Goal: Task Accomplishment & Management: Manage account settings

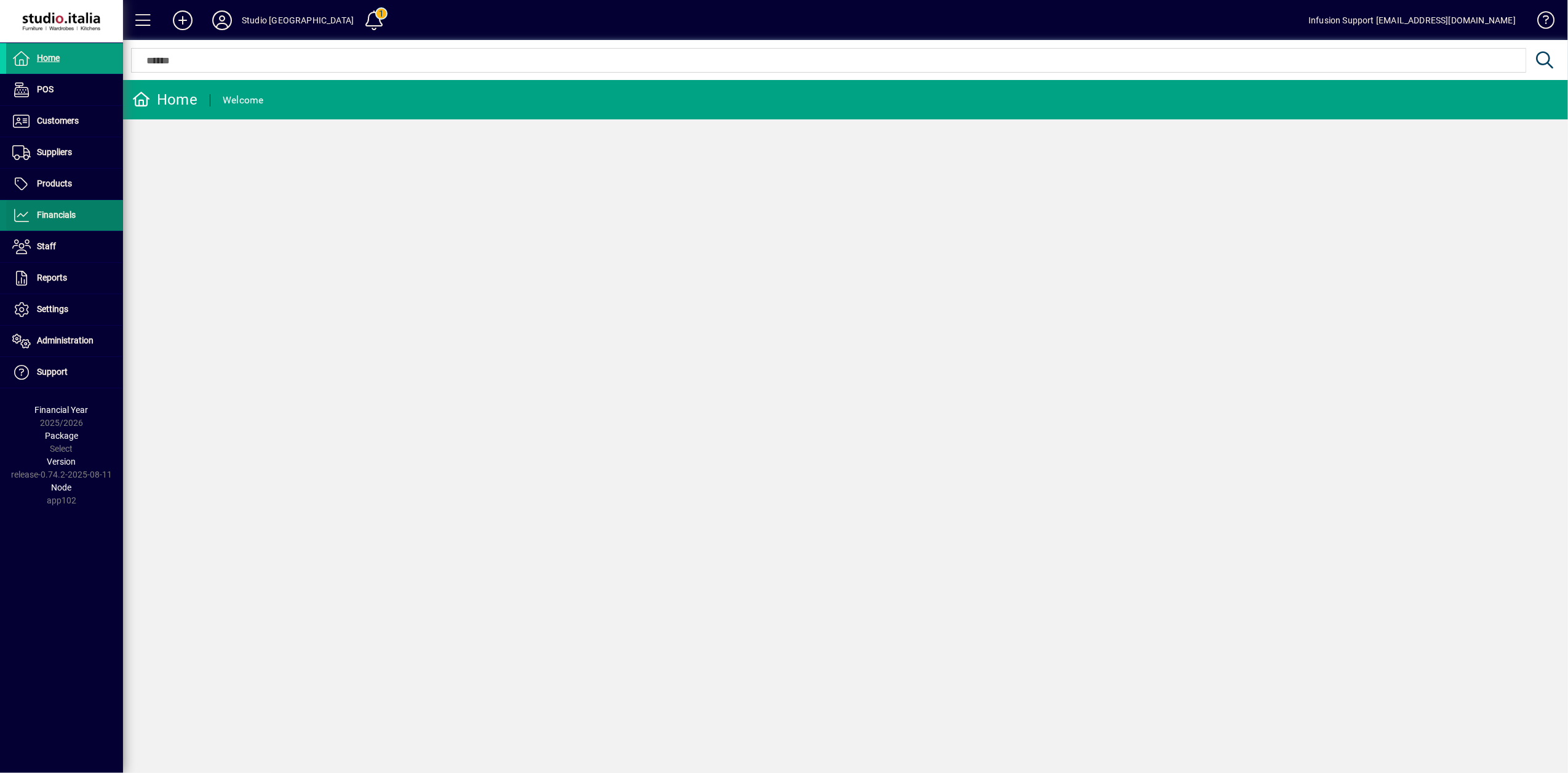
click at [40, 212] on span "Financials" at bounding box center [56, 214] width 38 height 10
click at [40, 212] on span "Financials" at bounding box center [56, 214] width 38 height 10
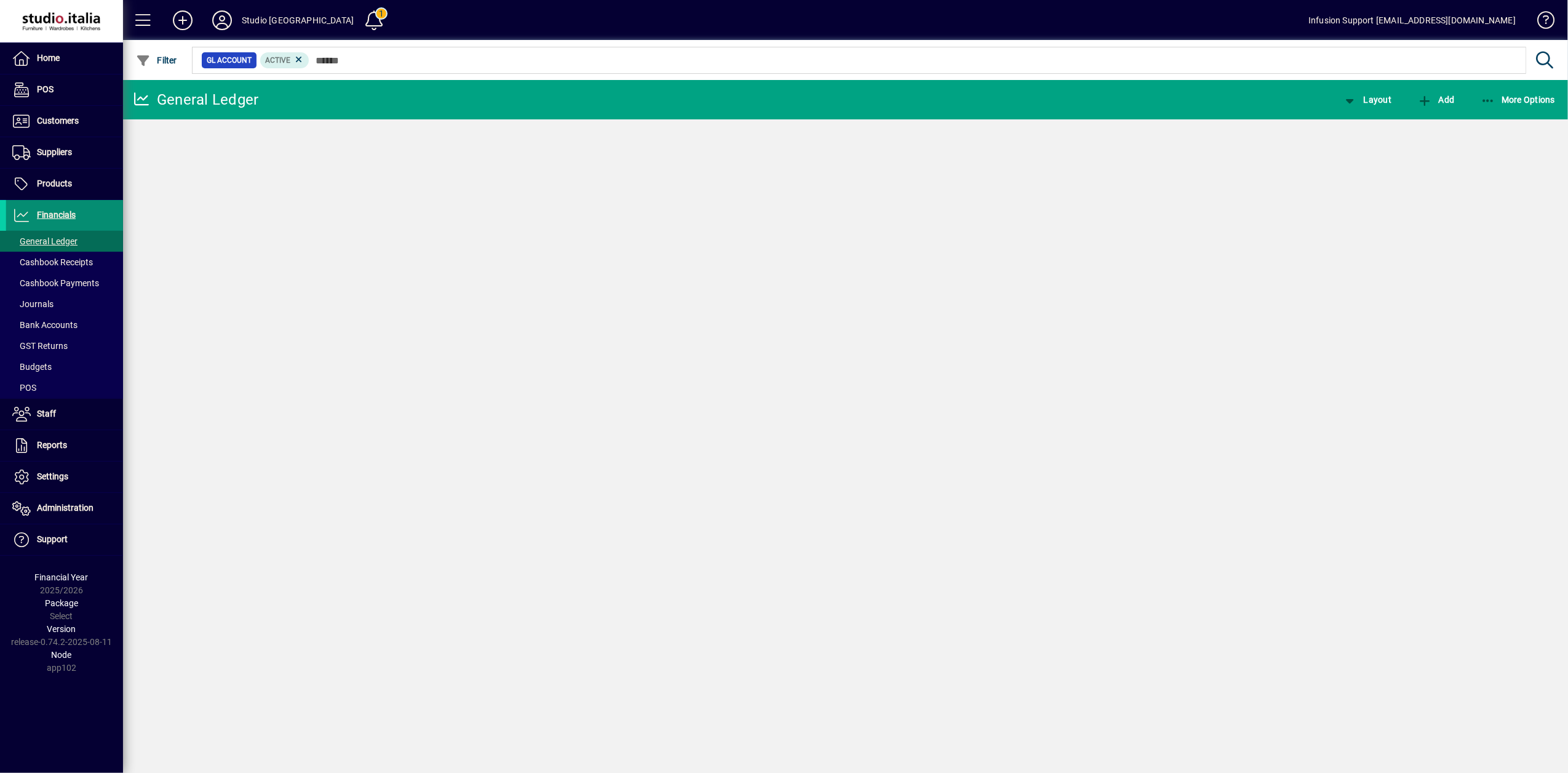
click at [40, 249] on ul "General Ledger Cashbook Receipts Cashbook Payments Journals Bank Accounts GST R…" at bounding box center [62, 314] width 123 height 167
click at [42, 249] on span at bounding box center [64, 262] width 117 height 30
click at [42, 233] on span at bounding box center [64, 240] width 117 height 30
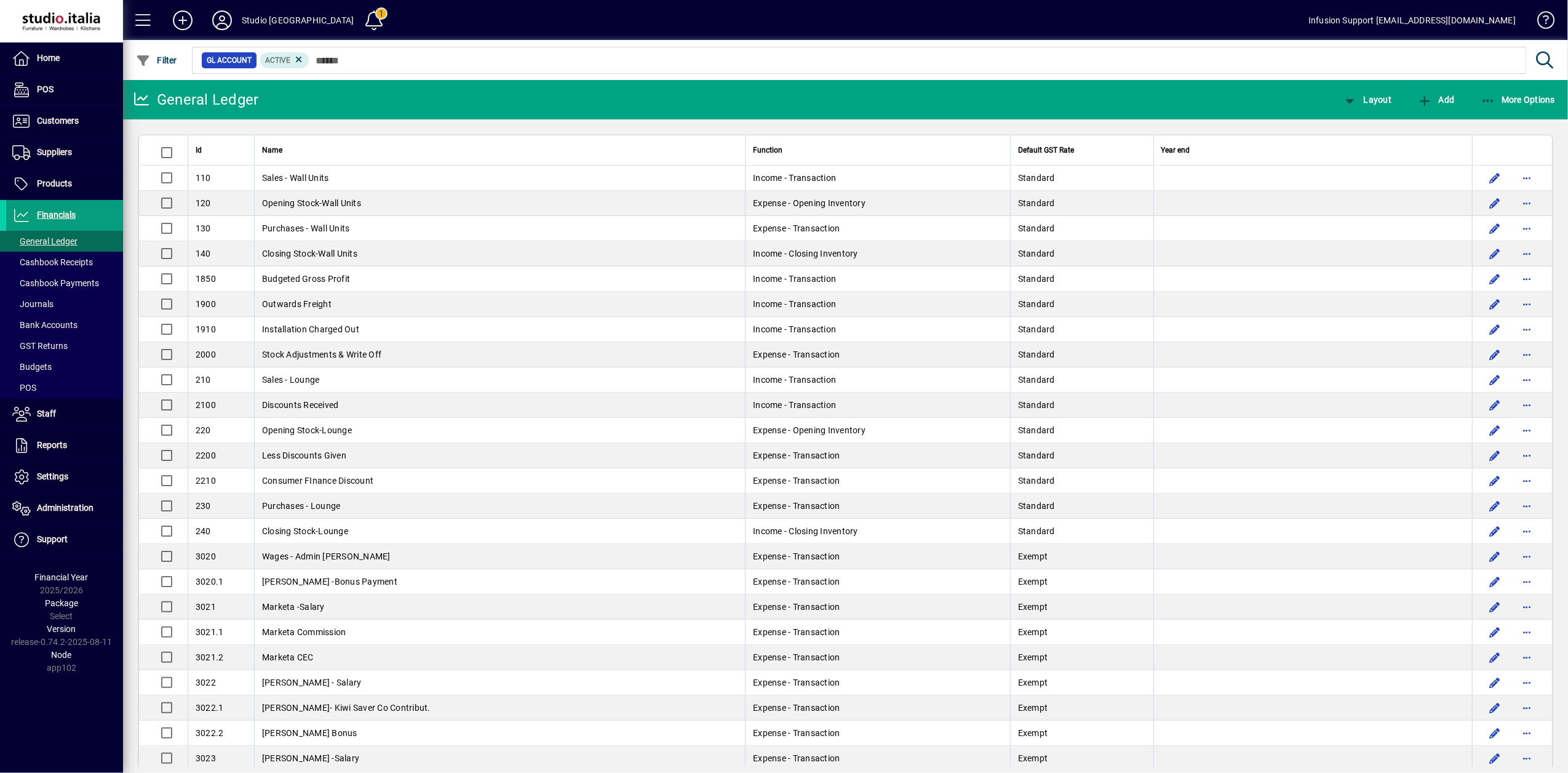
drag, startPoint x: 367, startPoint y: 375, endPoint x: 369, endPoint y: 386, distance: 11.2
click at [367, 374] on td "Sales - Lounge" at bounding box center [499, 380] width 491 height 25
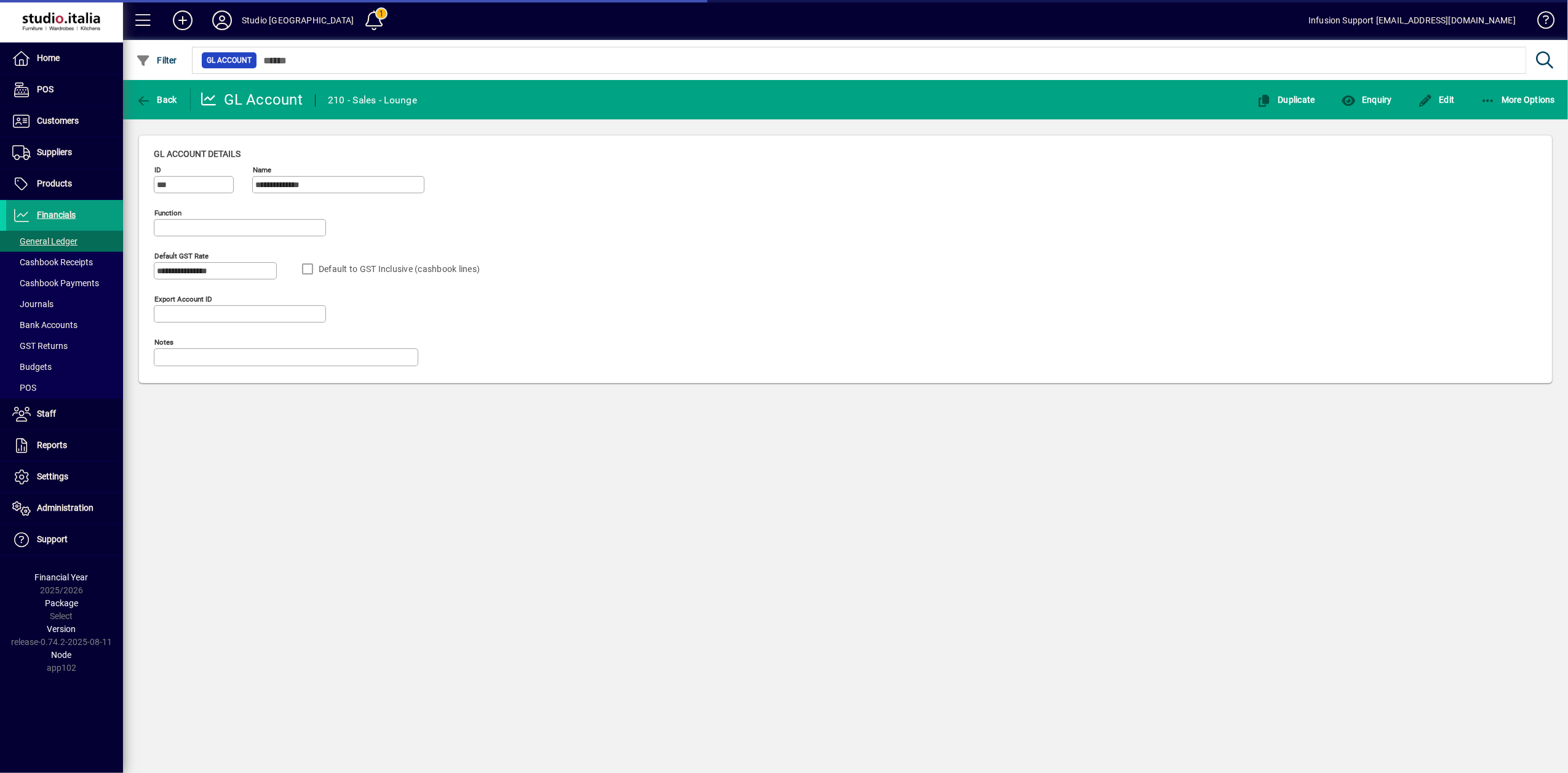
type input "**********"
click at [146, 88] on span "button" at bounding box center [156, 99] width 47 height 30
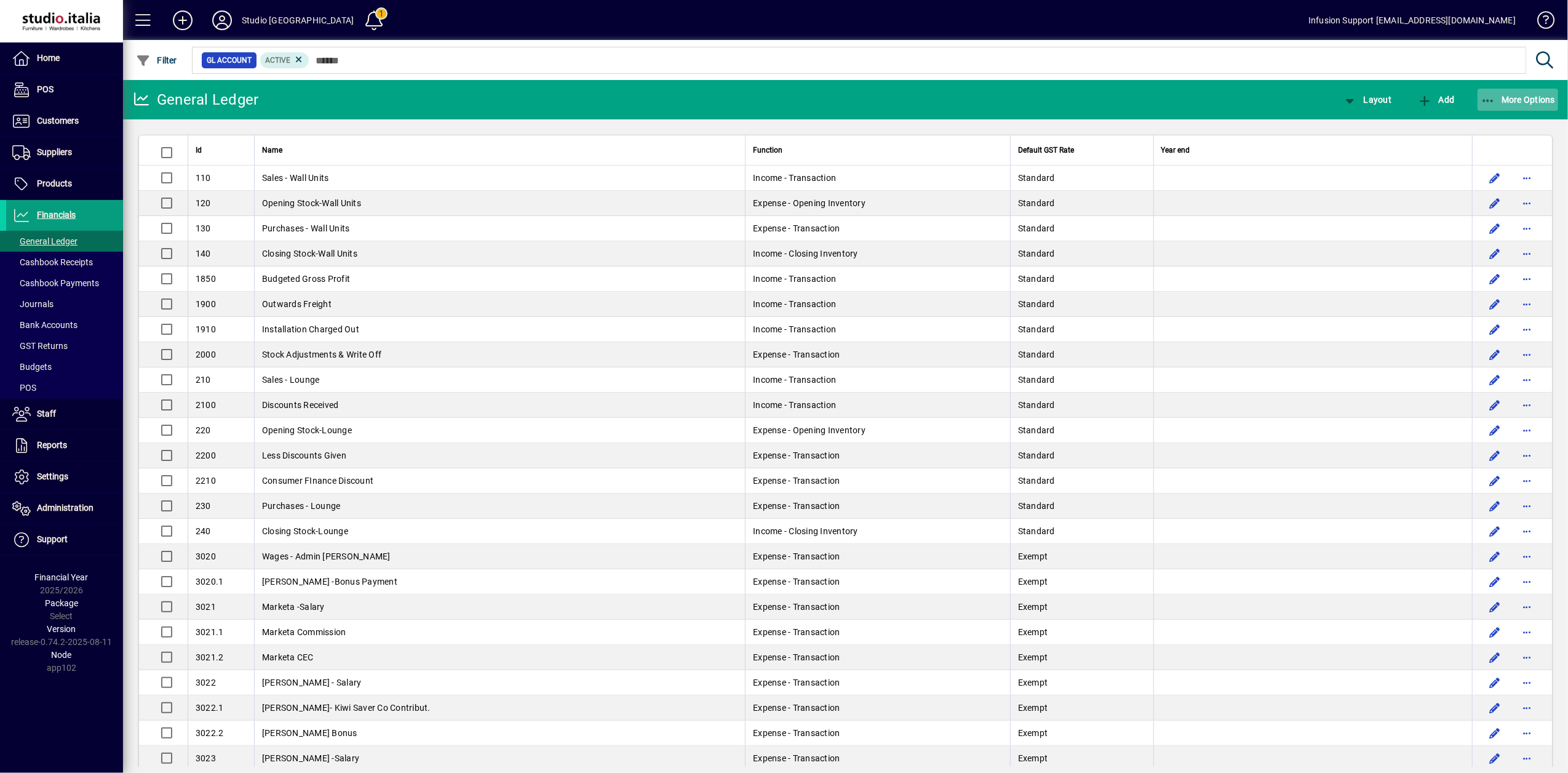
click at [1492, 102] on icon "button" at bounding box center [1488, 101] width 15 height 12
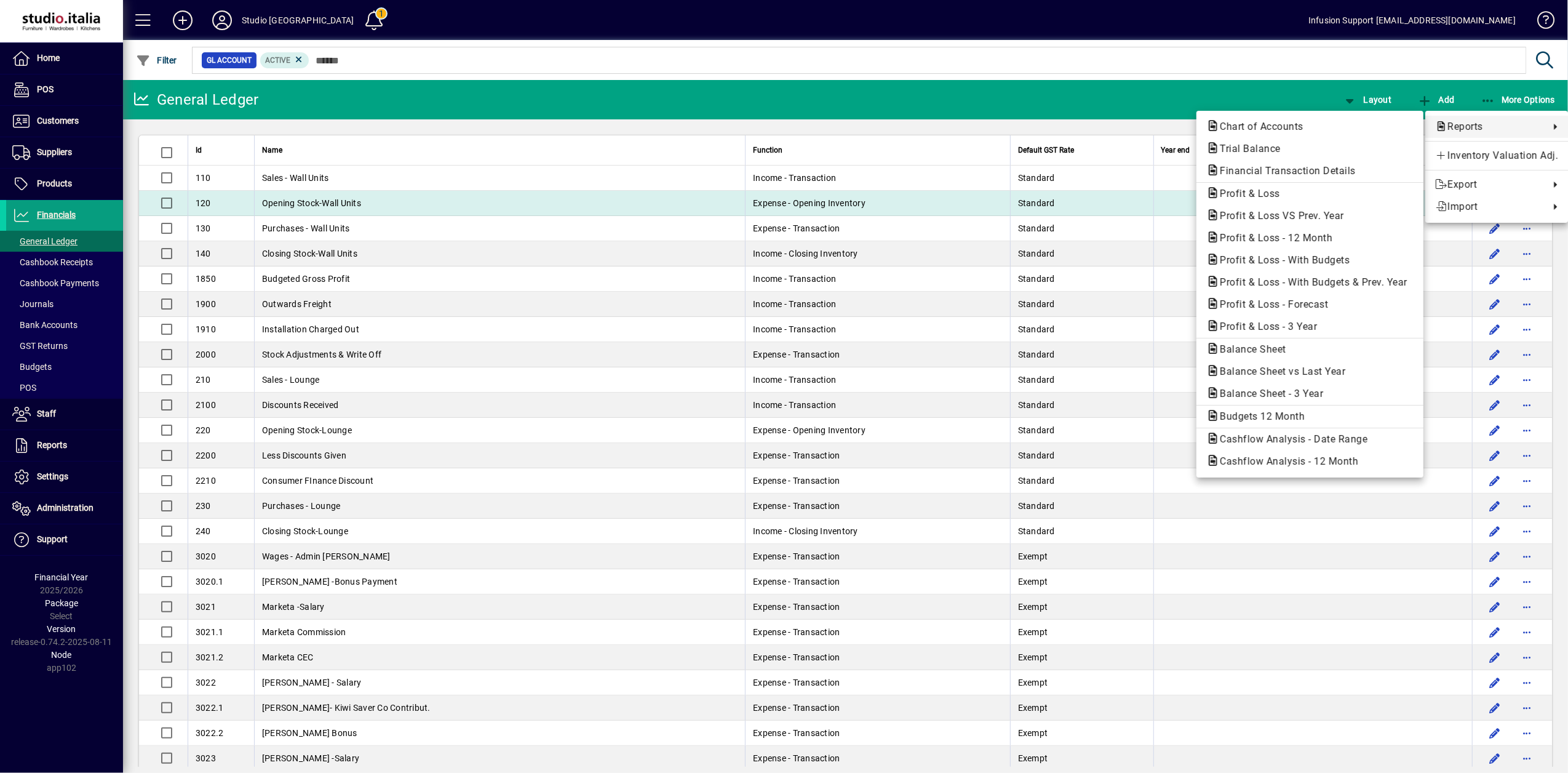
click at [1265, 198] on span "Profit & Loss" at bounding box center [1246, 193] width 80 height 12
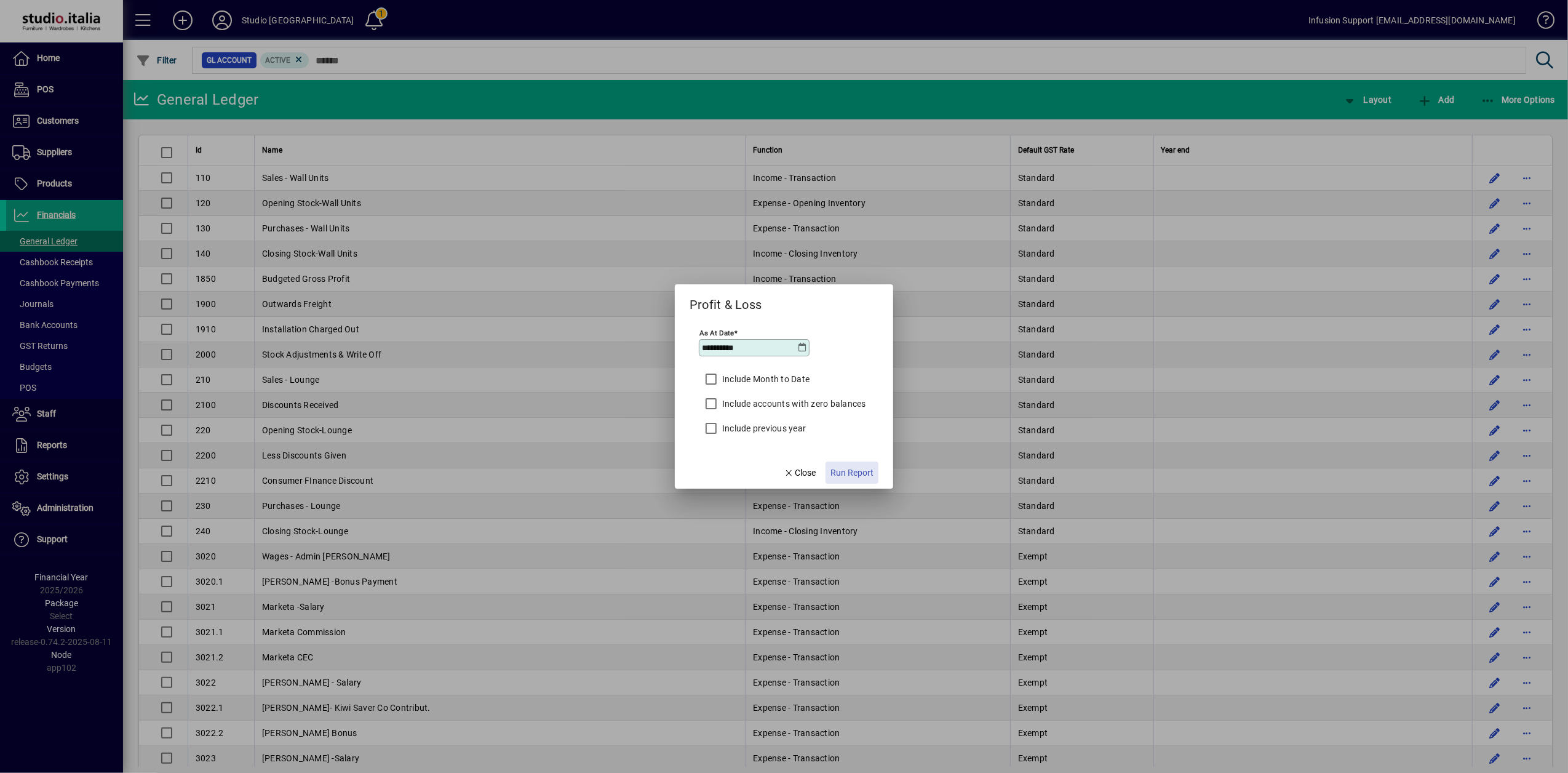
click at [859, 476] on span "Run Report" at bounding box center [852, 472] width 43 height 12
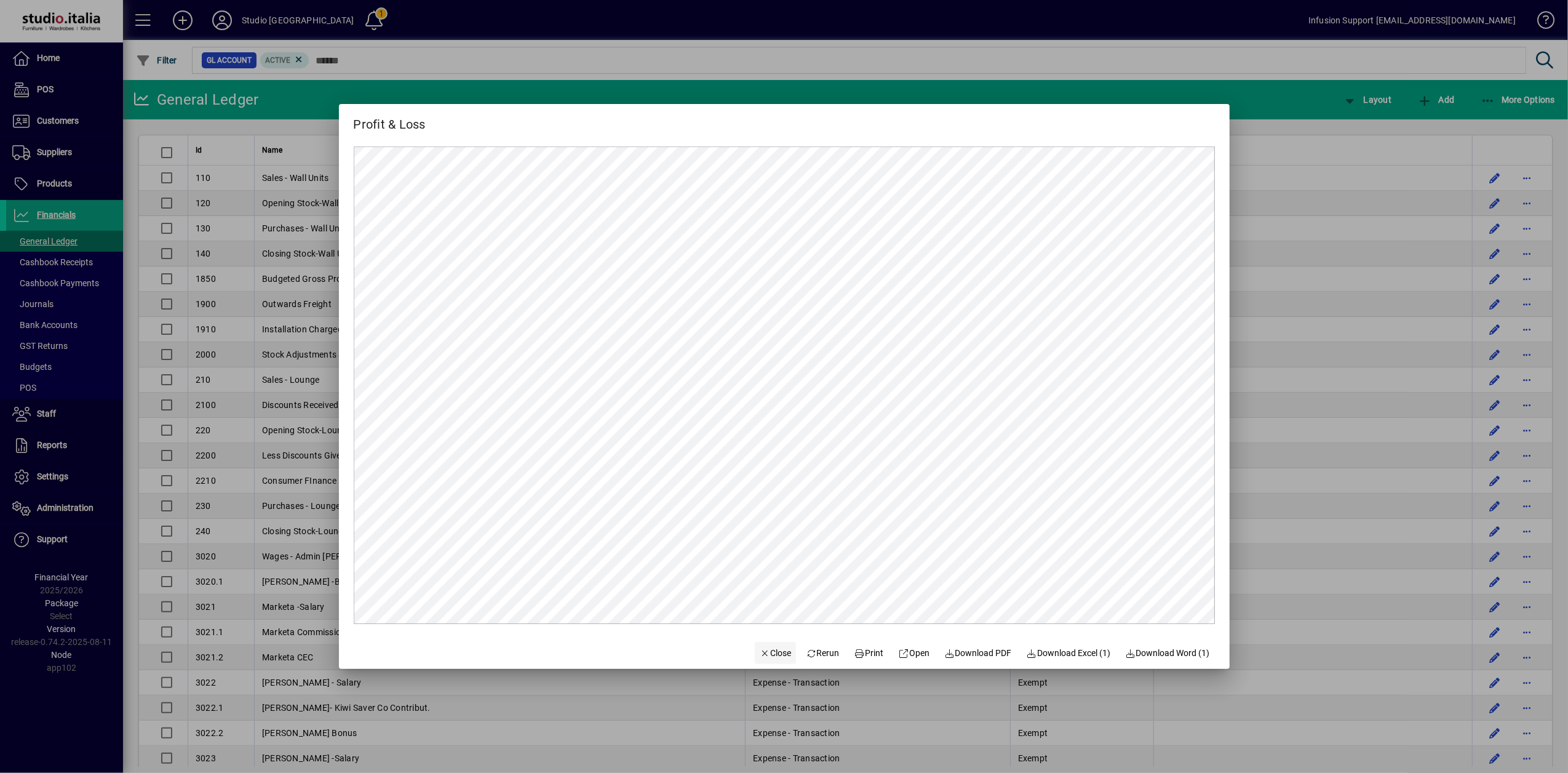
click at [766, 654] on span "Close" at bounding box center [775, 653] width 32 height 12
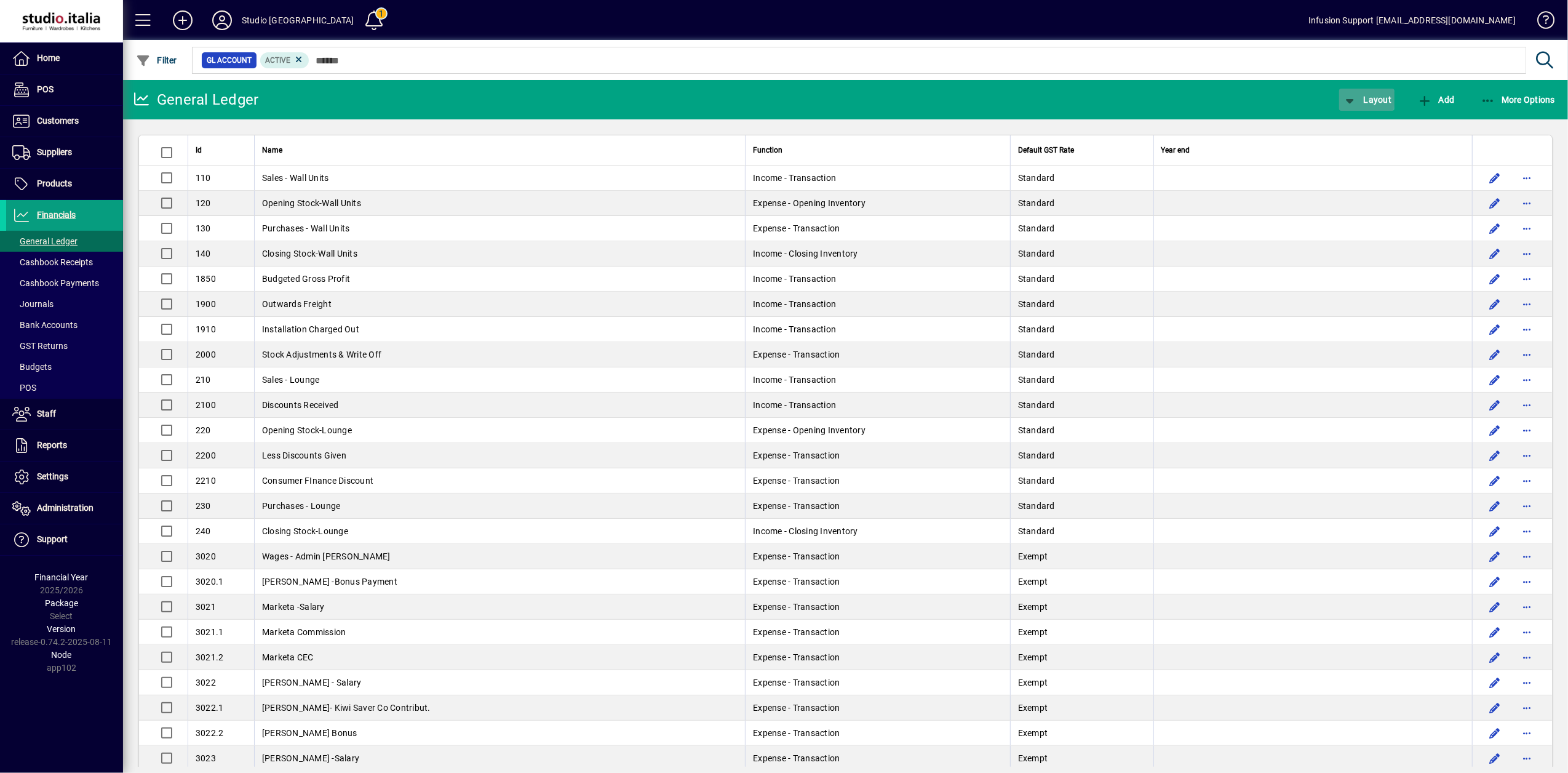
click at [1354, 99] on icon "button" at bounding box center [1350, 101] width 15 height 12
drag, startPoint x: 1383, startPoint y: 148, endPoint x: 1076, endPoint y: 220, distance: 315.3
click at [1383, 148] on span "Profit & Loss" at bounding box center [1381, 148] width 79 height 14
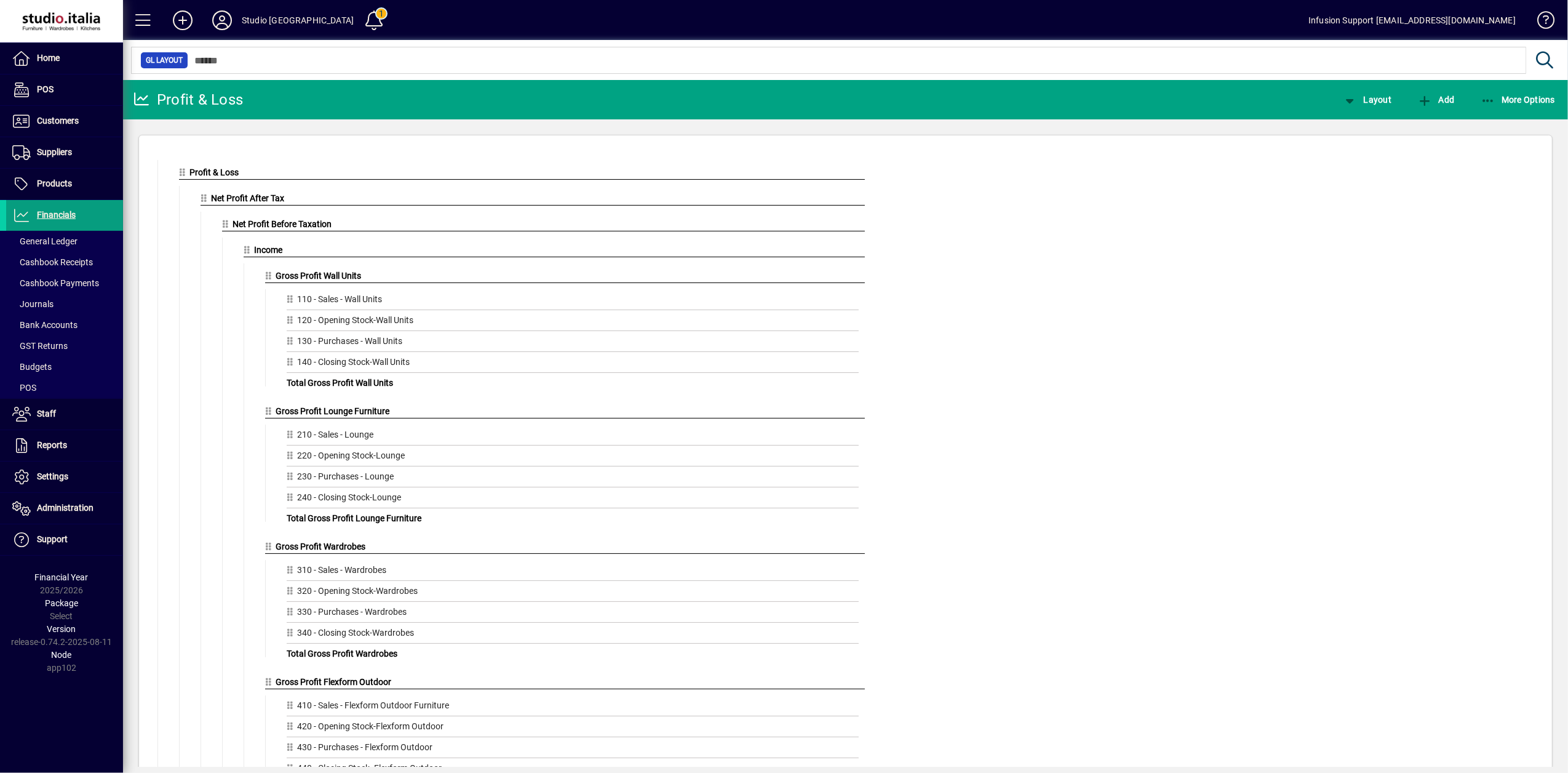
click at [357, 411] on span "Gross Profit Lounge Furniture" at bounding box center [333, 411] width 113 height 10
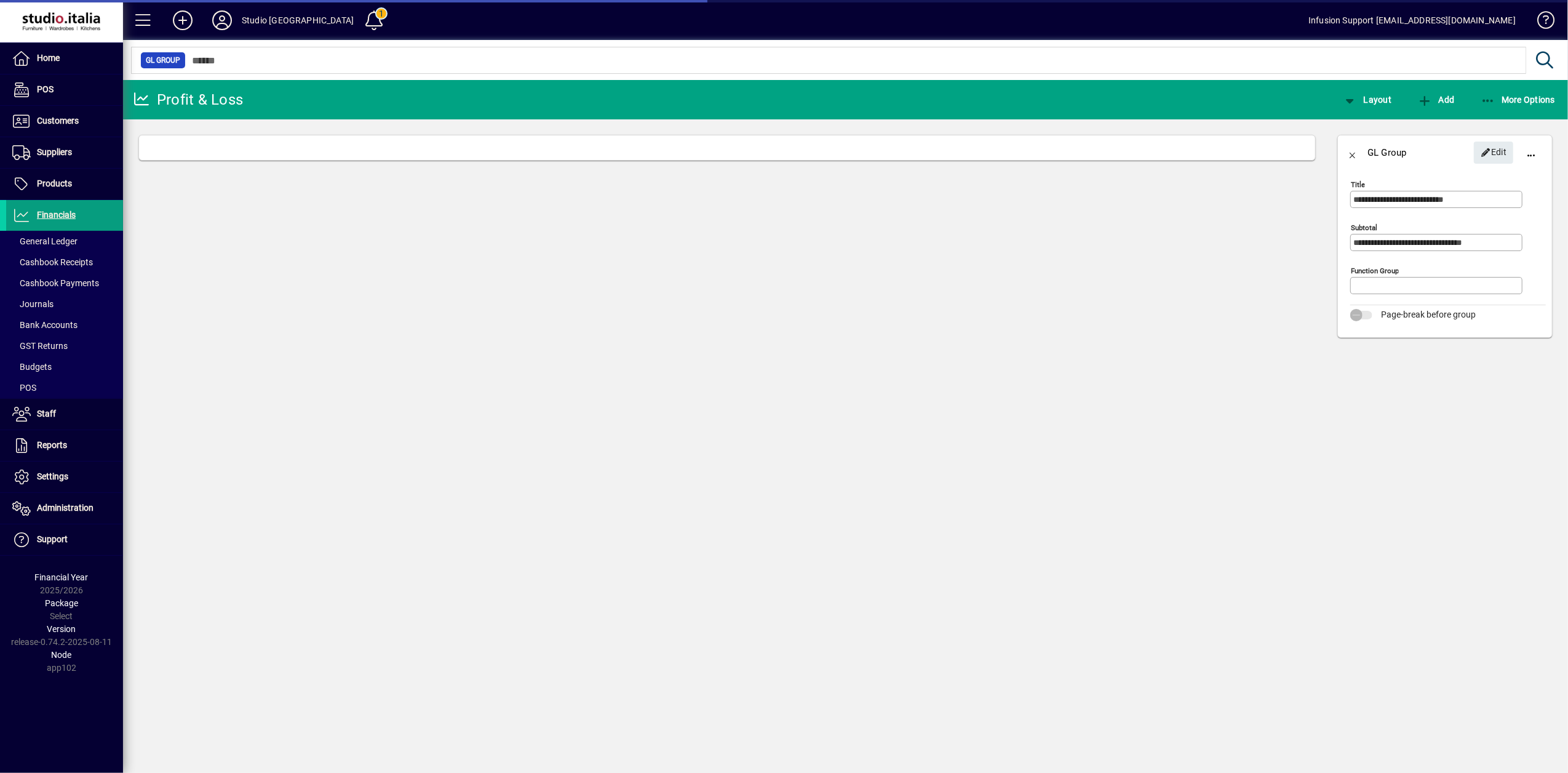
type input "*******"
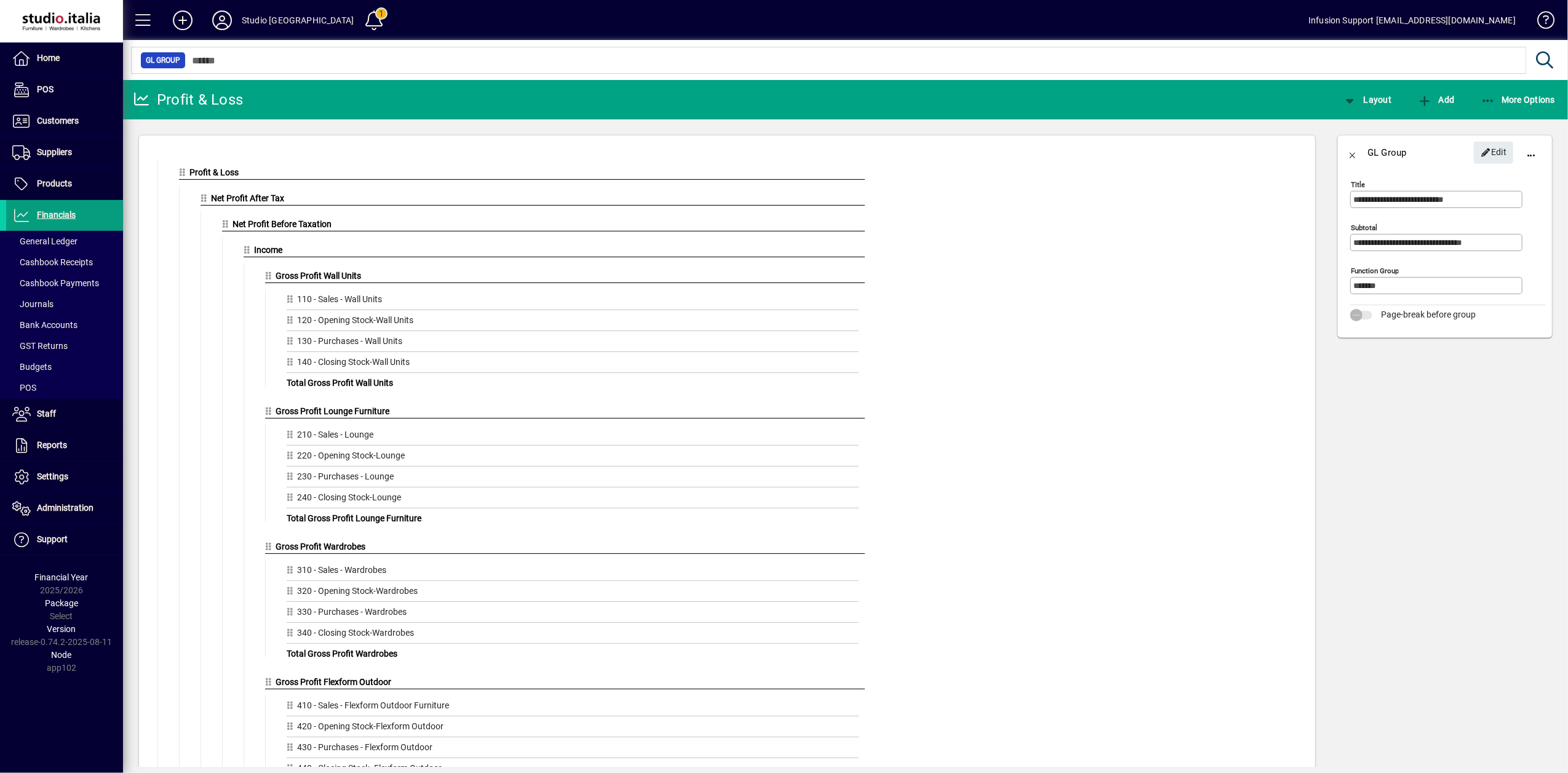
click at [1356, 153] on span "button" at bounding box center [1353, 152] width 30 height 30
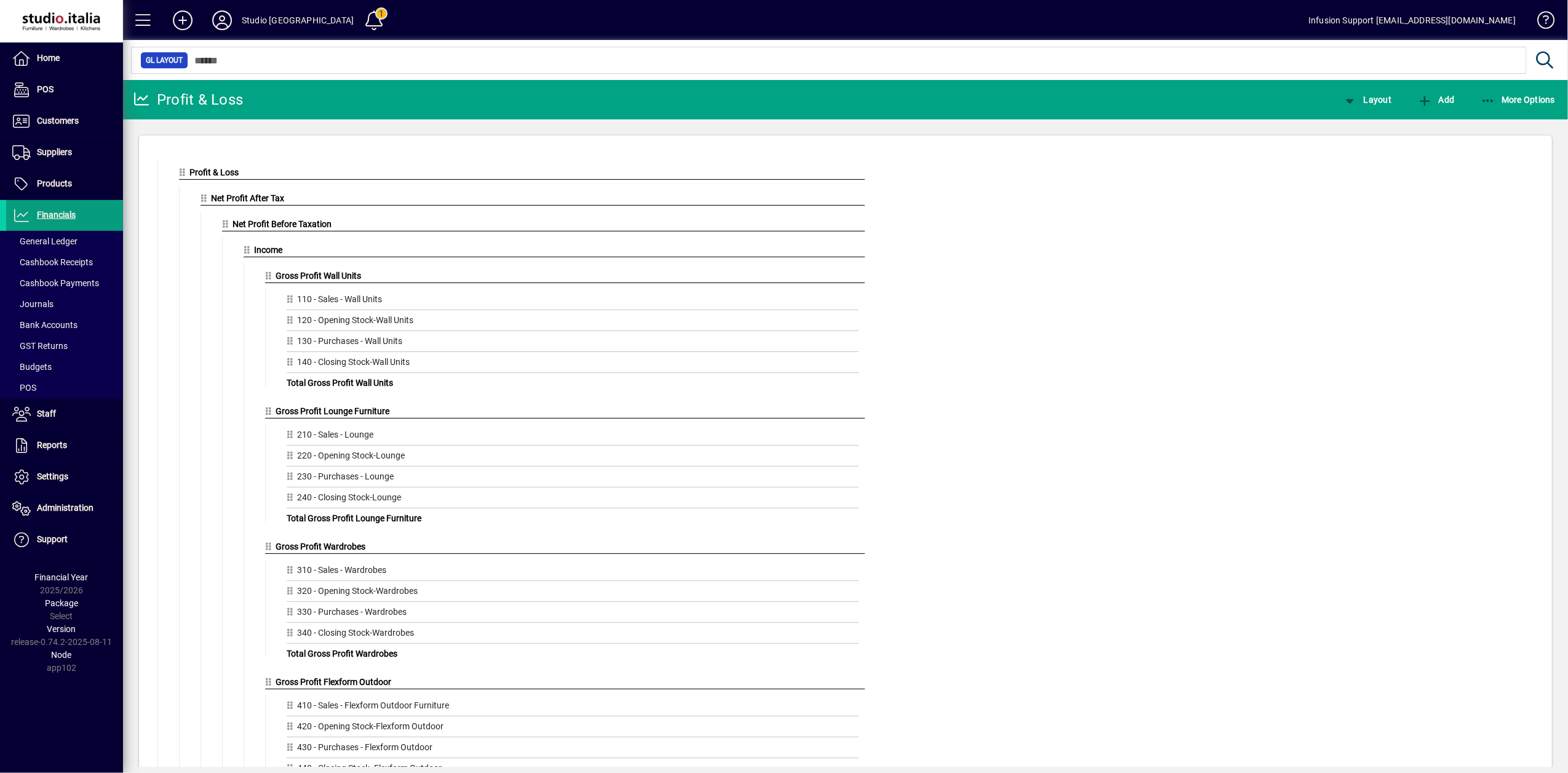
click at [324, 551] on span "Gross Profit Wardrobes" at bounding box center [320, 546] width 89 height 10
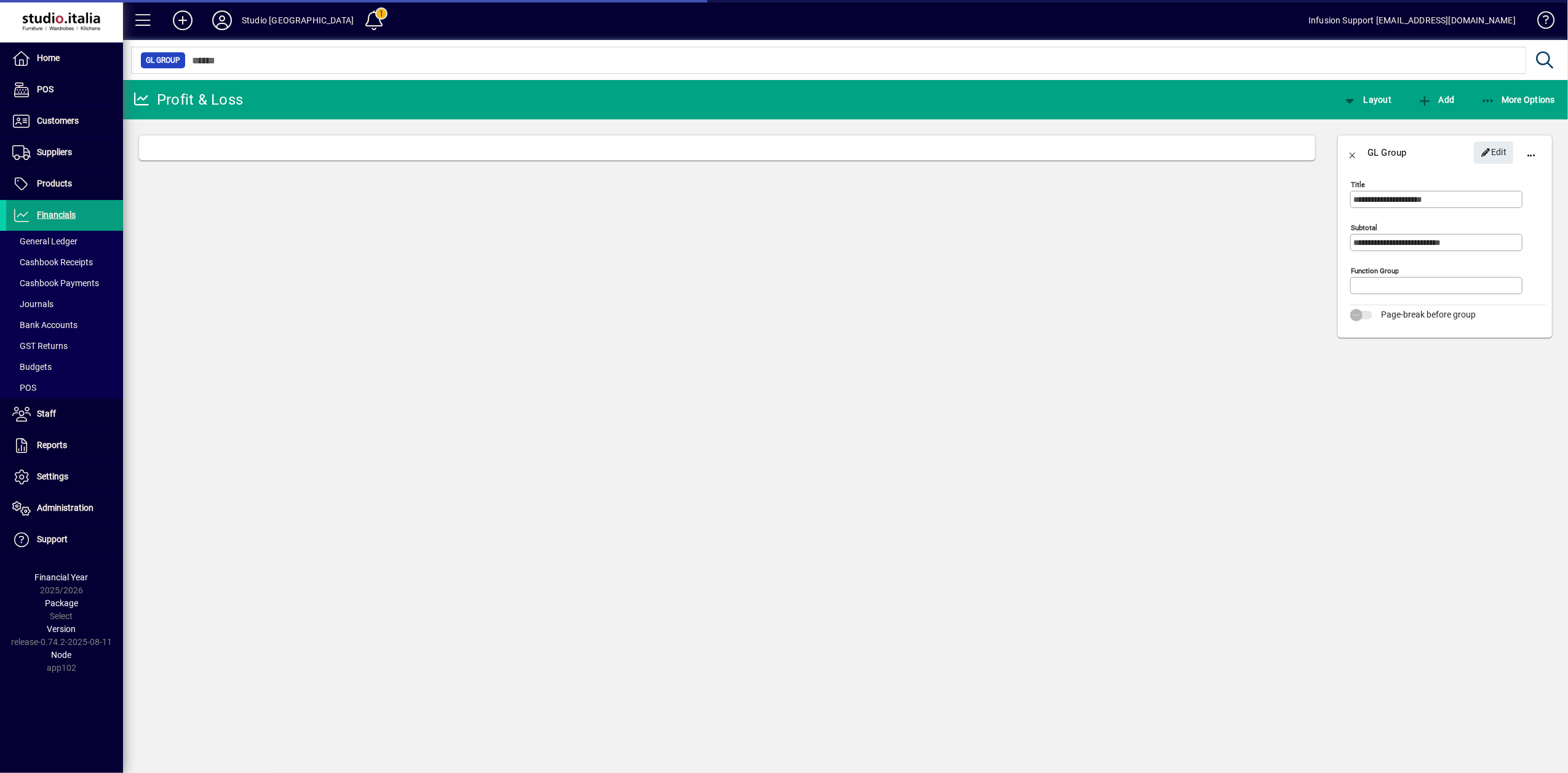
type input "******"
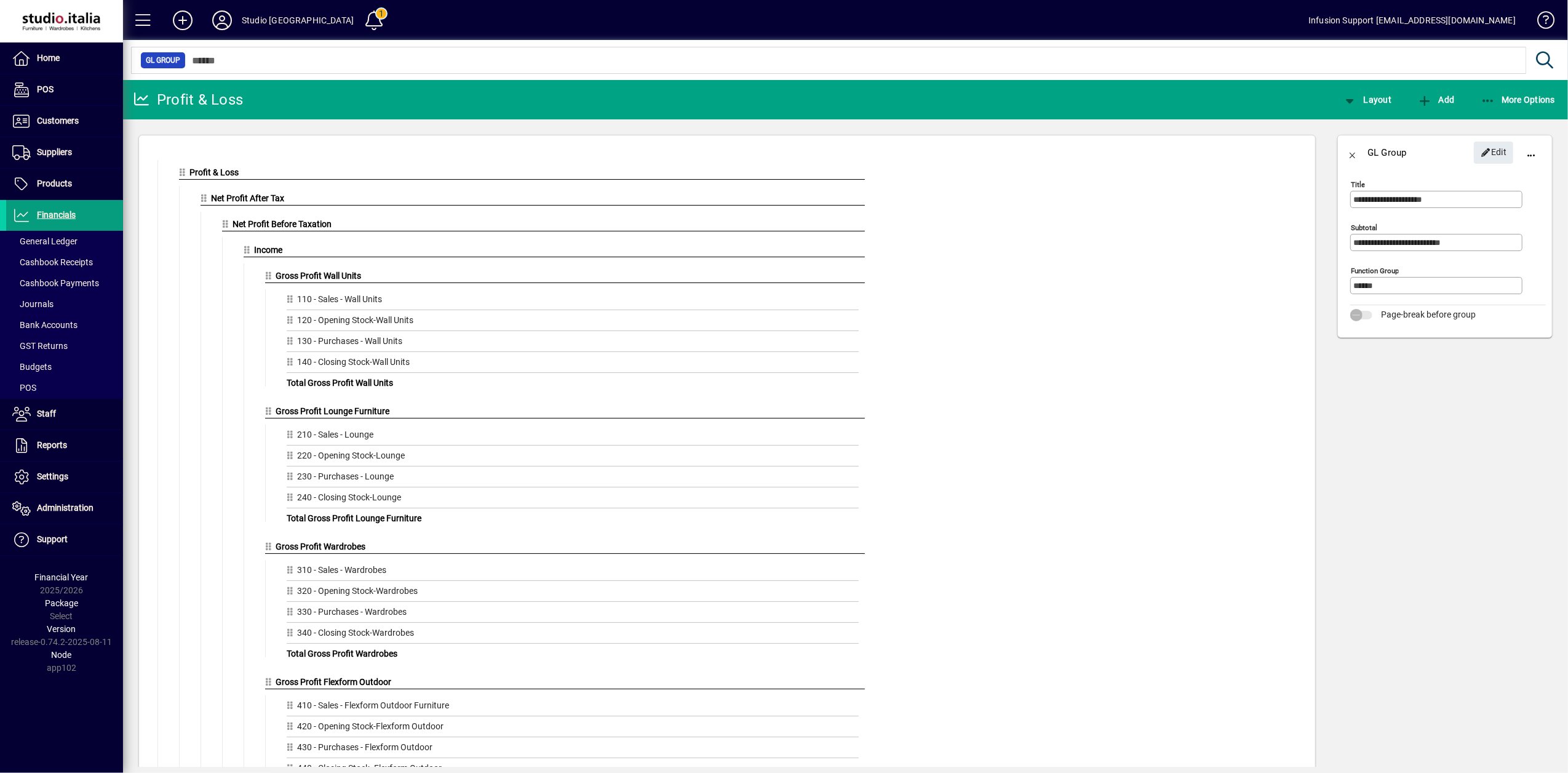
click at [1351, 154] on span "button" at bounding box center [1353, 152] width 30 height 30
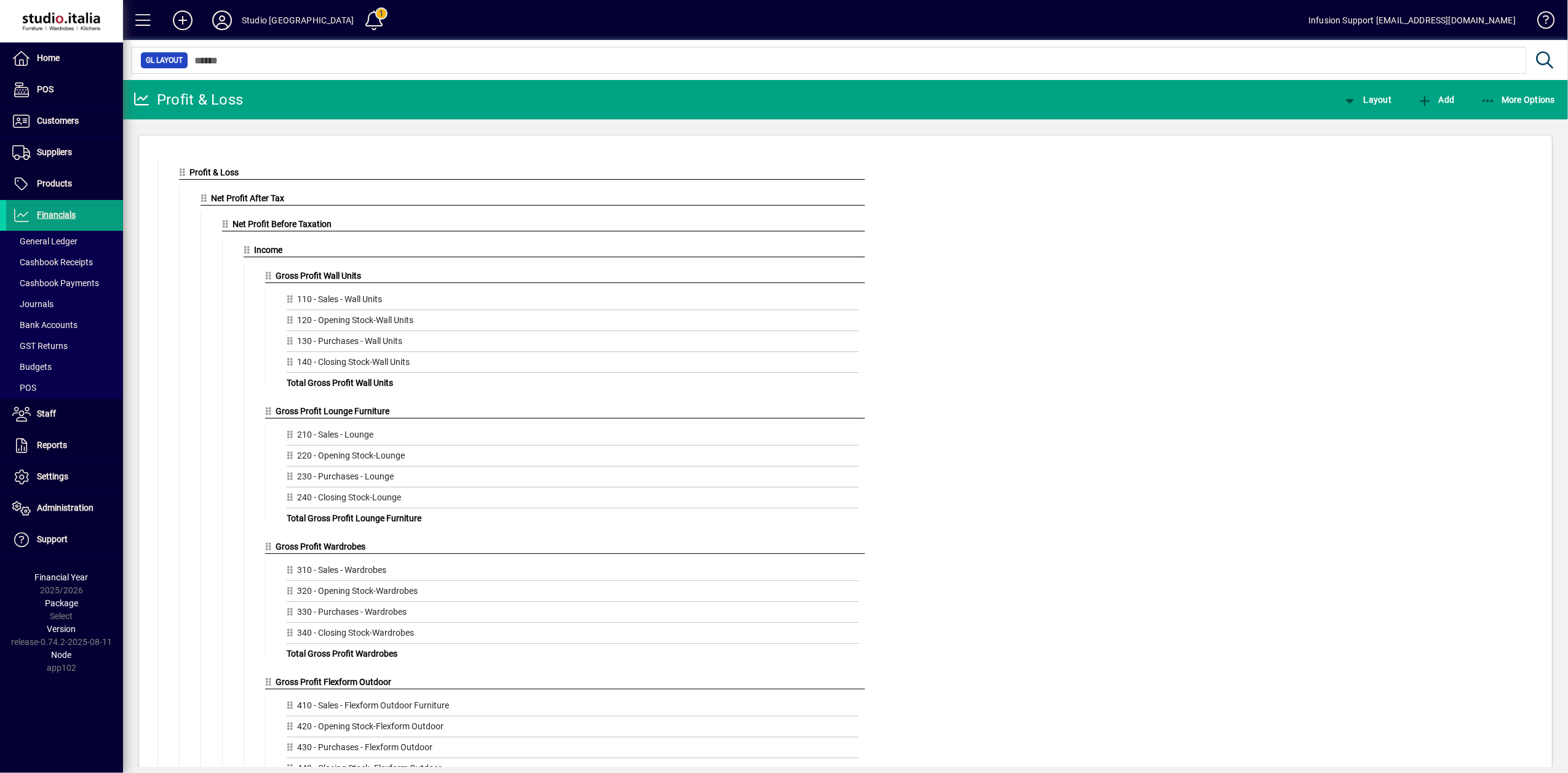
click at [304, 277] on span "Gross Profit Wall Units" at bounding box center [318, 276] width 86 height 10
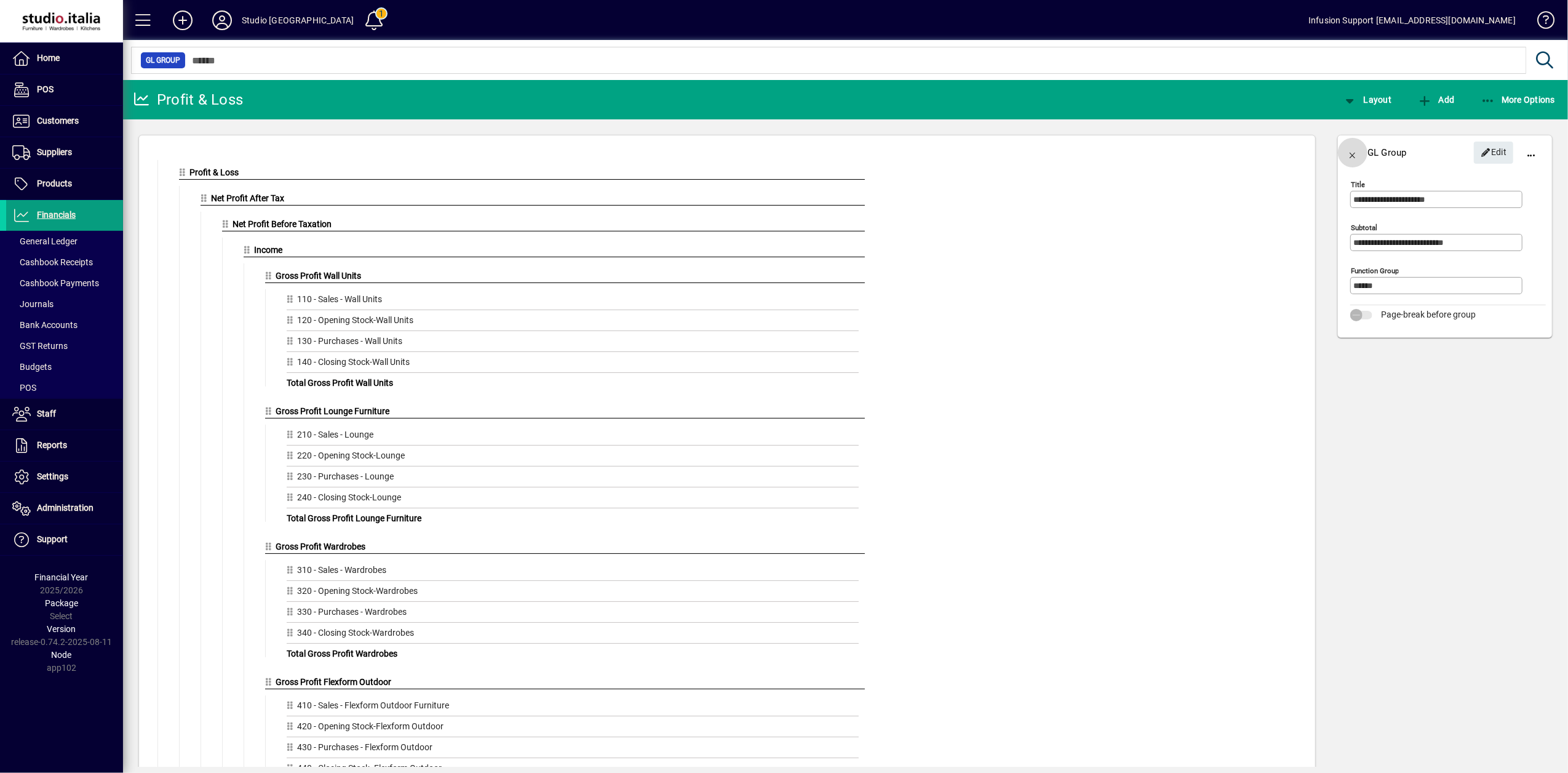
click at [1355, 151] on span "button" at bounding box center [1353, 152] width 30 height 30
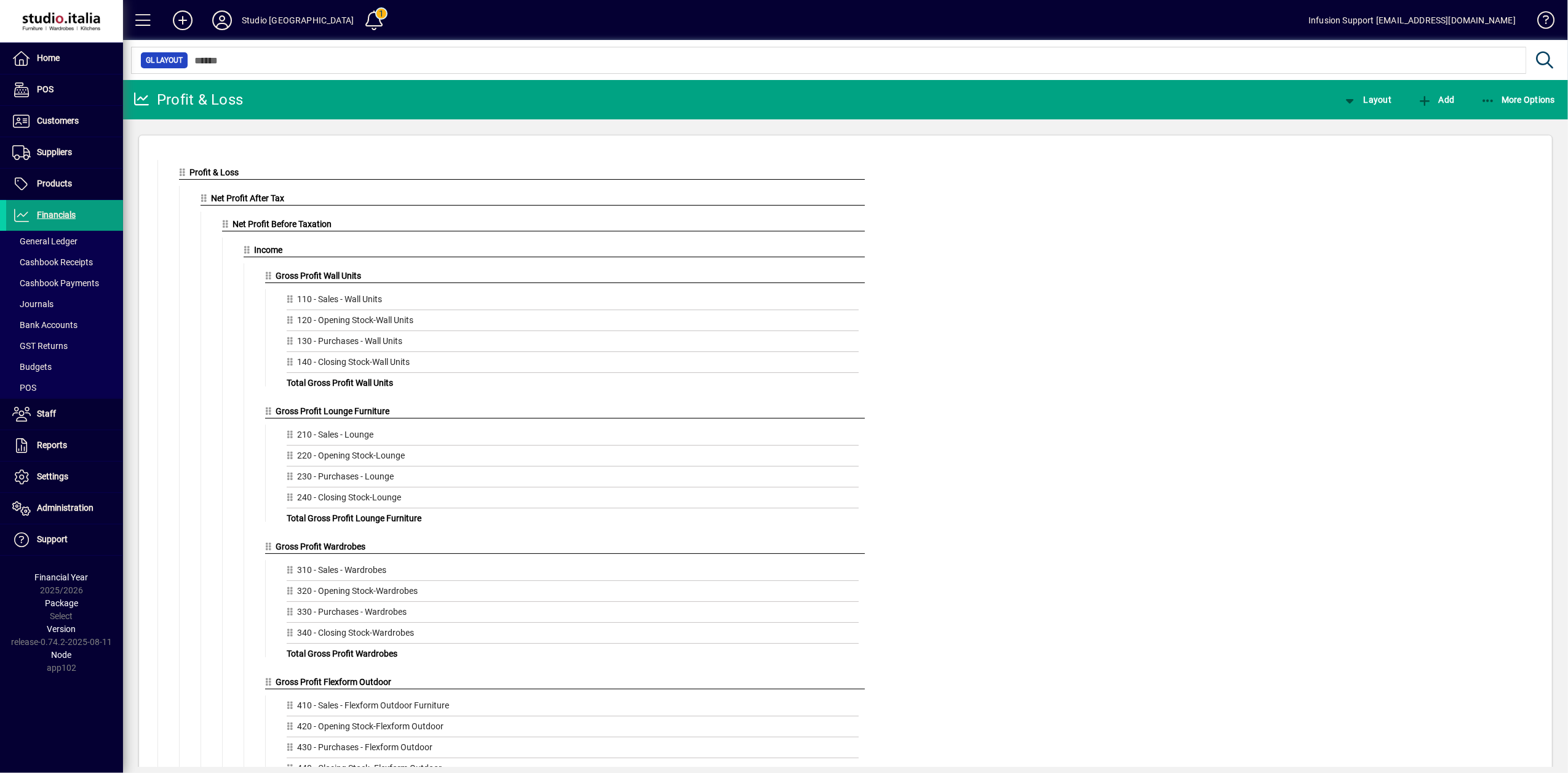
click at [309, 414] on span "Gross Profit Lounge Furniture" at bounding box center [333, 411] width 113 height 10
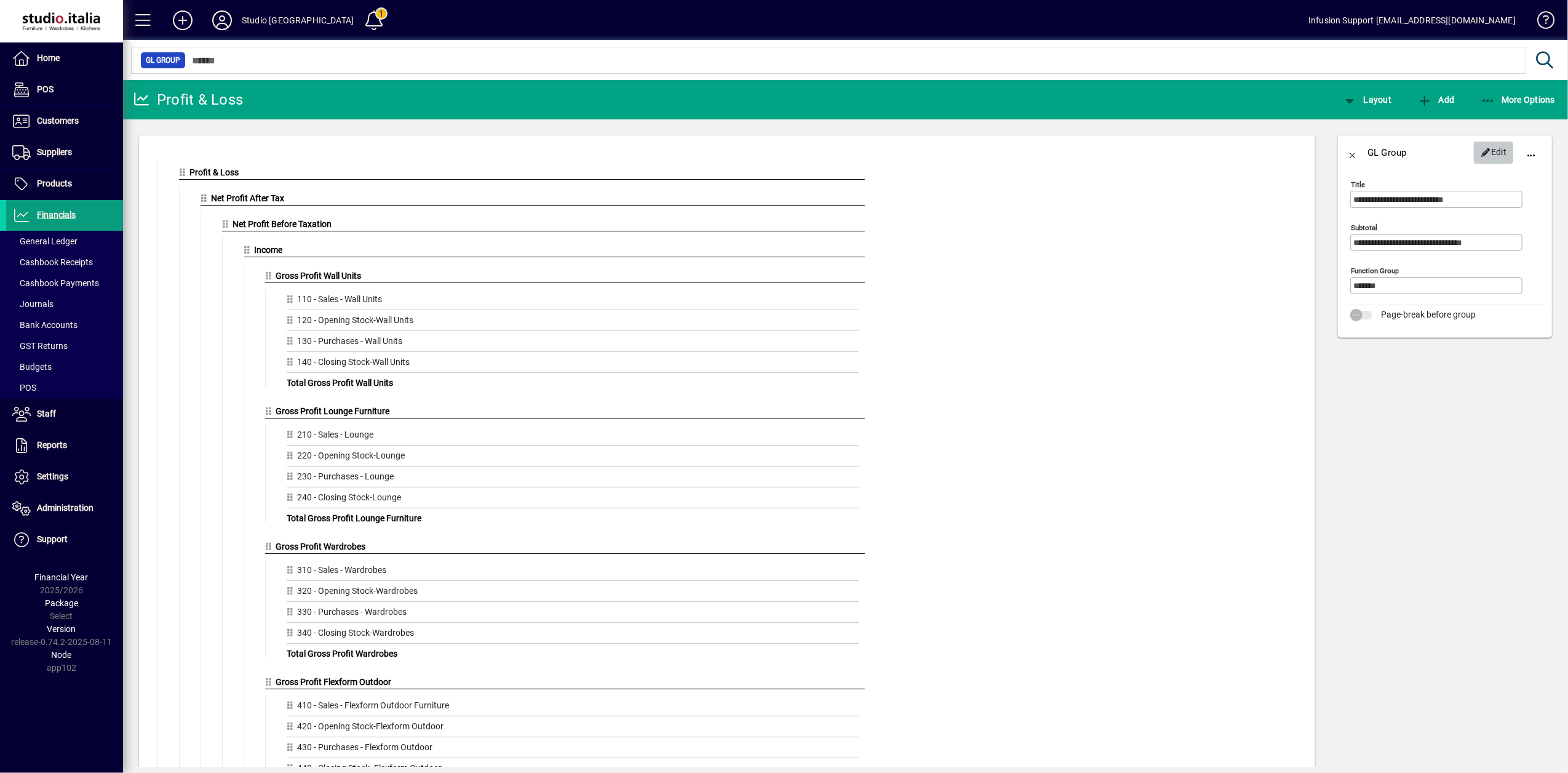
click at [1500, 148] on span "Edit" at bounding box center [1494, 152] width 27 height 20
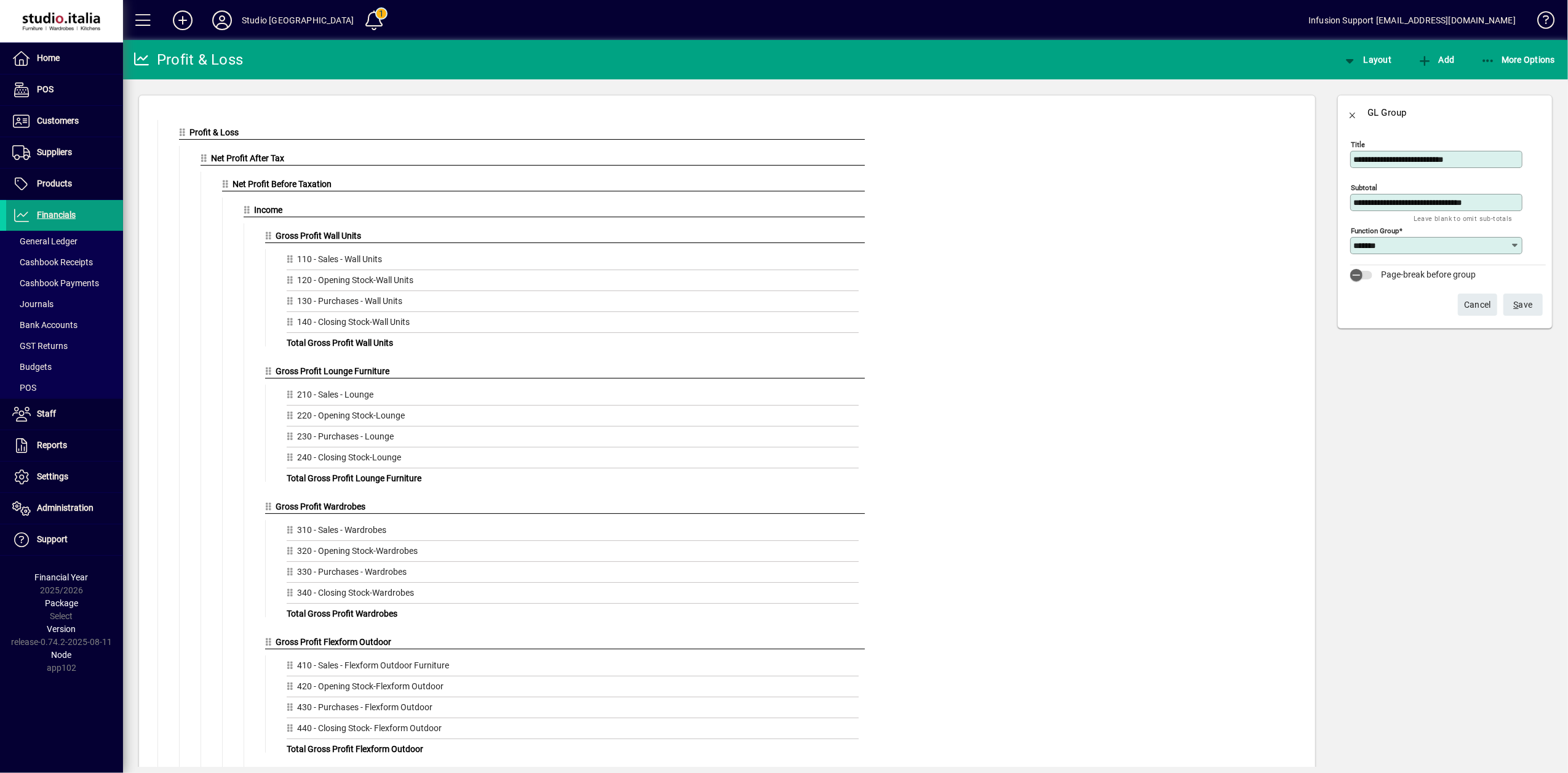
click at [1519, 245] on icon at bounding box center [1515, 245] width 10 height 10
click at [1392, 277] on mat-option "Income" at bounding box center [1378, 276] width 54 height 33
type input "******"
click at [1529, 304] on span "S ave" at bounding box center [1524, 305] width 19 height 20
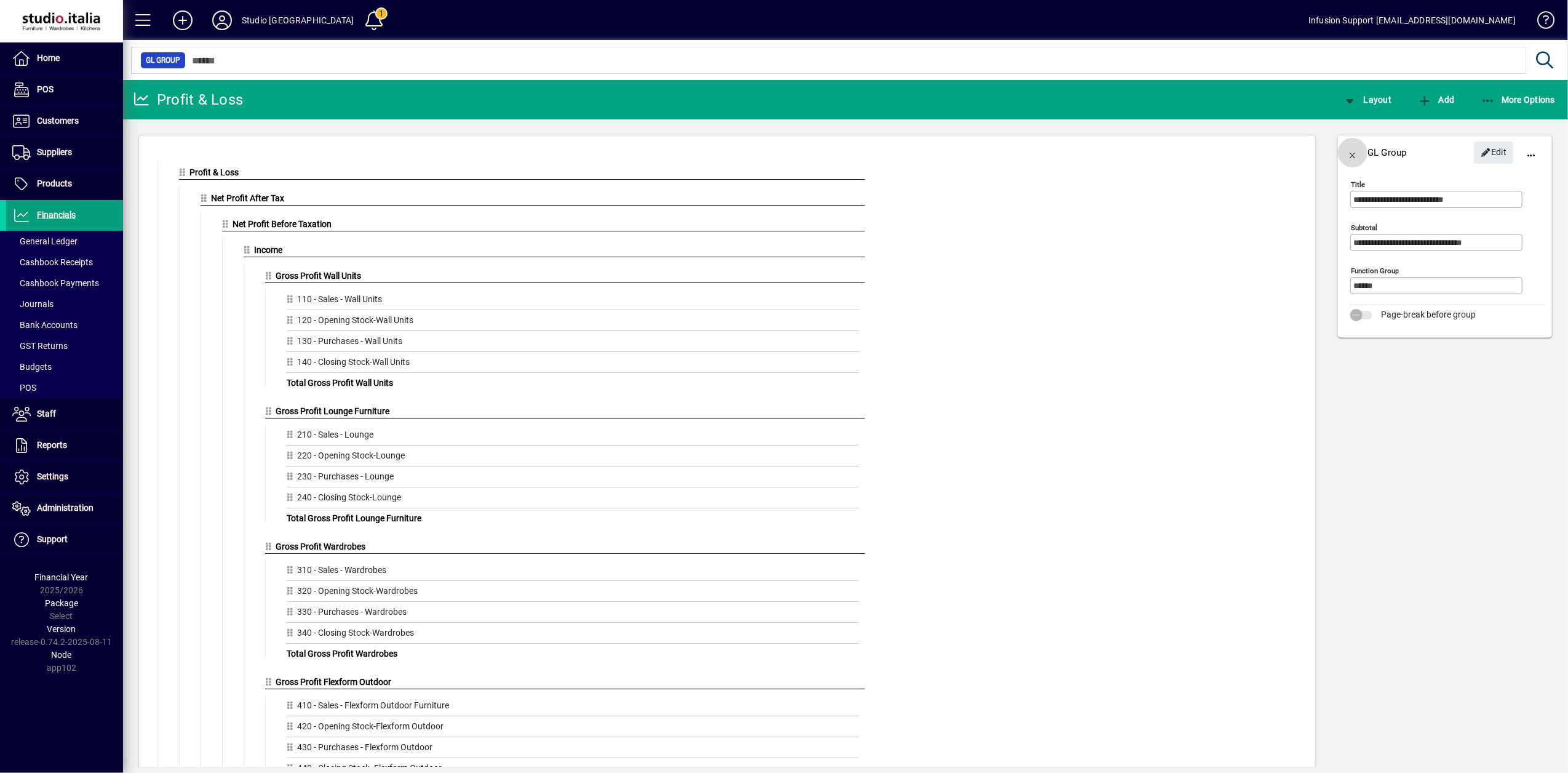
drag, startPoint x: 1354, startPoint y: 148, endPoint x: 1349, endPoint y: 153, distance: 7.1
click at [1349, 153] on span "button" at bounding box center [1353, 152] width 30 height 30
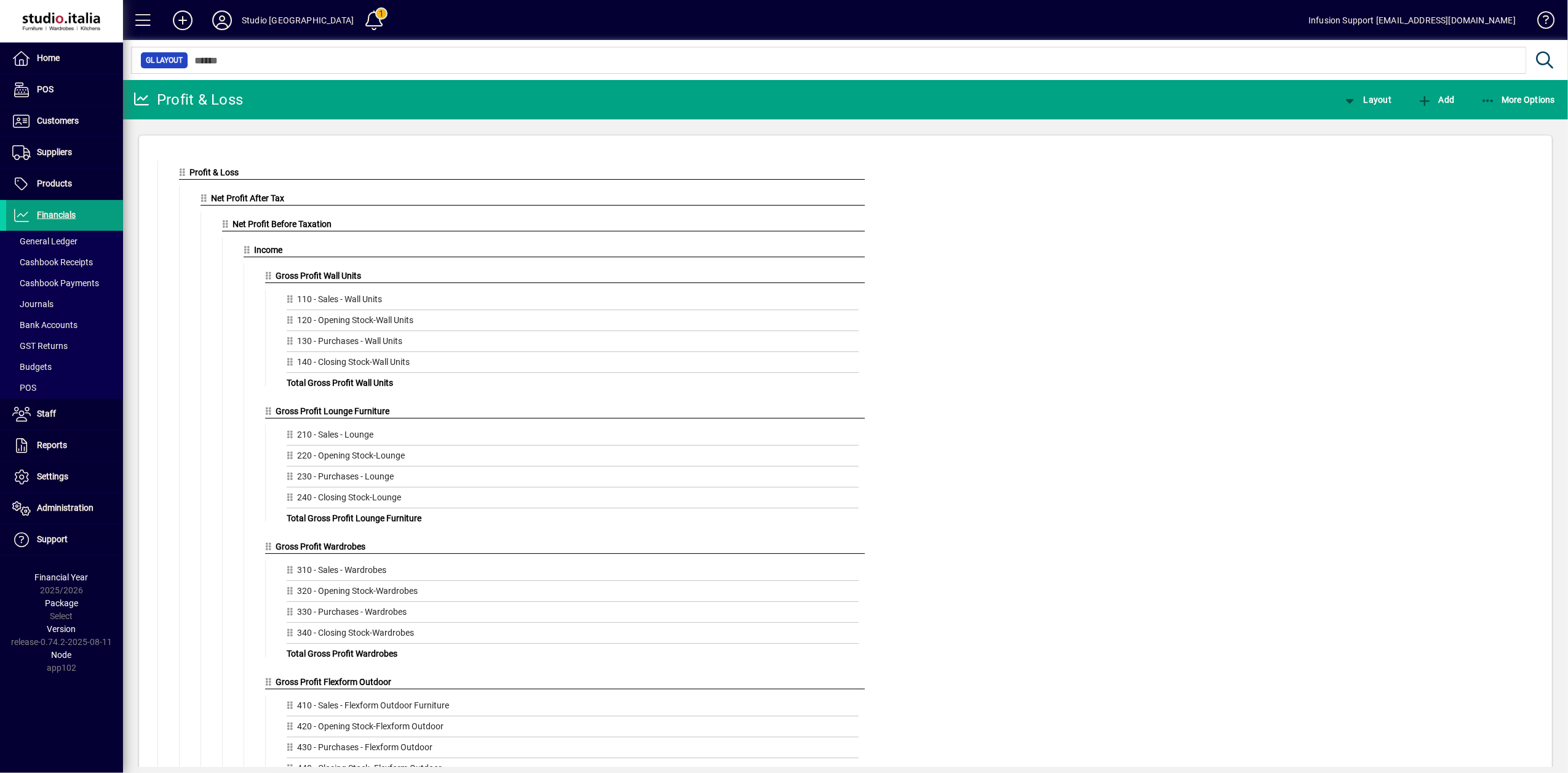
click at [317, 549] on span "Gross Profit Wardrobes" at bounding box center [320, 546] width 89 height 10
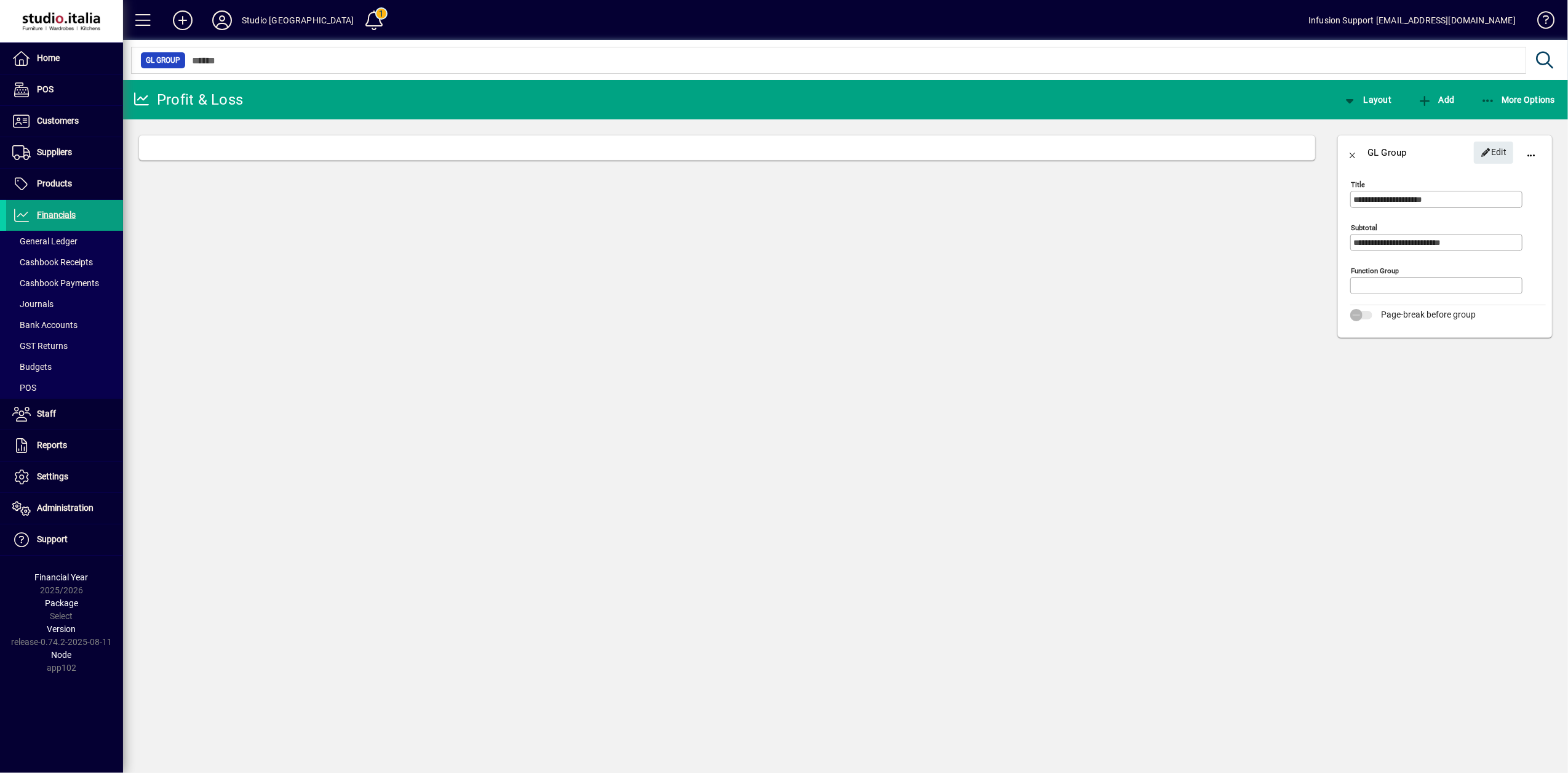
type input "******"
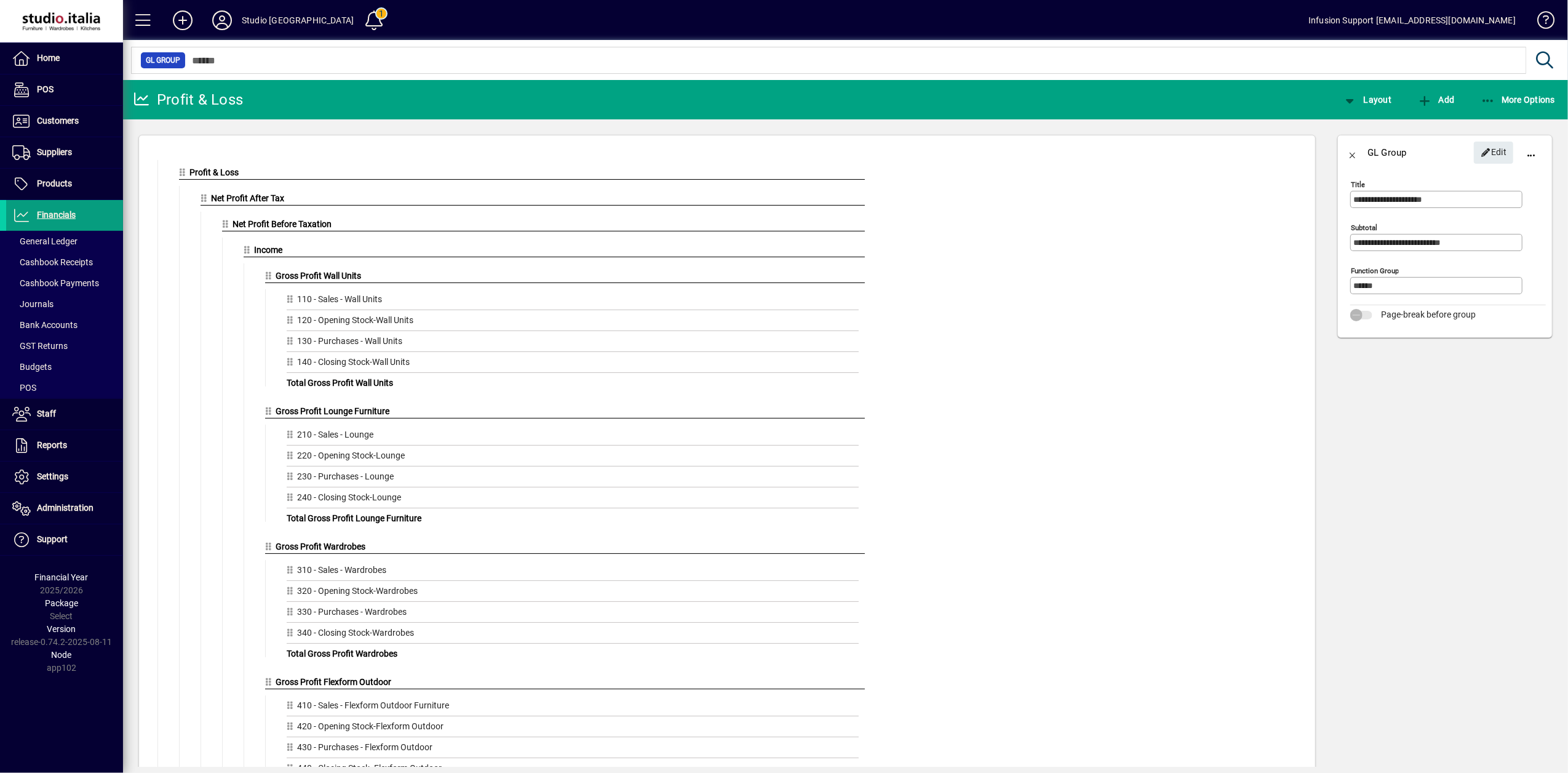
drag, startPoint x: 1354, startPoint y: 151, endPoint x: 1315, endPoint y: 179, distance: 48.0
click at [1349, 155] on span "button" at bounding box center [1353, 152] width 30 height 30
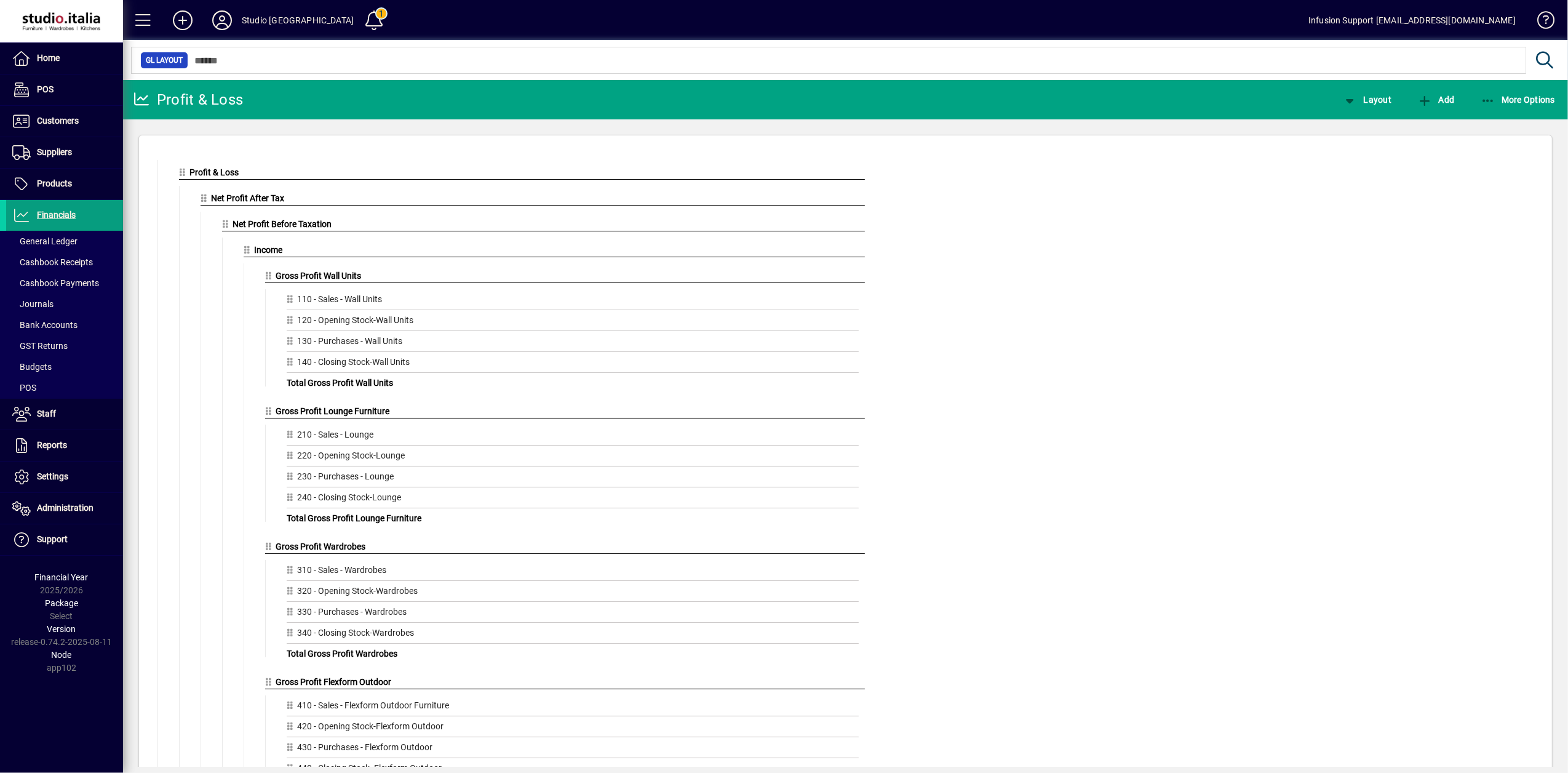
click at [342, 686] on span "Gross Profit Flexform Outdoor" at bounding box center [334, 682] width 115 height 10
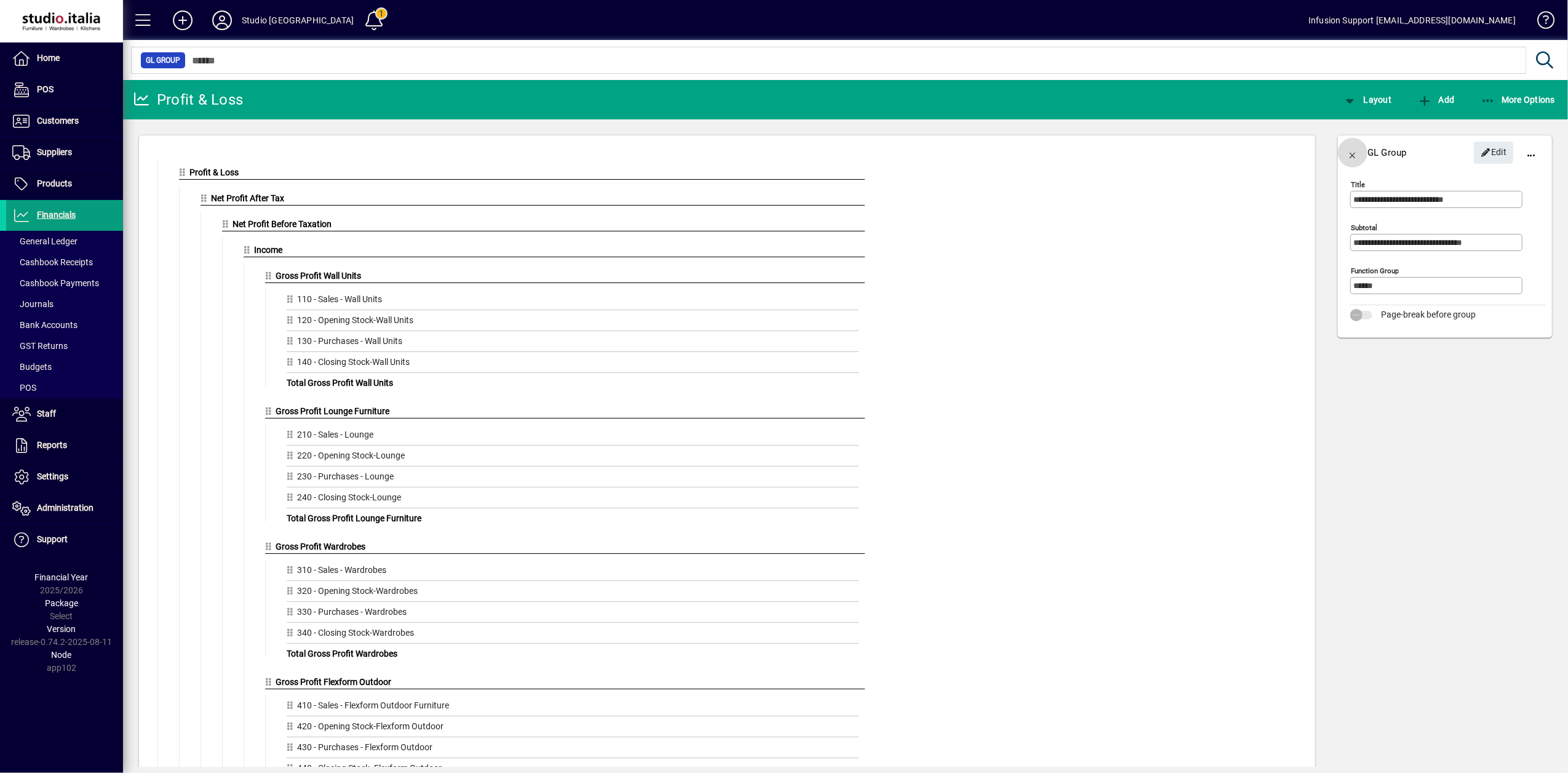
click at [1354, 153] on span "button" at bounding box center [1353, 152] width 30 height 30
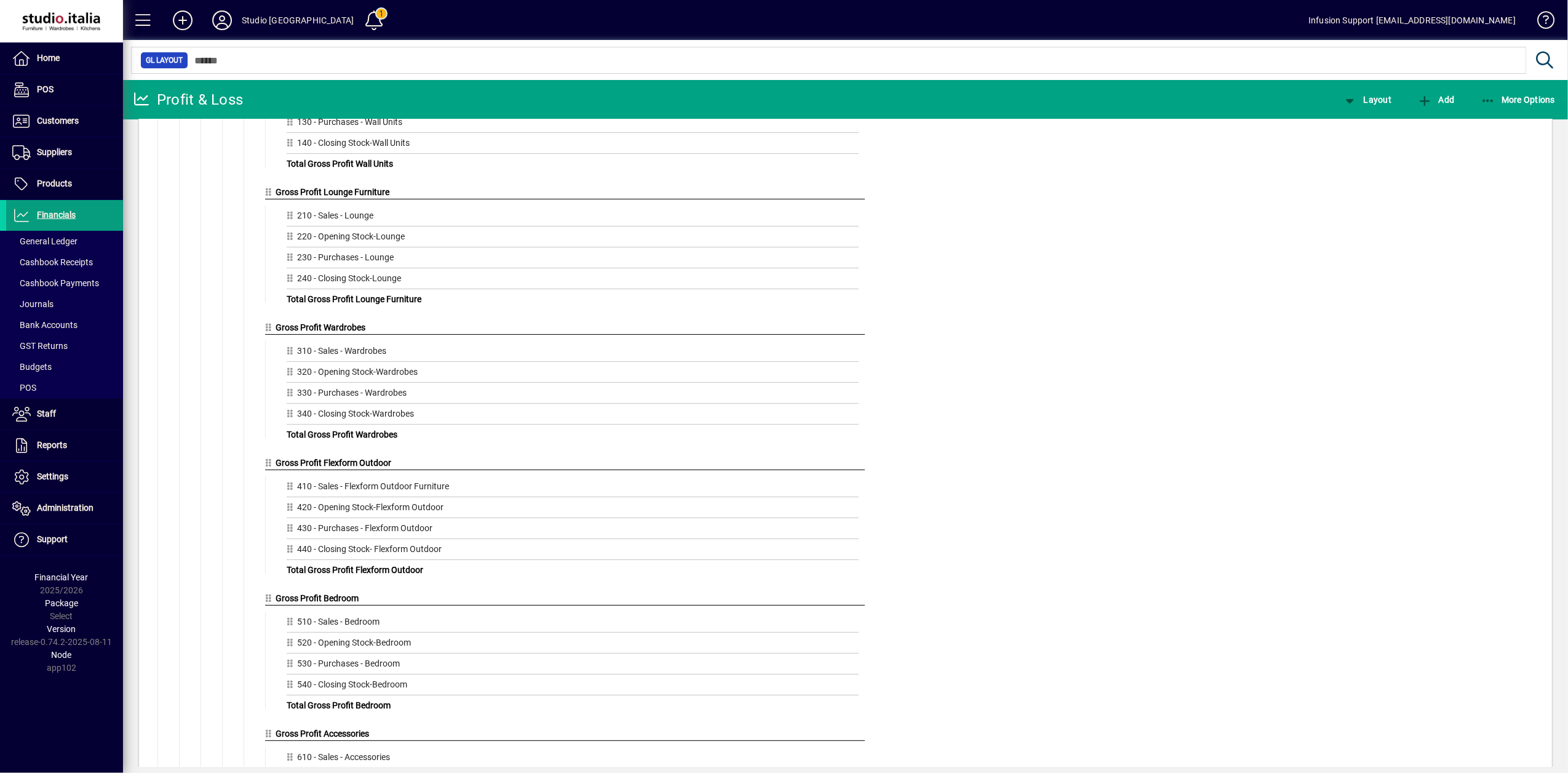
scroll to position [328, 0]
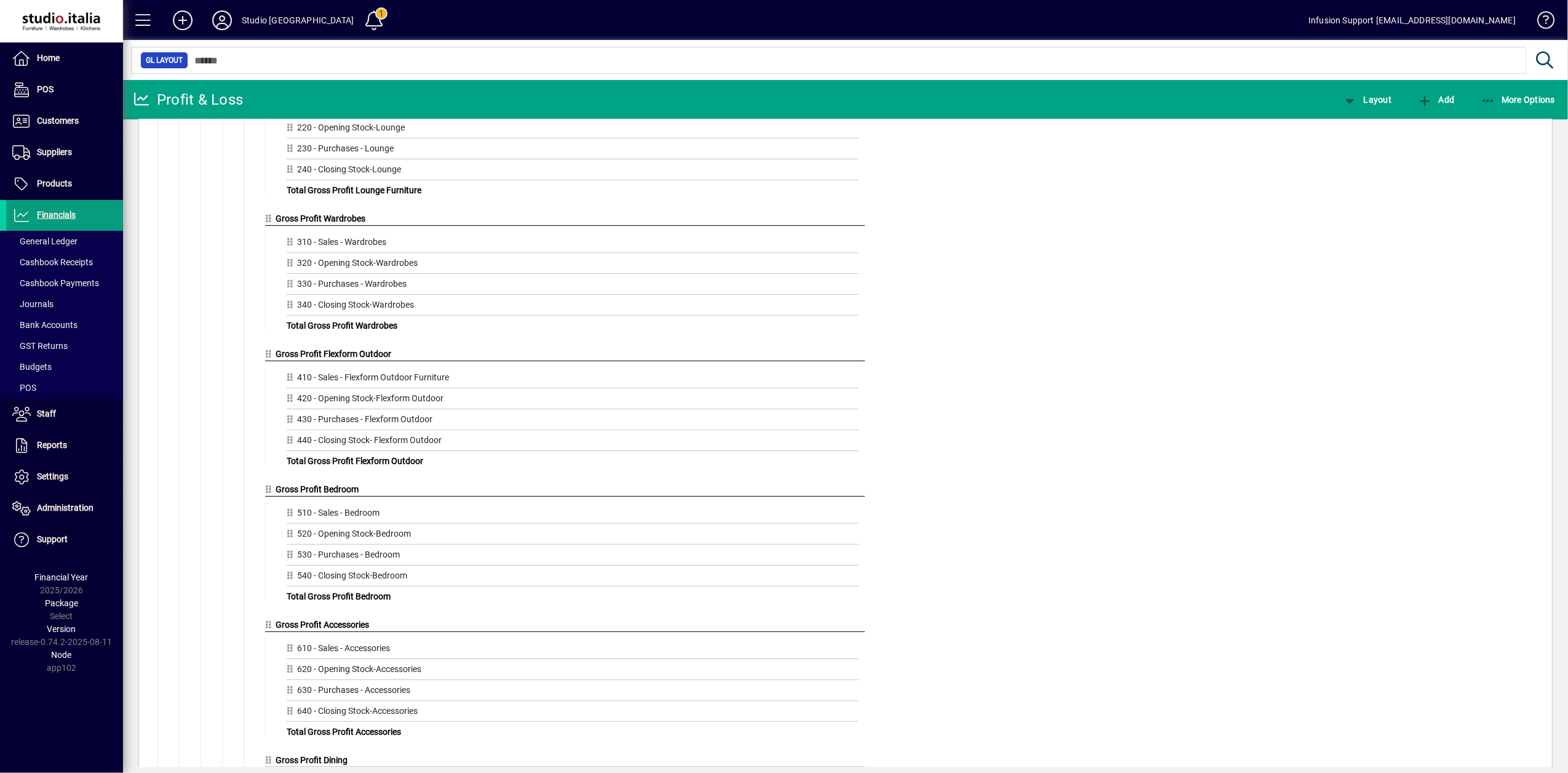
click at [333, 494] on span "Gross Profit Bedroom" at bounding box center [317, 489] width 83 height 10
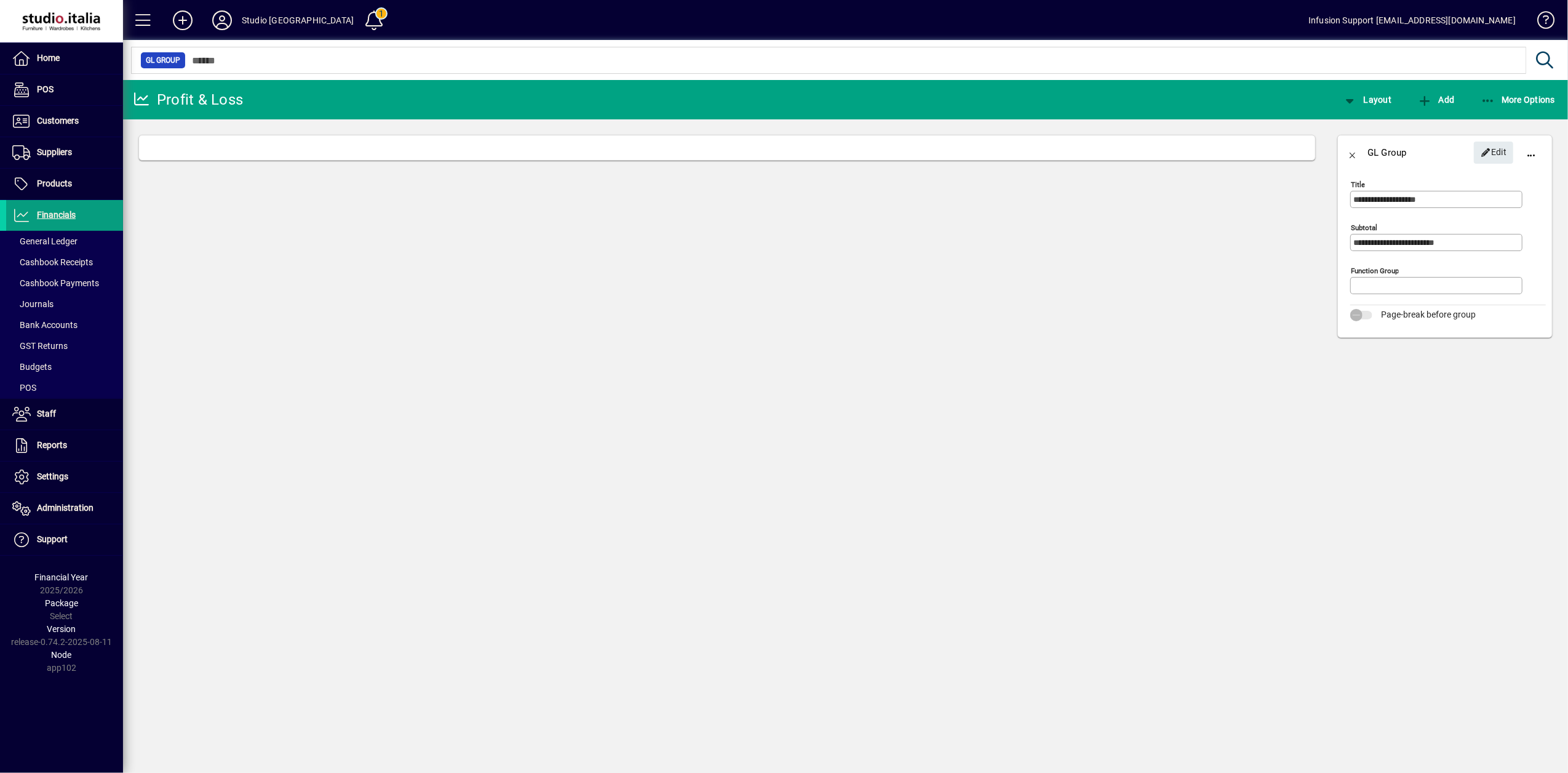
type input "******"
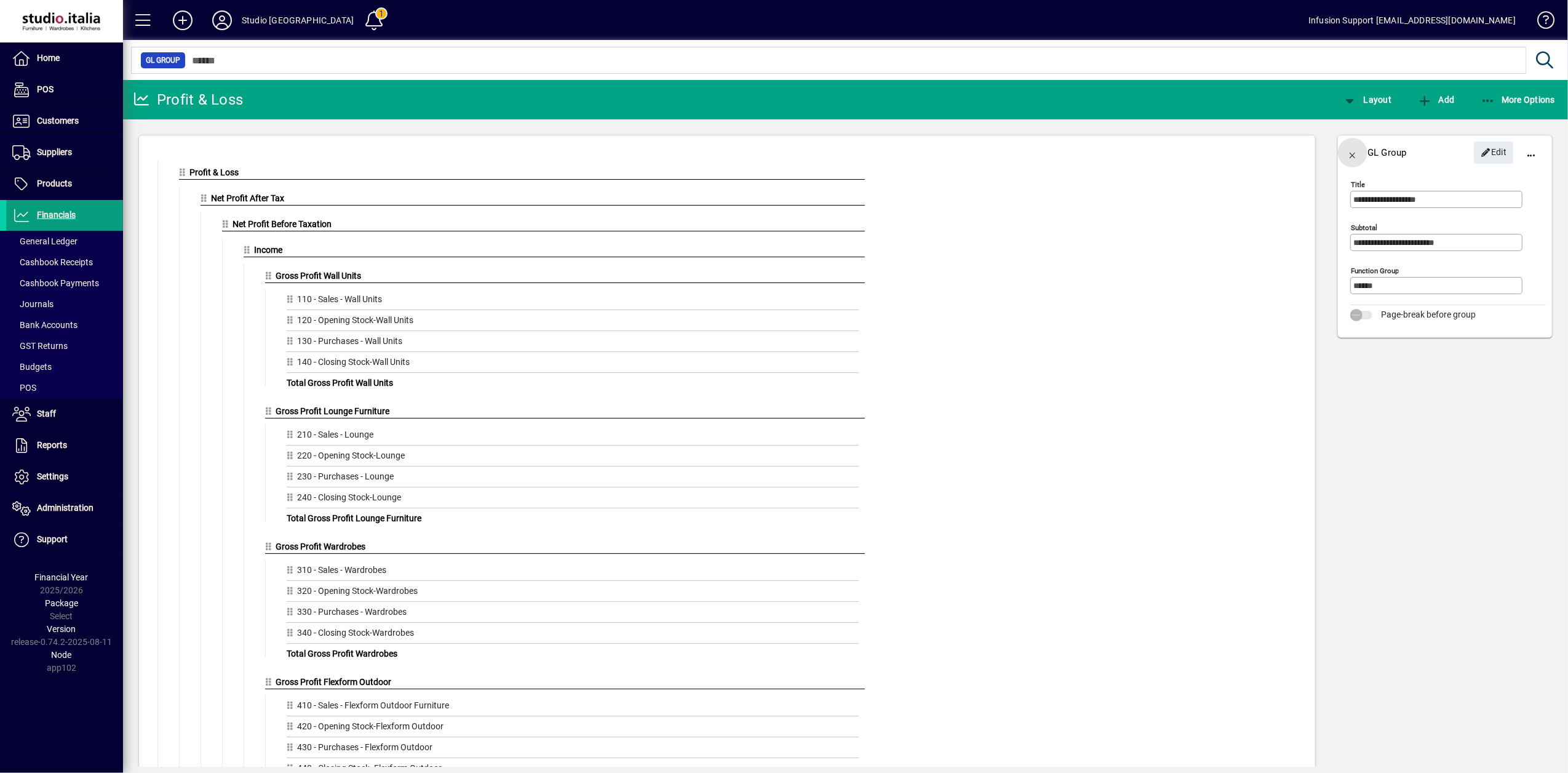
drag, startPoint x: 1355, startPoint y: 157, endPoint x: 1139, endPoint y: 271, distance: 244.2
click at [1352, 159] on span "button" at bounding box center [1353, 152] width 30 height 30
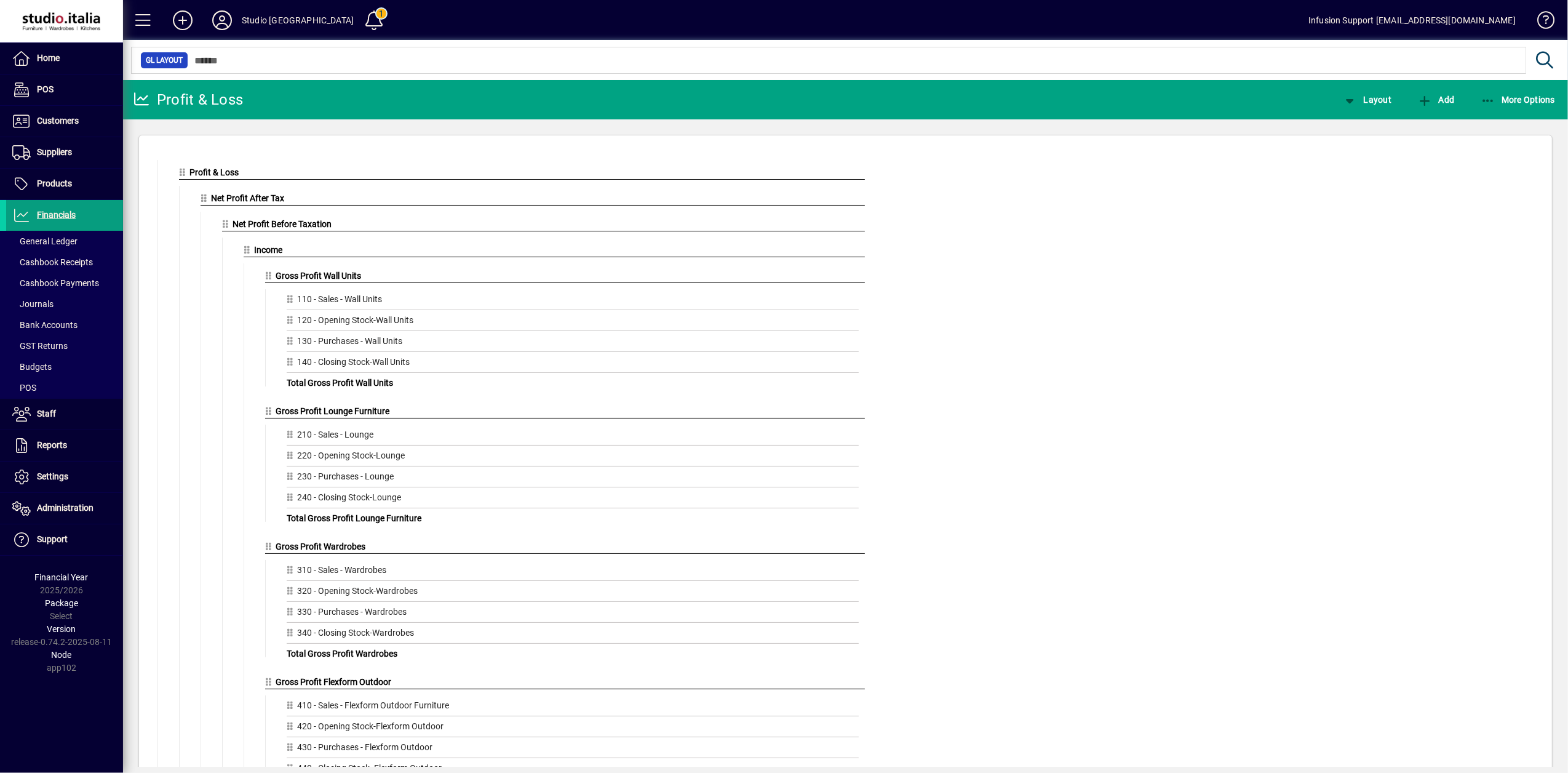
click at [377, 686] on span "Gross Profit Flexform Outdoor" at bounding box center [334, 682] width 115 height 10
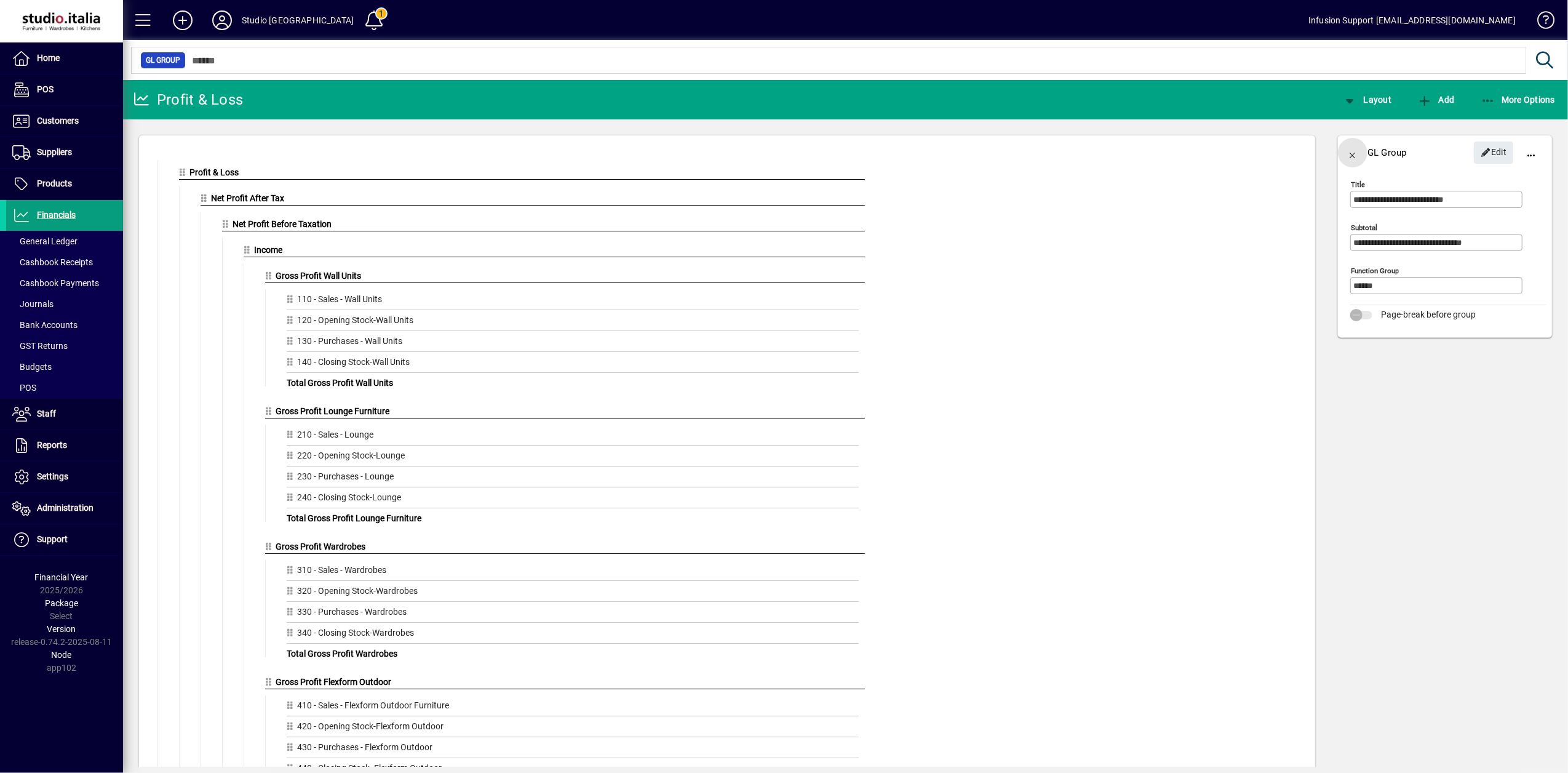
drag, startPoint x: 1356, startPoint y: 156, endPoint x: 1329, endPoint y: 171, distance: 30.9
click at [1356, 157] on span "button" at bounding box center [1353, 152] width 30 height 30
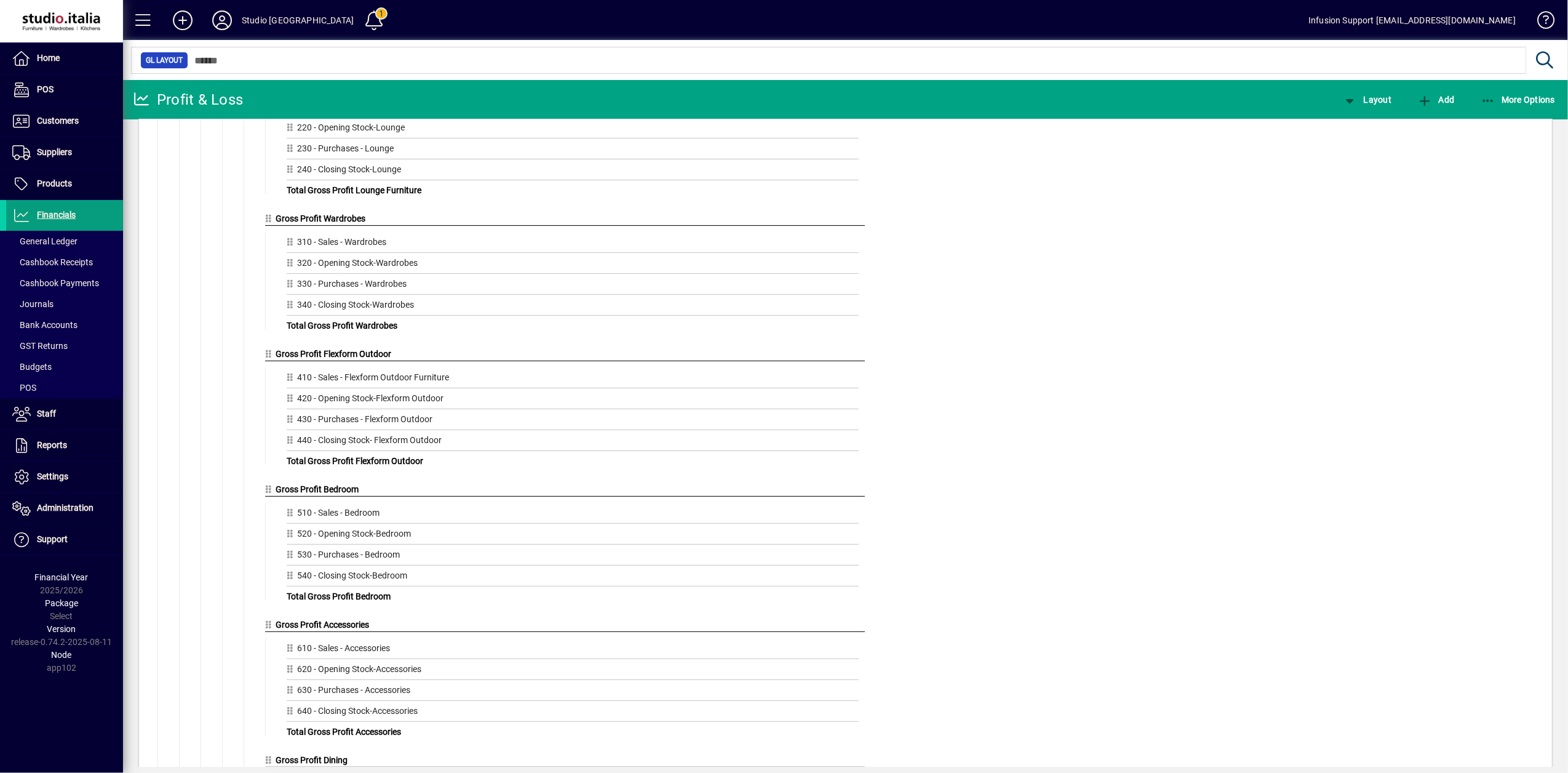
scroll to position [436, 0]
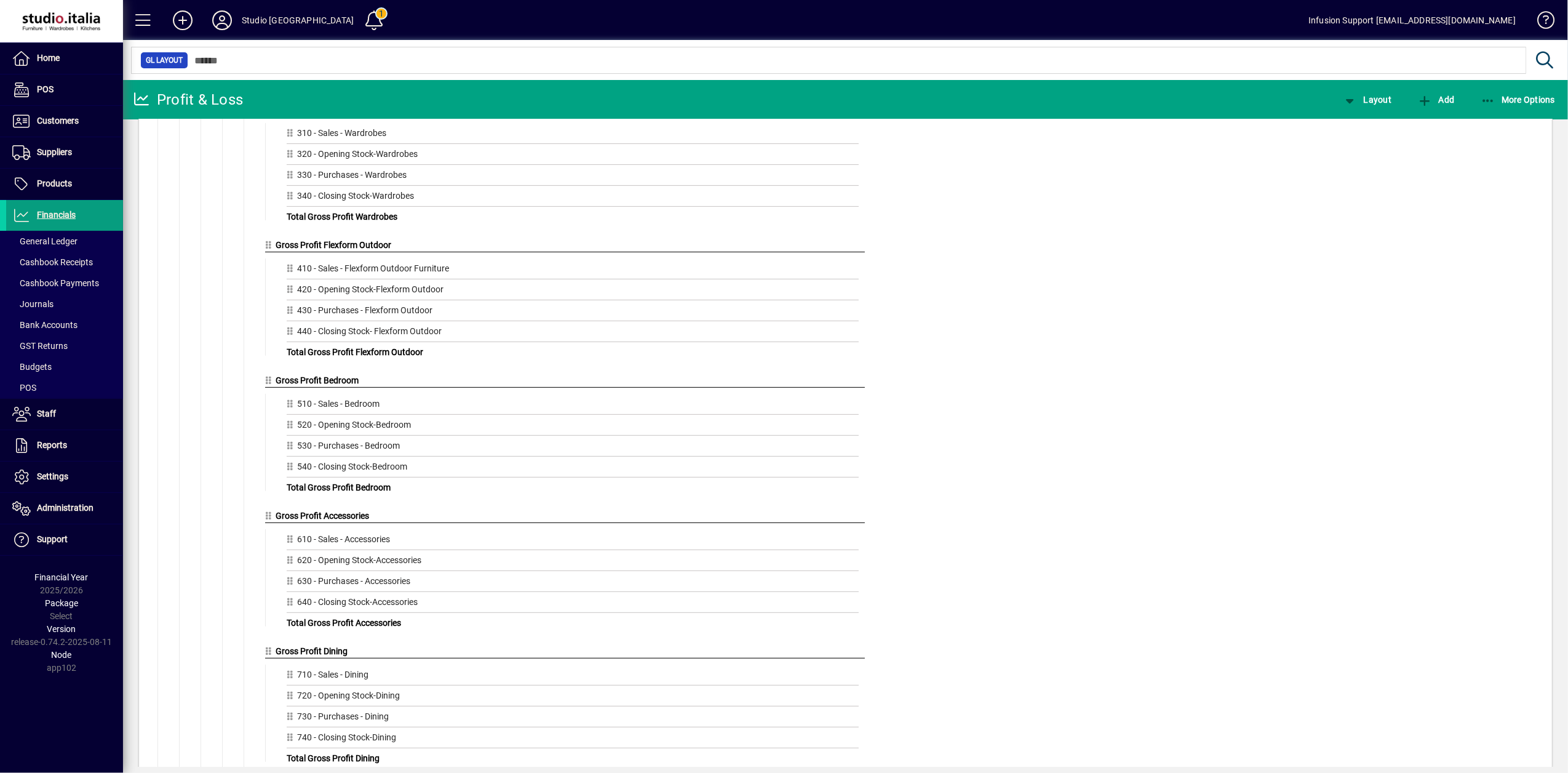
click at [286, 383] on span "Gross Profit Bedroom" at bounding box center [317, 380] width 83 height 10
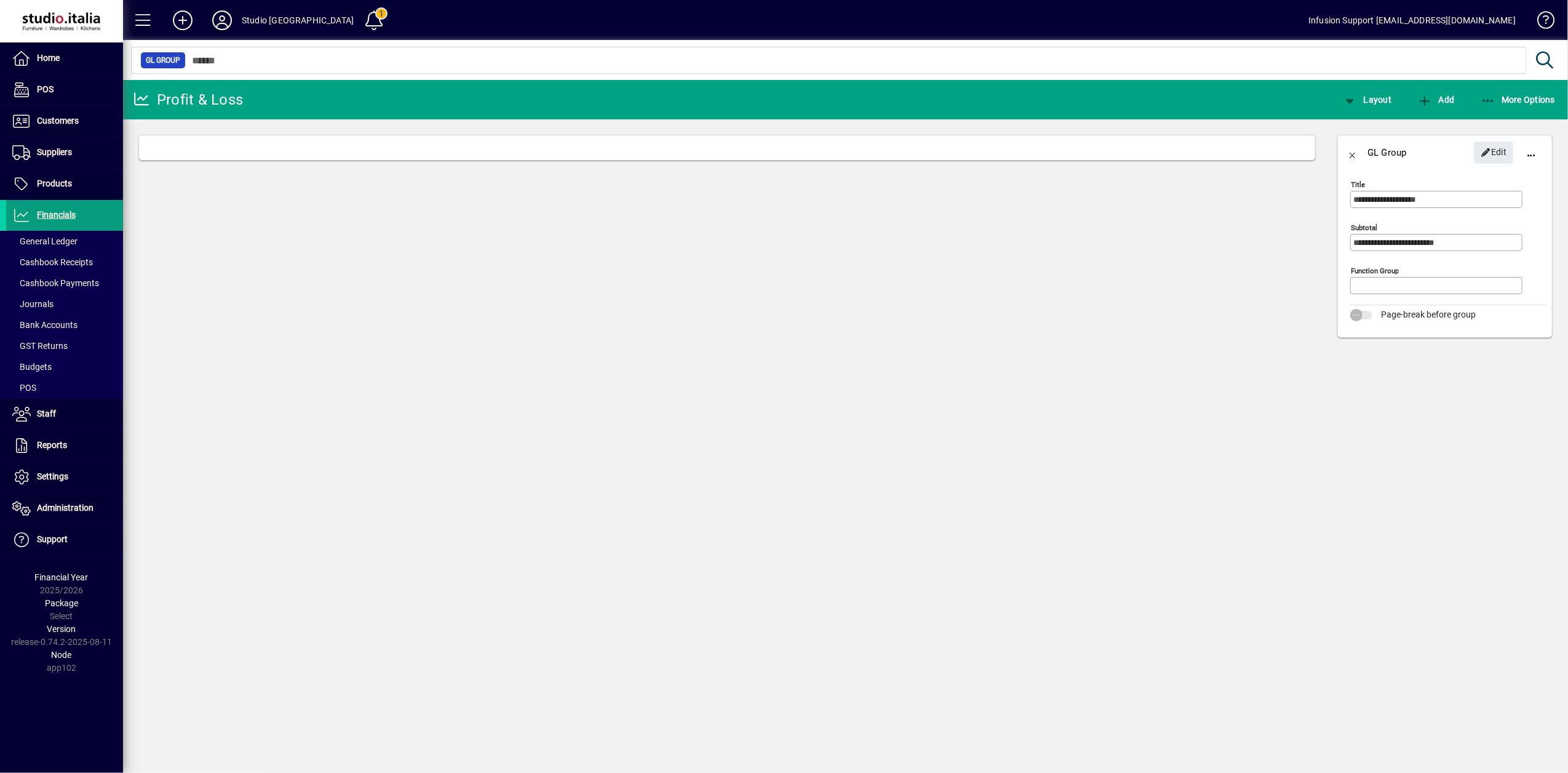
type input "******"
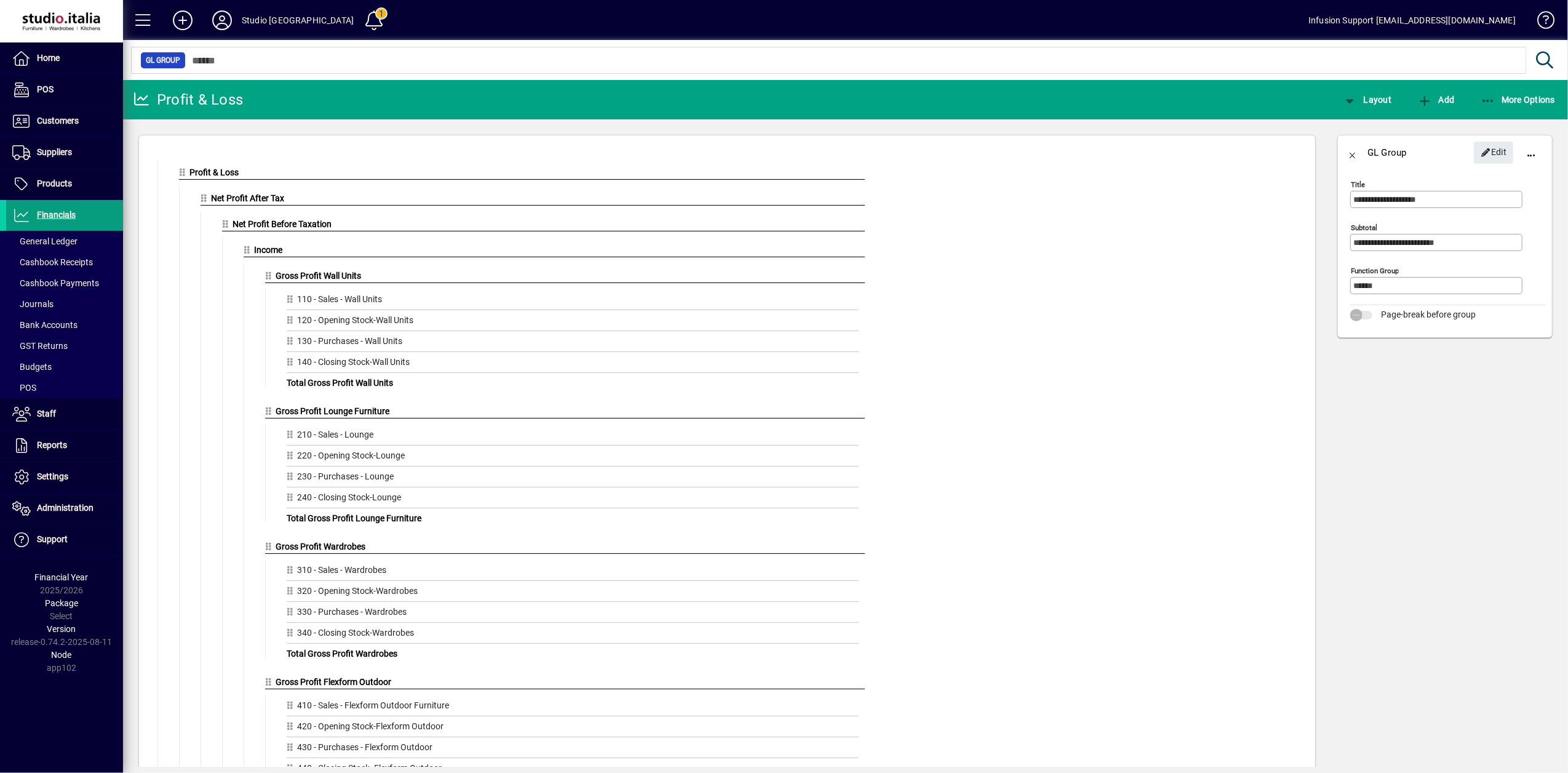
drag, startPoint x: 1353, startPoint y: 153, endPoint x: 1344, endPoint y: 158, distance: 10.3
click at [1353, 153] on span "button" at bounding box center [1353, 152] width 30 height 30
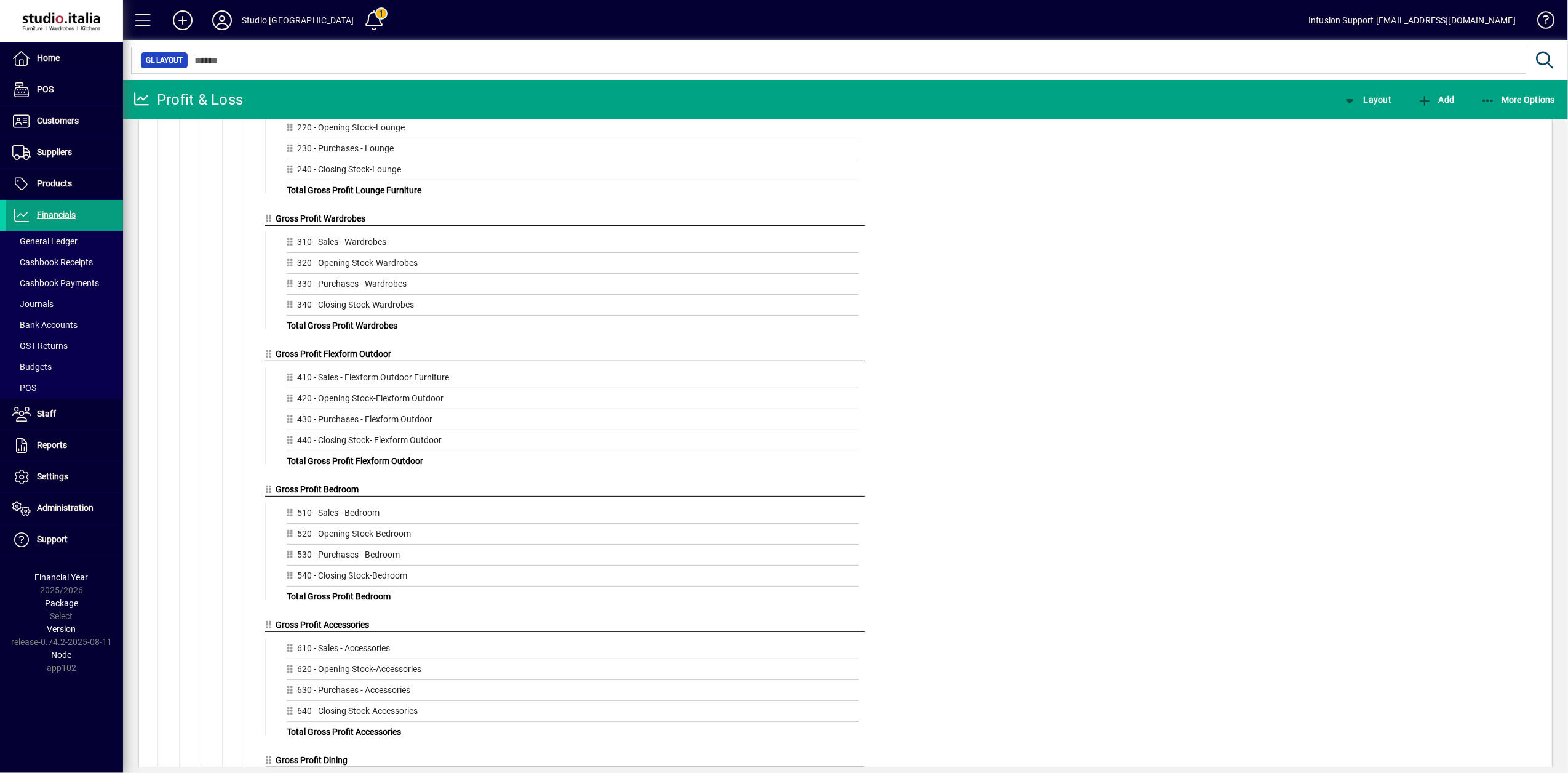
scroll to position [547, 0]
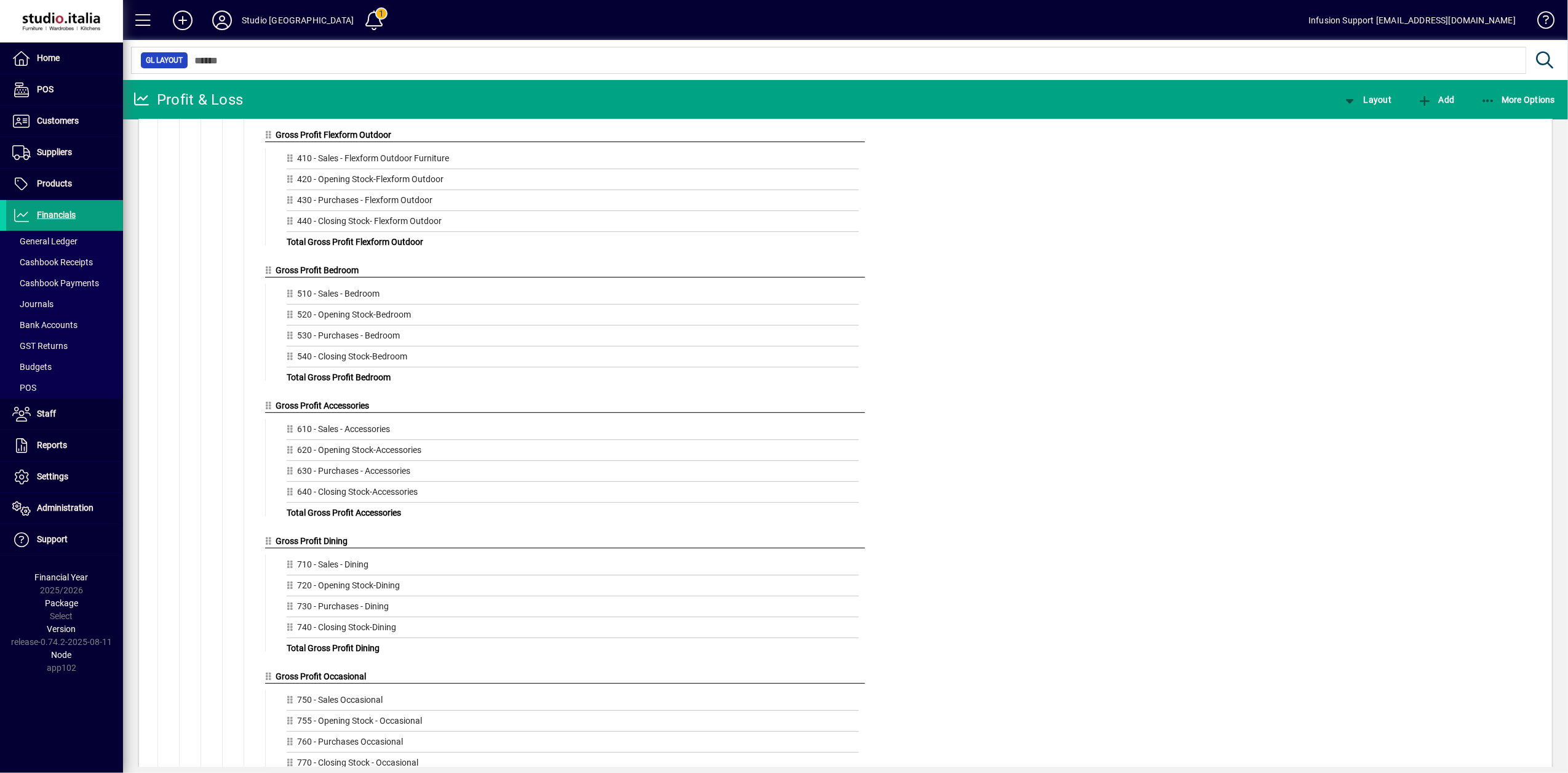
click at [323, 382] on span "Total Gross Profit Bedroom" at bounding box center [338, 377] width 104 height 10
click at [345, 382] on span "Total Gross Profit Bedroom" at bounding box center [338, 377] width 104 height 10
click at [355, 300] on div "510 - Sales - Bedroom" at bounding box center [572, 296] width 572 height 17
click at [294, 275] on span "Gross Profit Bedroom" at bounding box center [317, 270] width 83 height 10
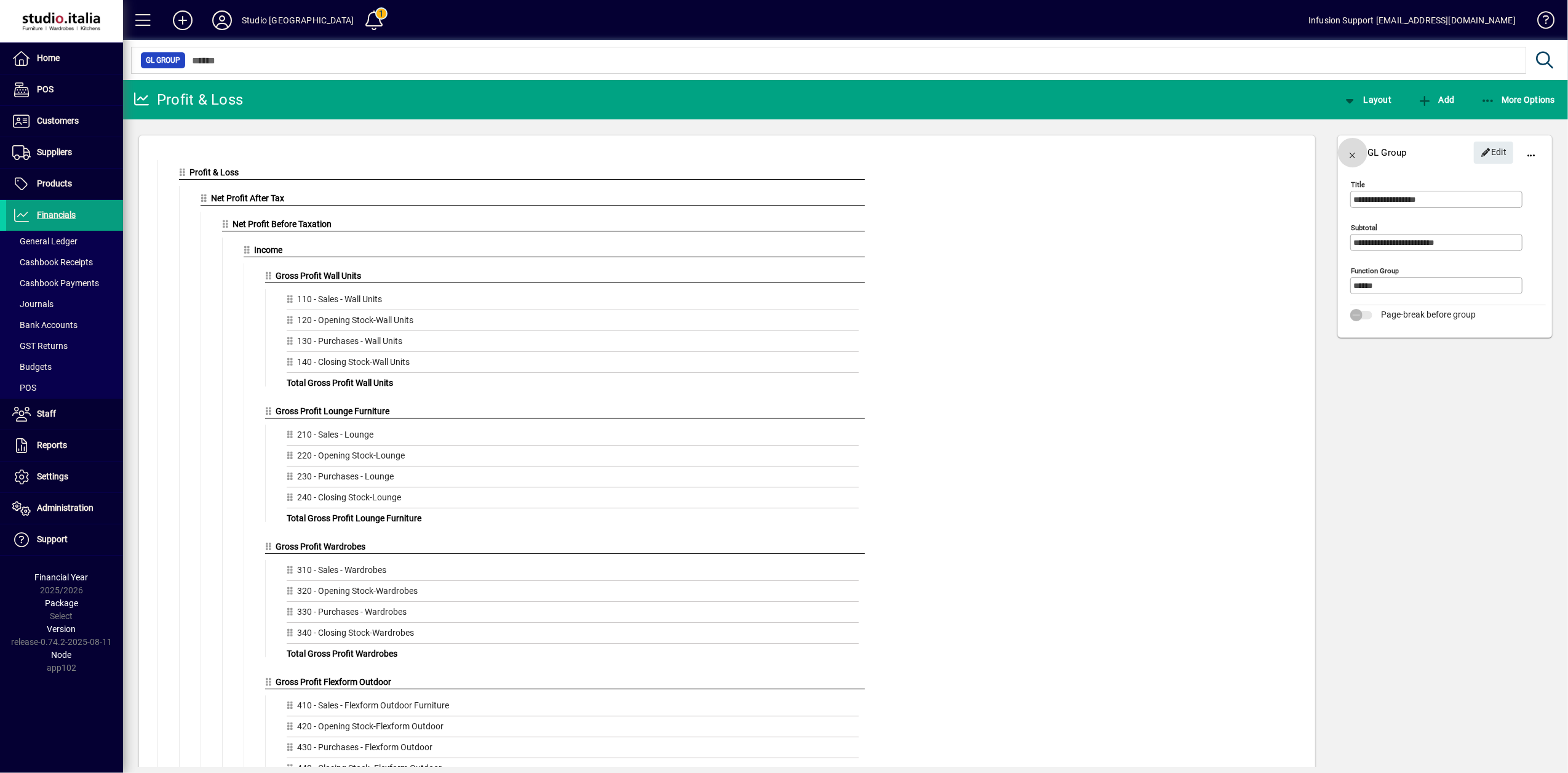
click at [1355, 155] on span "button" at bounding box center [1353, 152] width 30 height 30
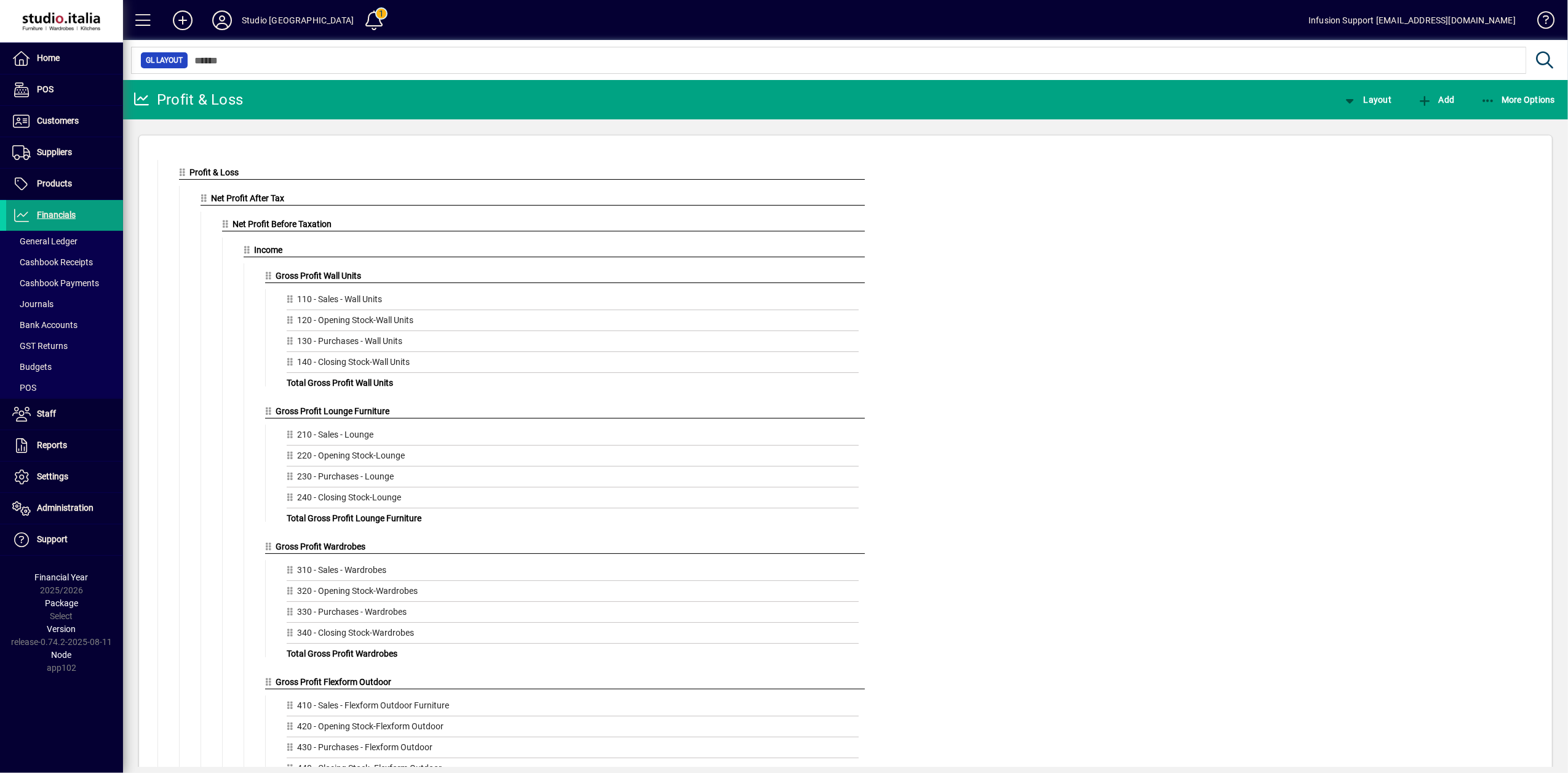
click at [261, 252] on span "Income" at bounding box center [268, 250] width 28 height 10
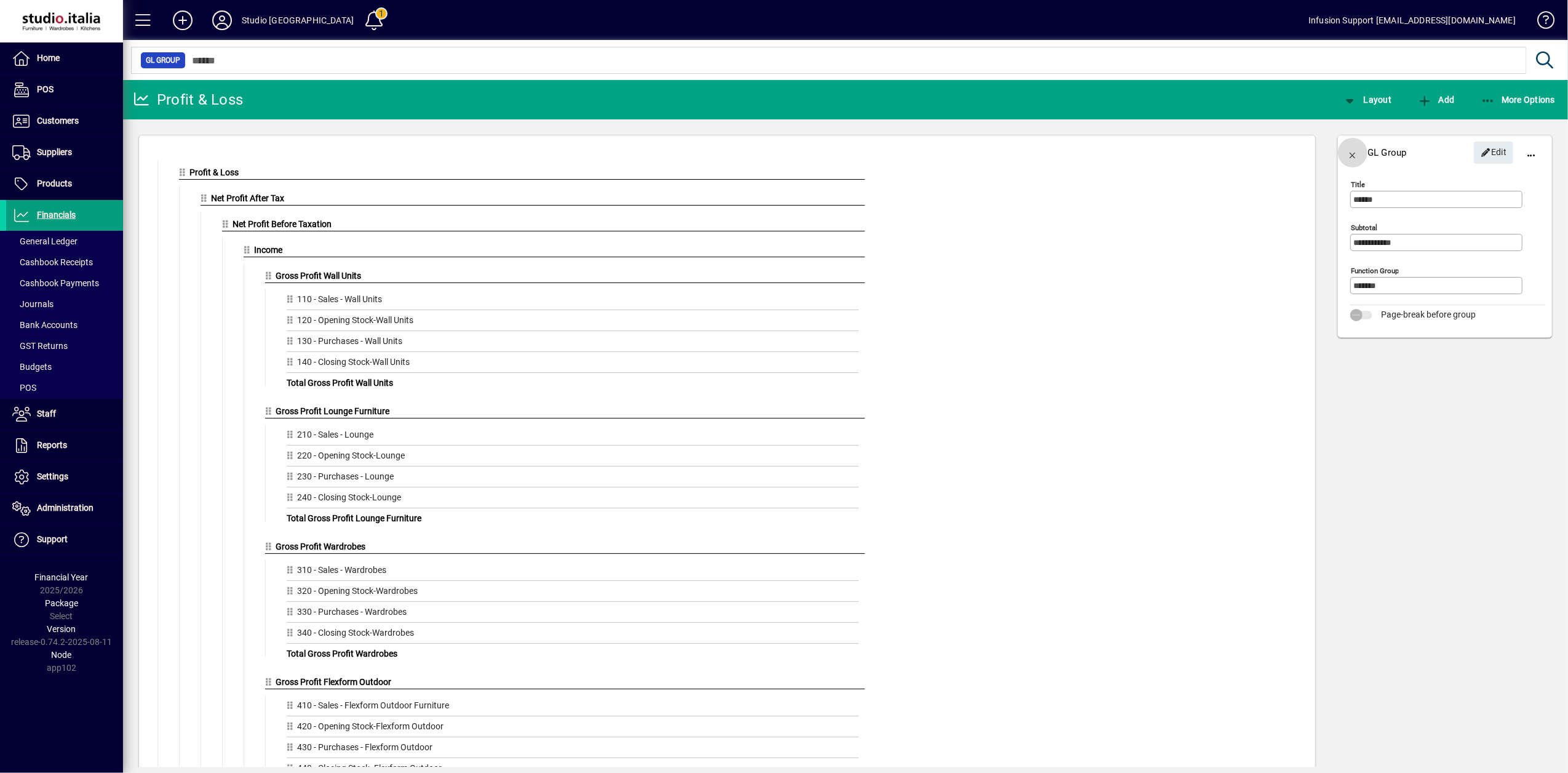
click at [1357, 155] on span "button" at bounding box center [1353, 152] width 30 height 30
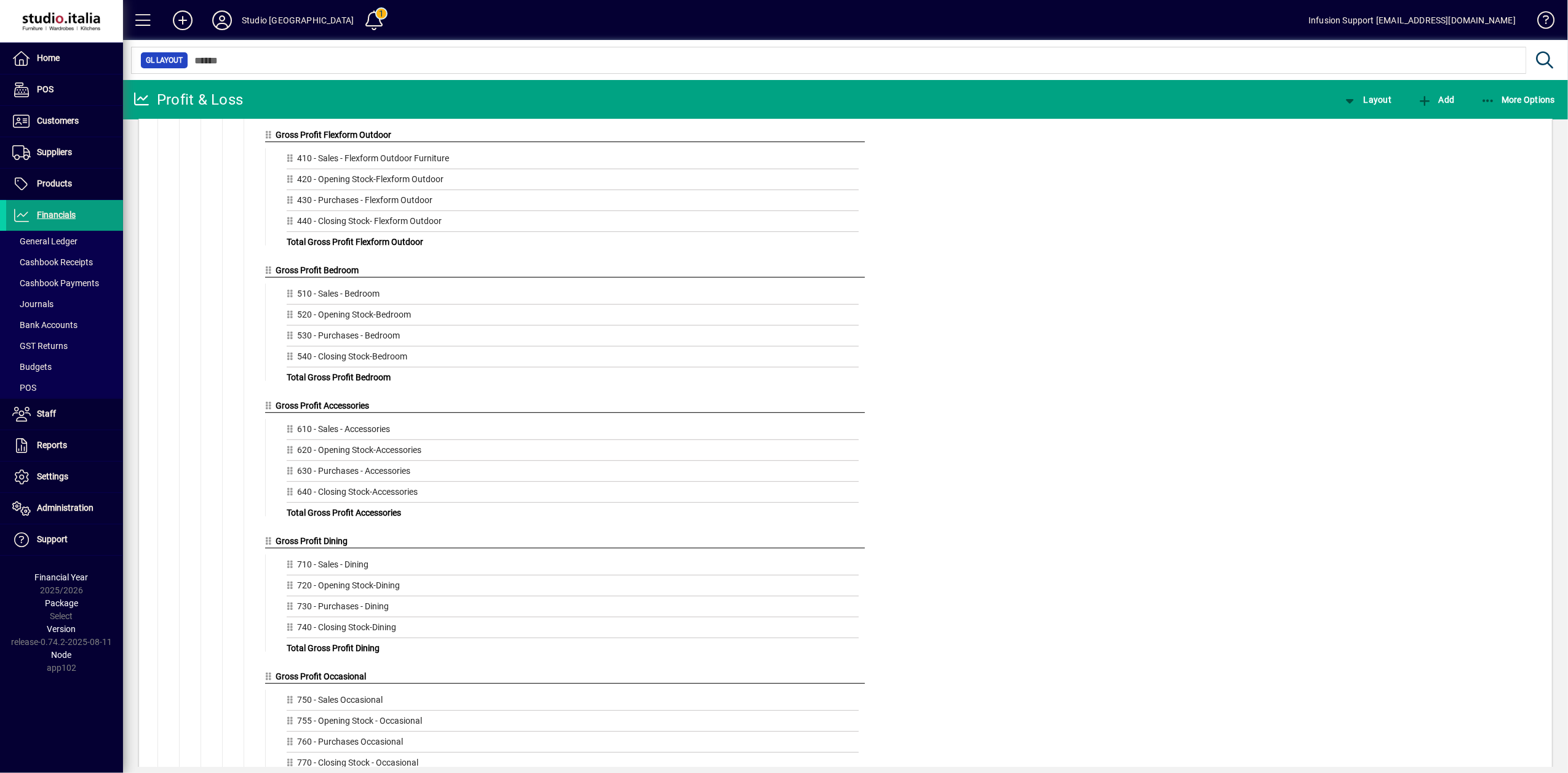
scroll to position [656, 0]
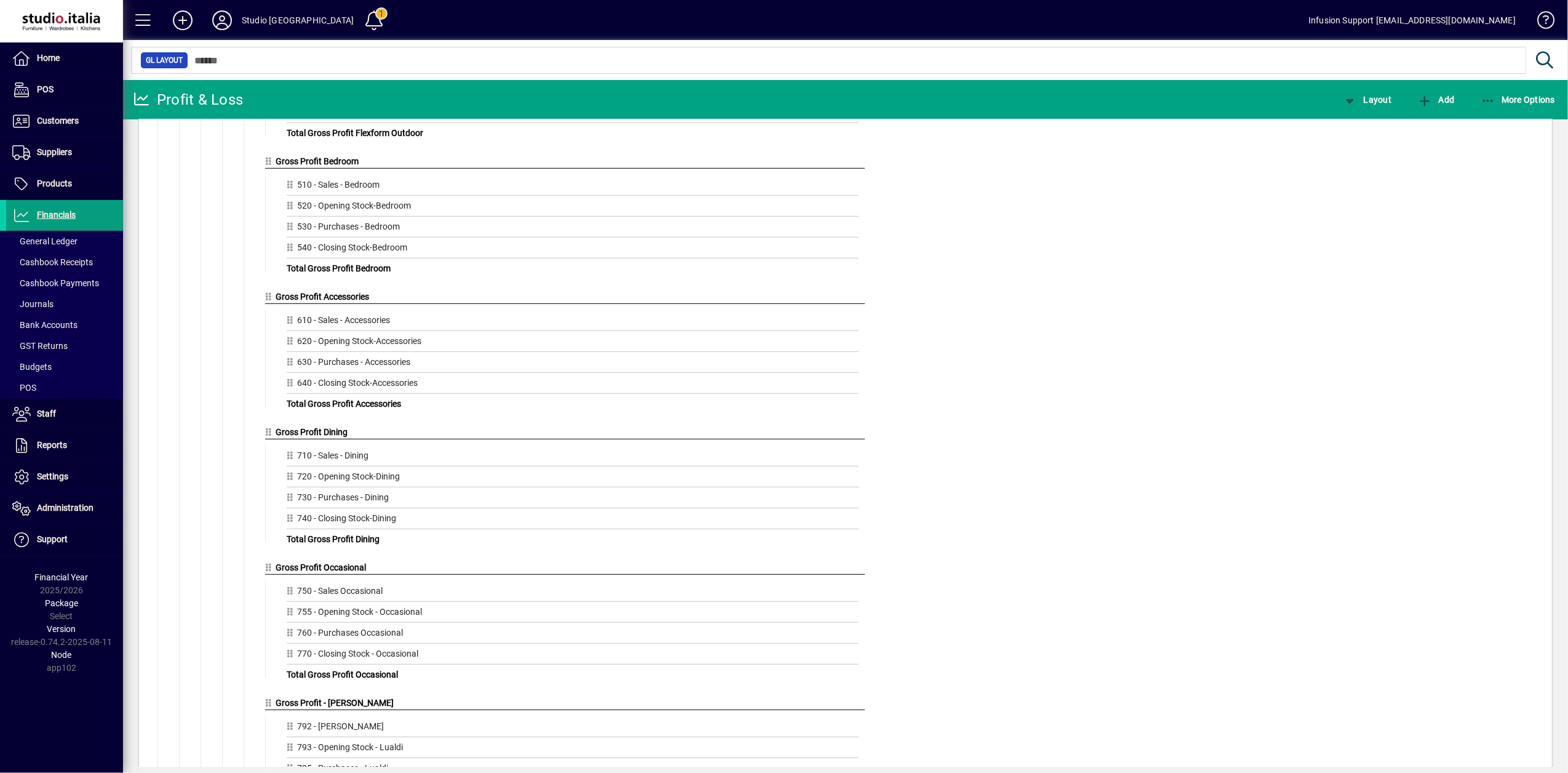
click at [268, 571] on icon at bounding box center [271, 567] width 12 height 9
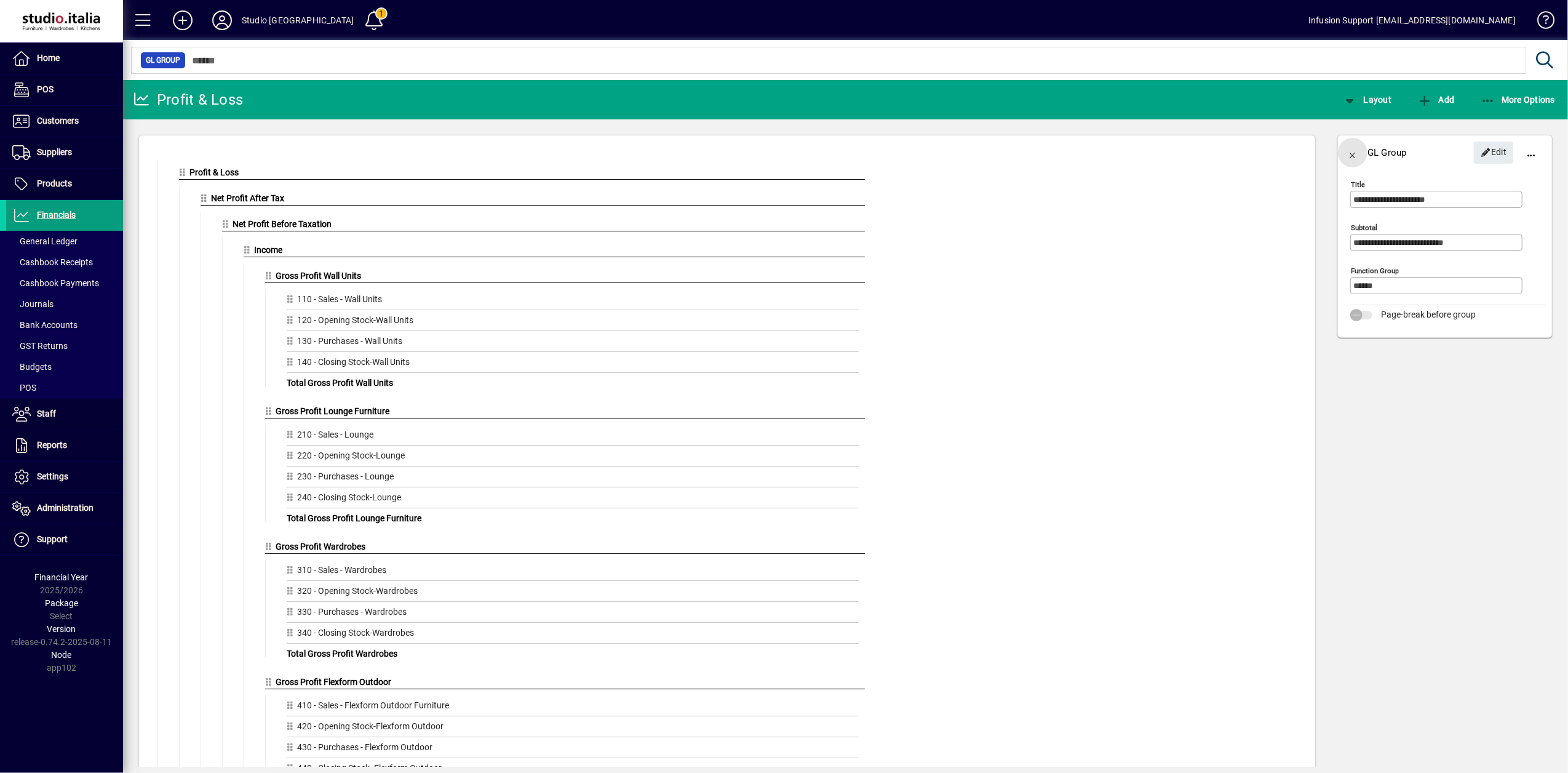
drag, startPoint x: 1354, startPoint y: 151, endPoint x: 761, endPoint y: 289, distance: 608.8
click at [1352, 153] on span "button" at bounding box center [1353, 152] width 30 height 30
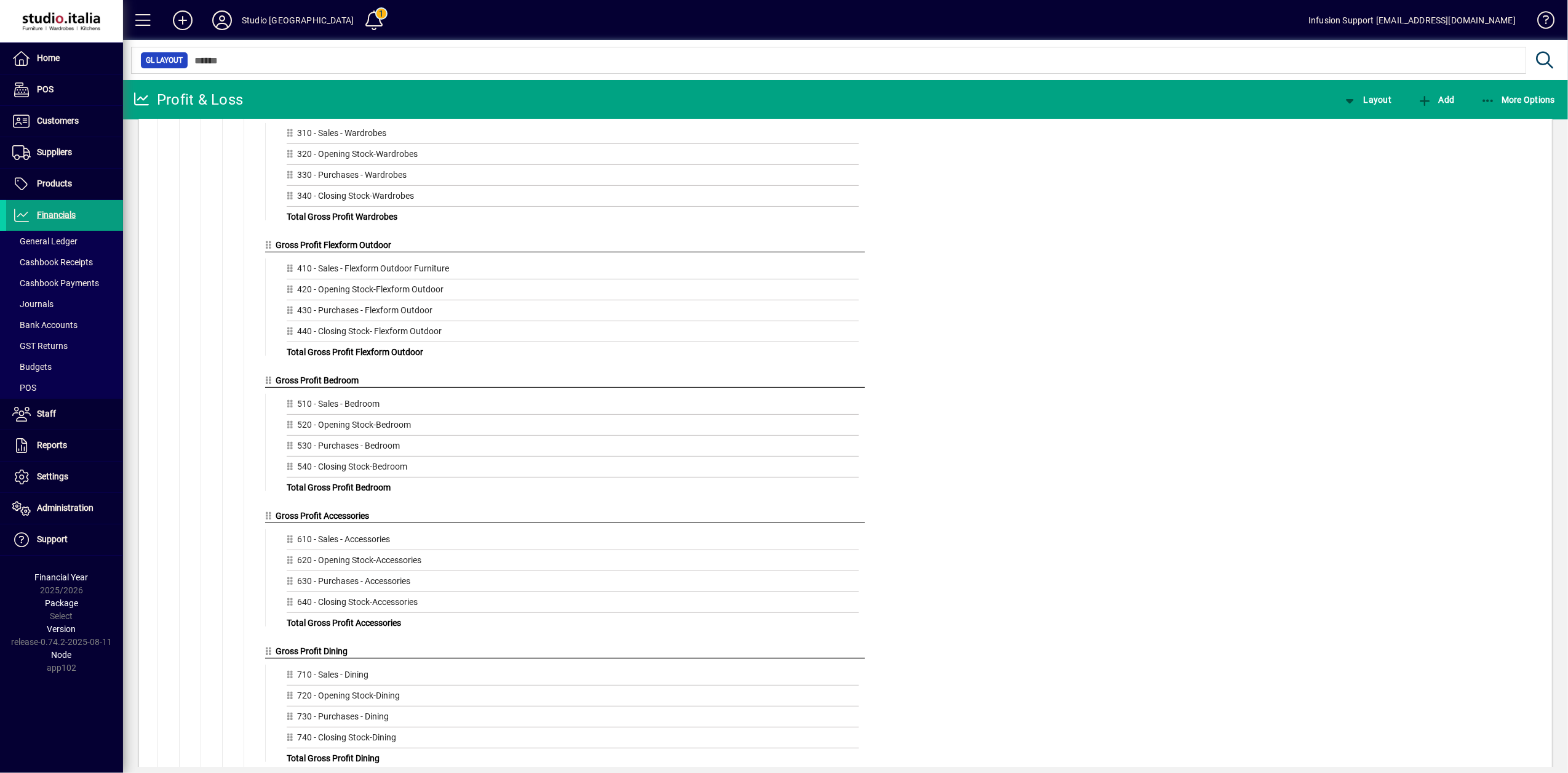
scroll to position [656, 0]
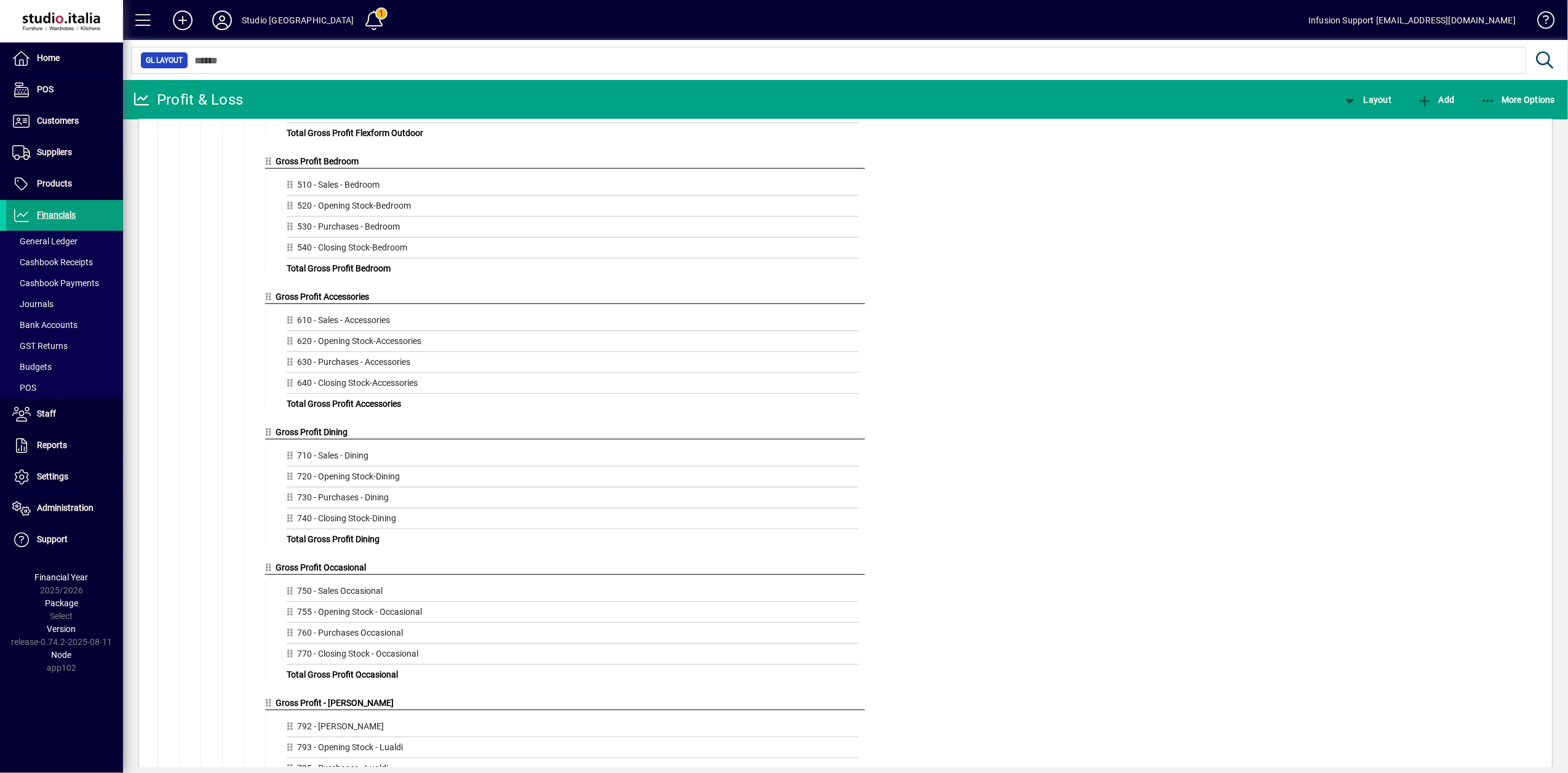
click at [271, 436] on icon at bounding box center [271, 432] width 12 height 9
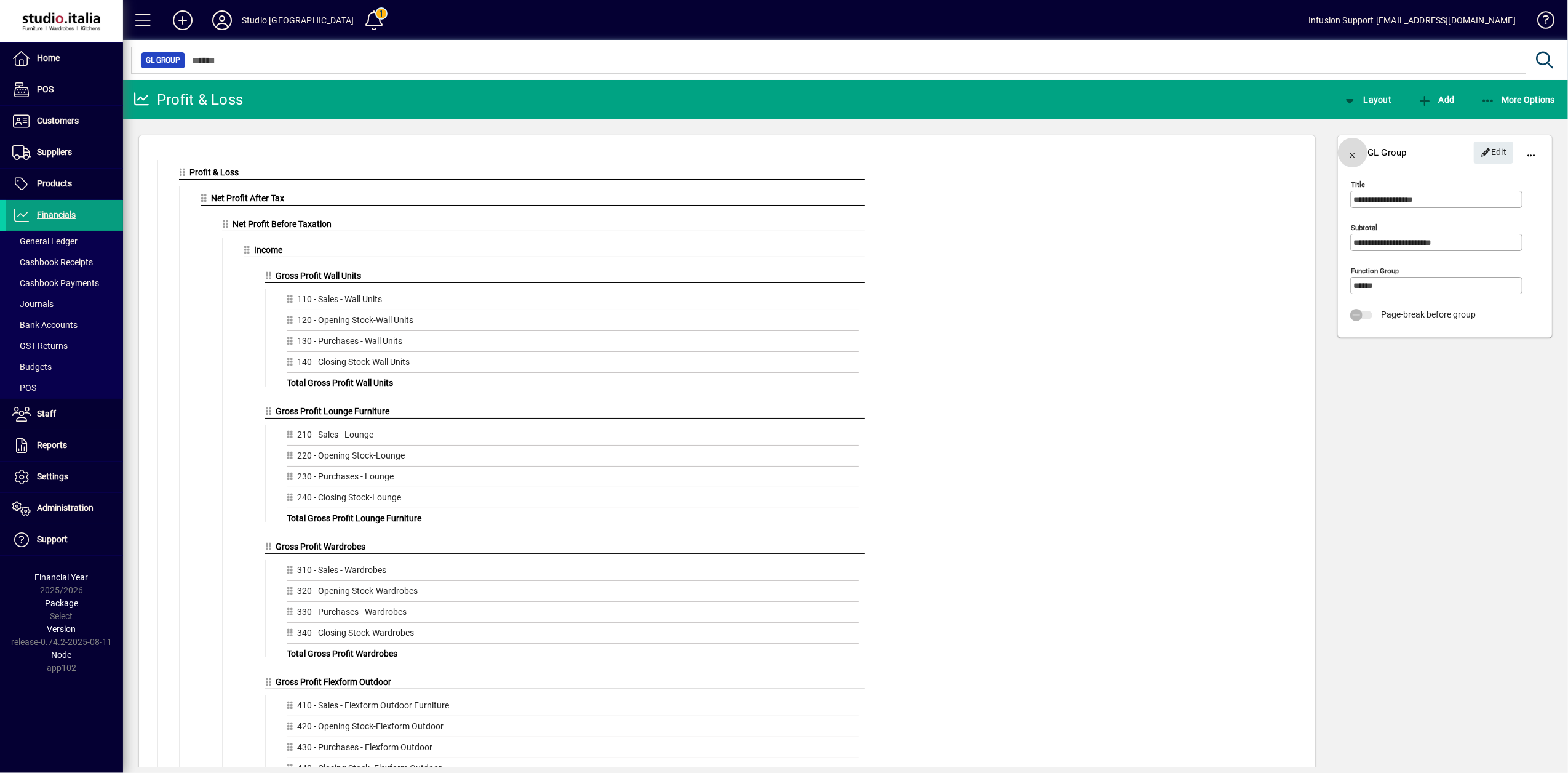
click at [1354, 154] on span "button" at bounding box center [1353, 152] width 30 height 30
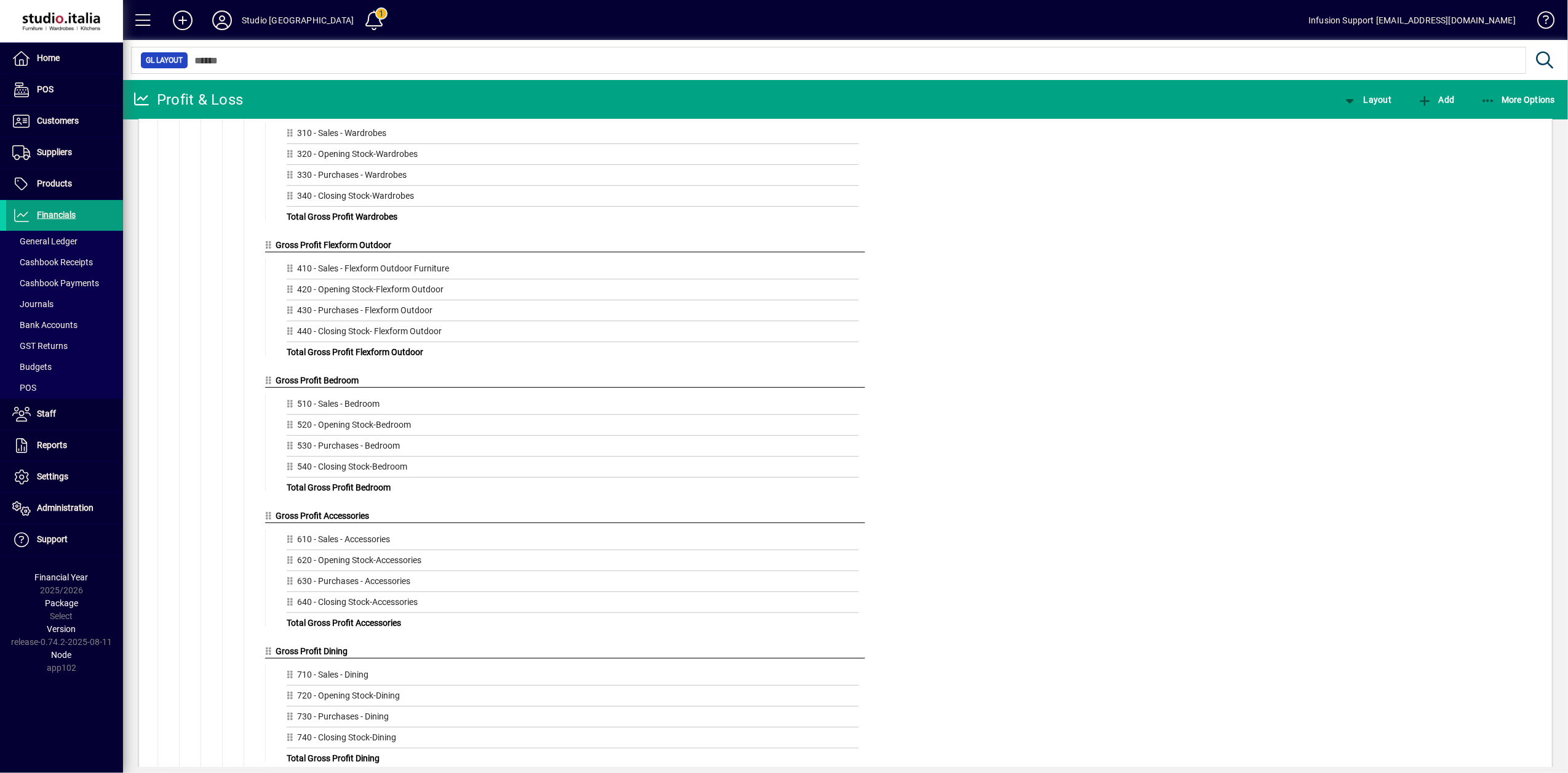
scroll to position [656, 0]
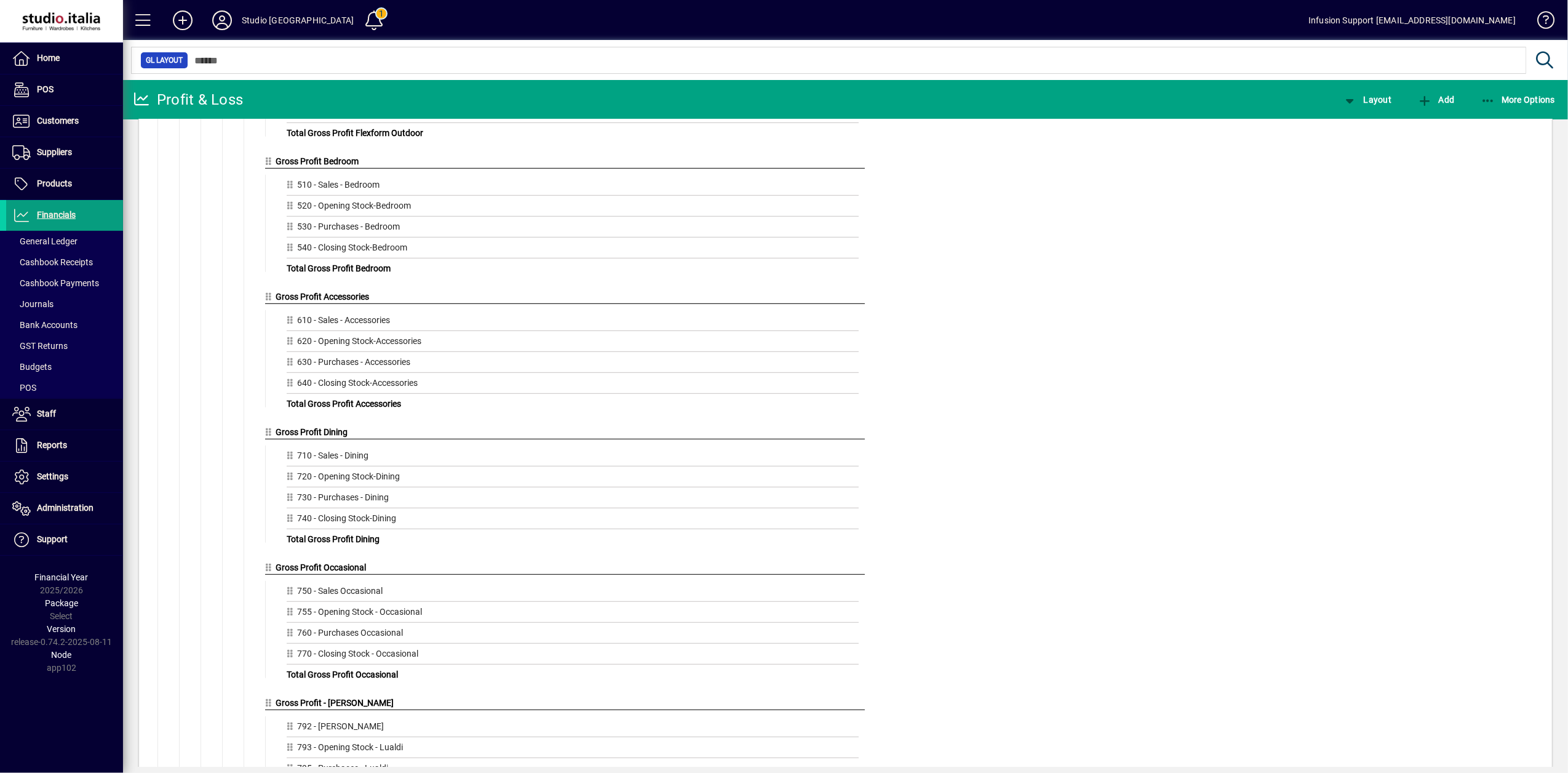
click at [271, 571] on icon at bounding box center [271, 567] width 12 height 9
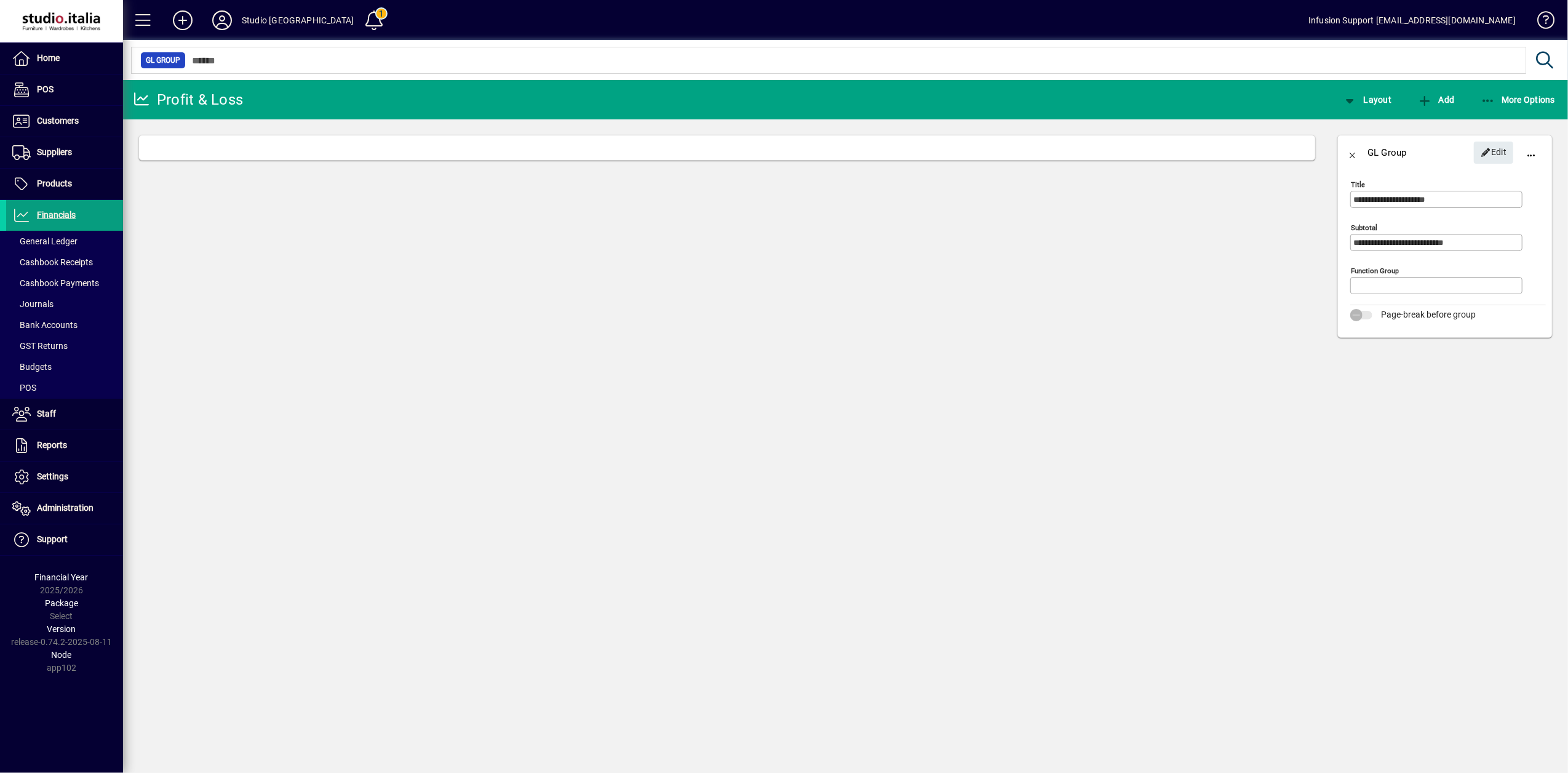
type input "******"
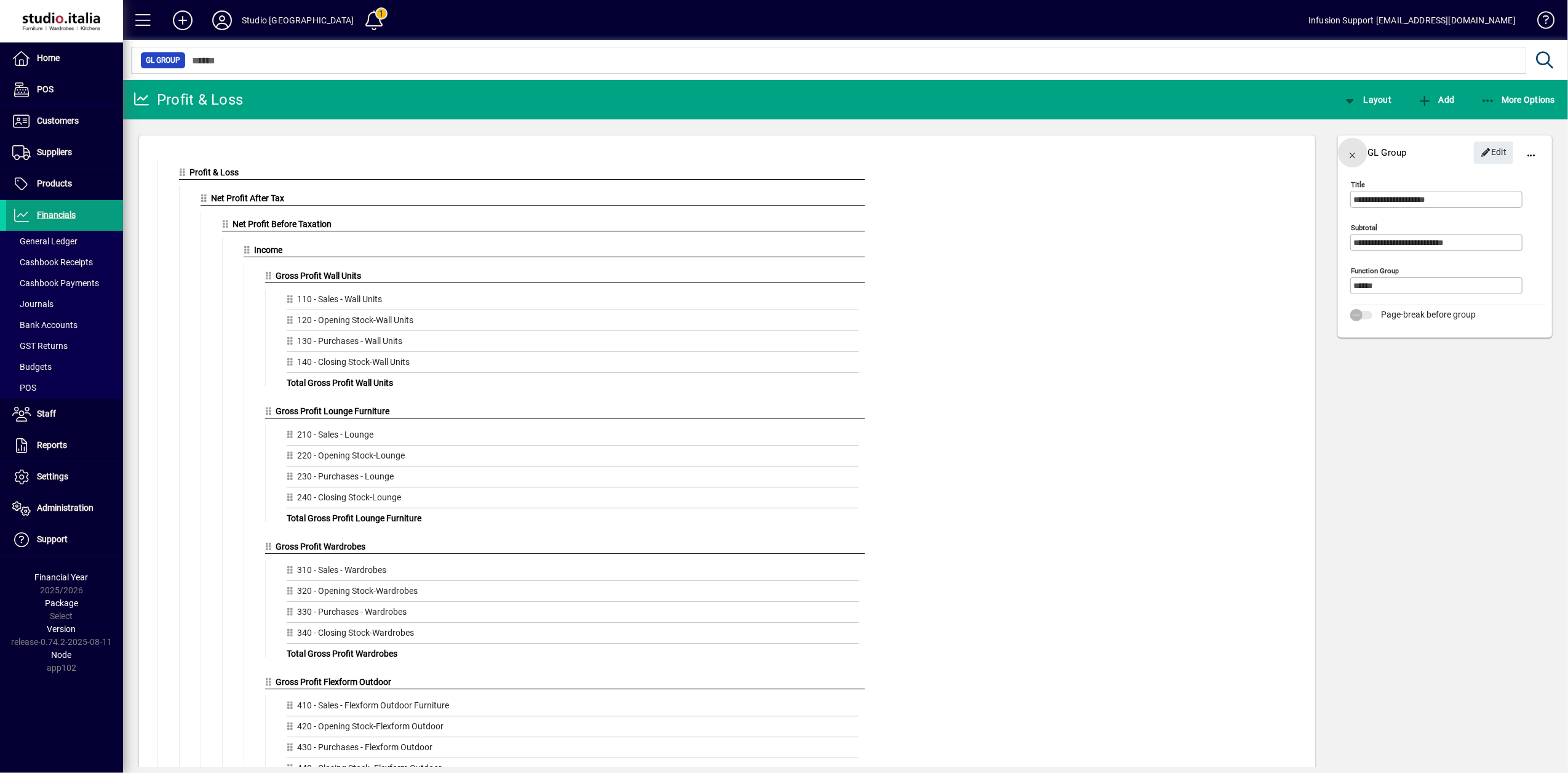
drag, startPoint x: 1354, startPoint y: 154, endPoint x: 1344, endPoint y: 146, distance: 12.8
click at [1354, 154] on span "button" at bounding box center [1353, 152] width 30 height 30
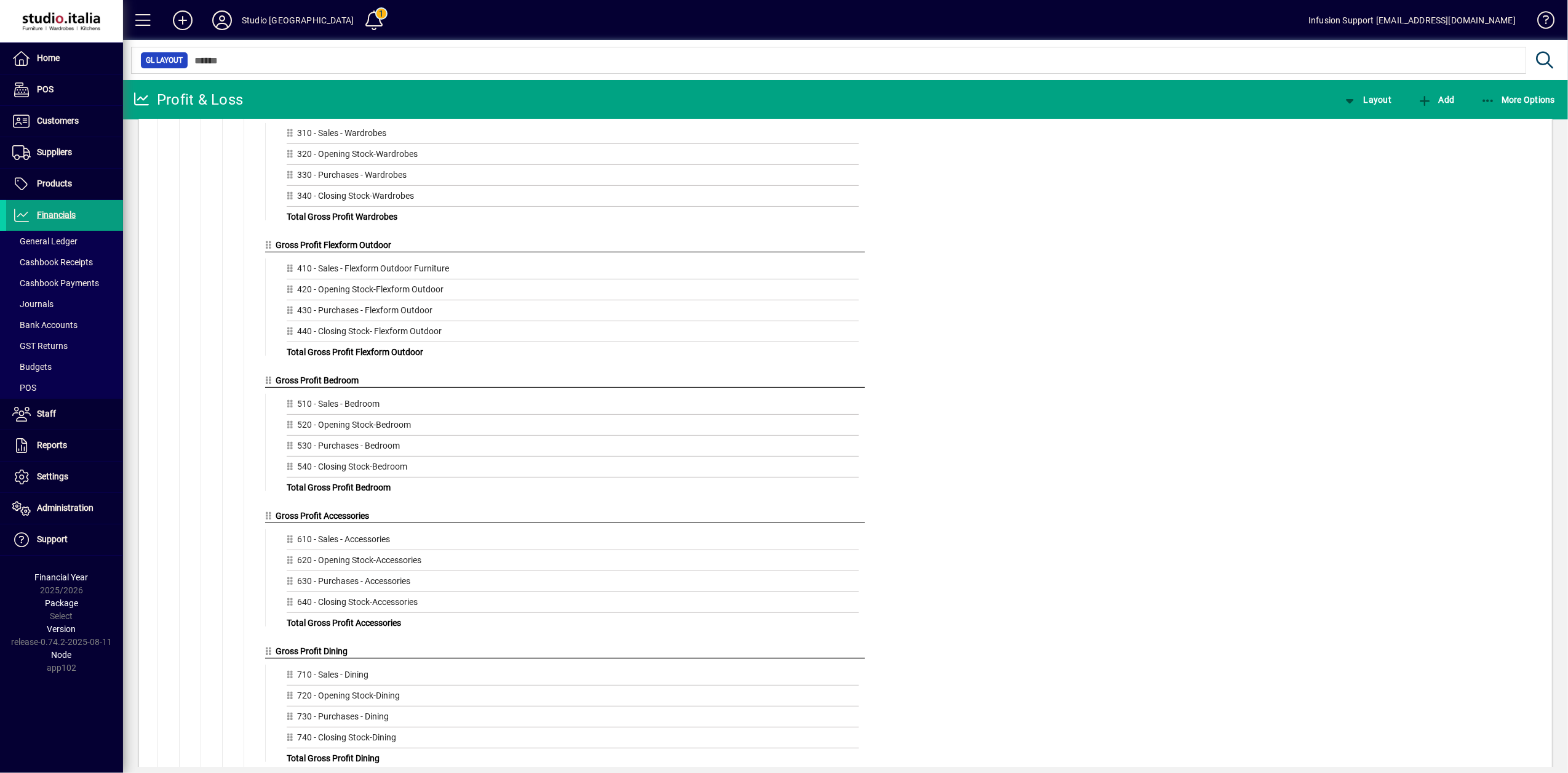
scroll to position [547, 0]
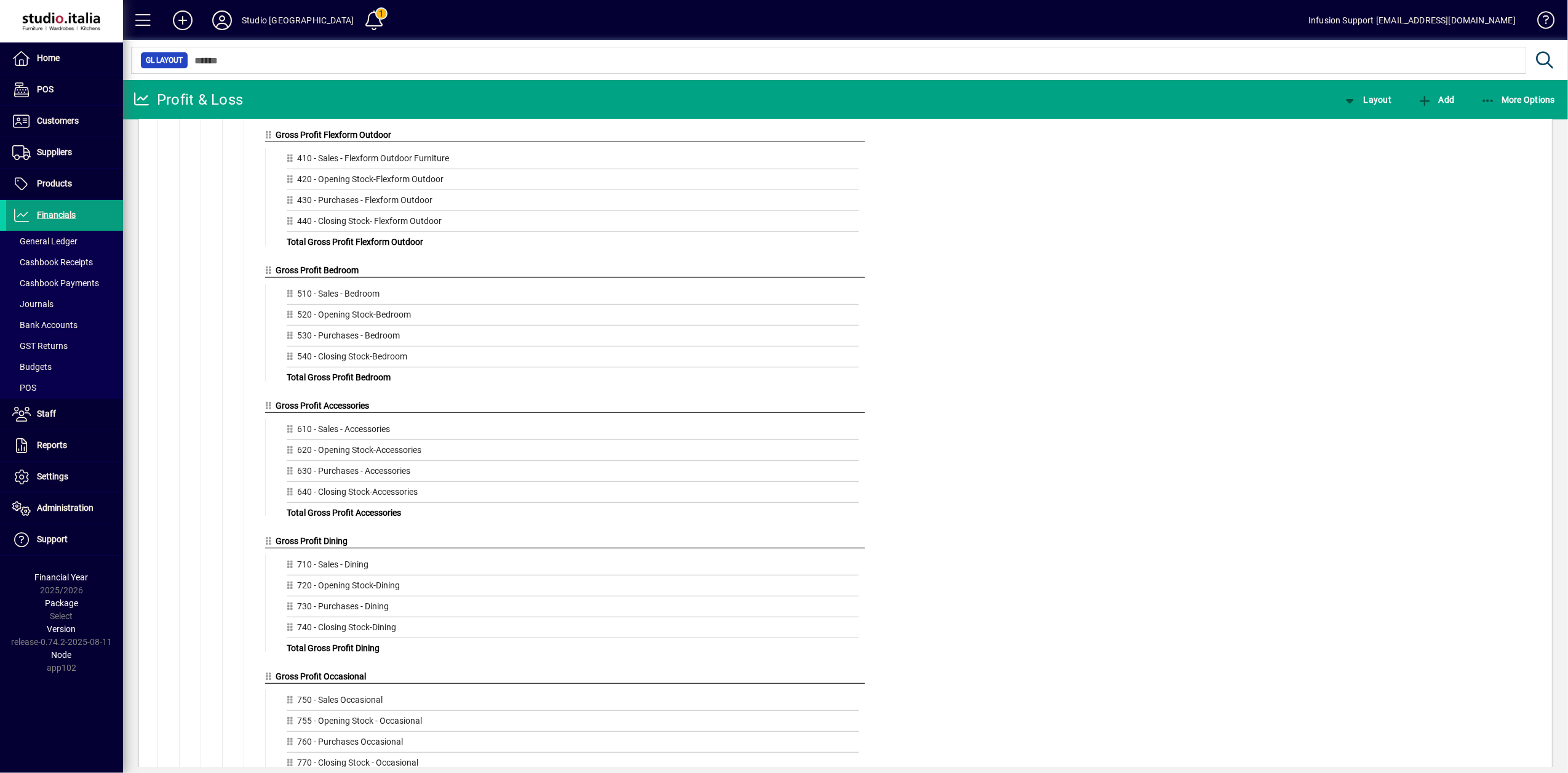
click at [271, 410] on icon at bounding box center [271, 405] width 12 height 9
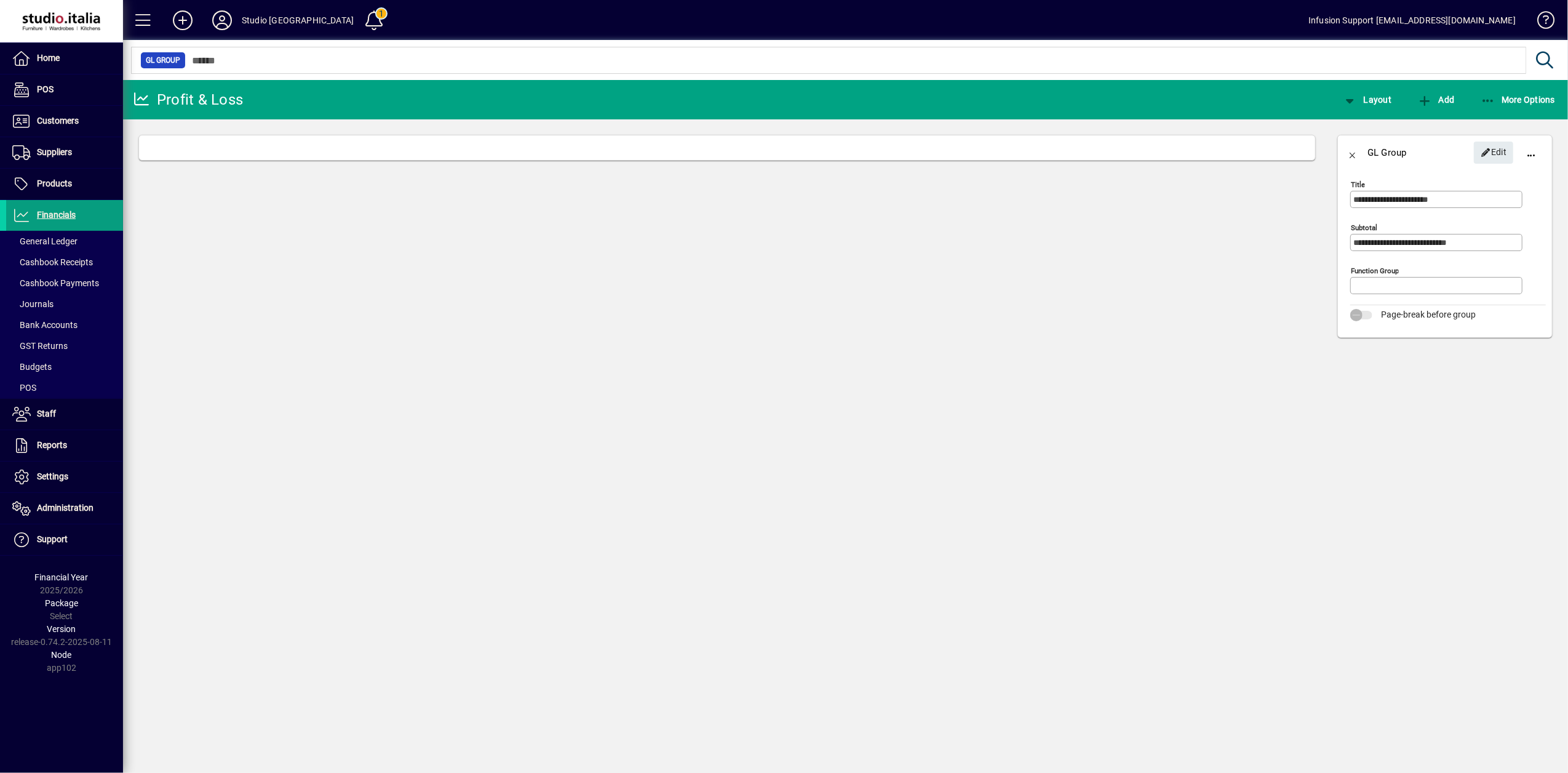
type input "******"
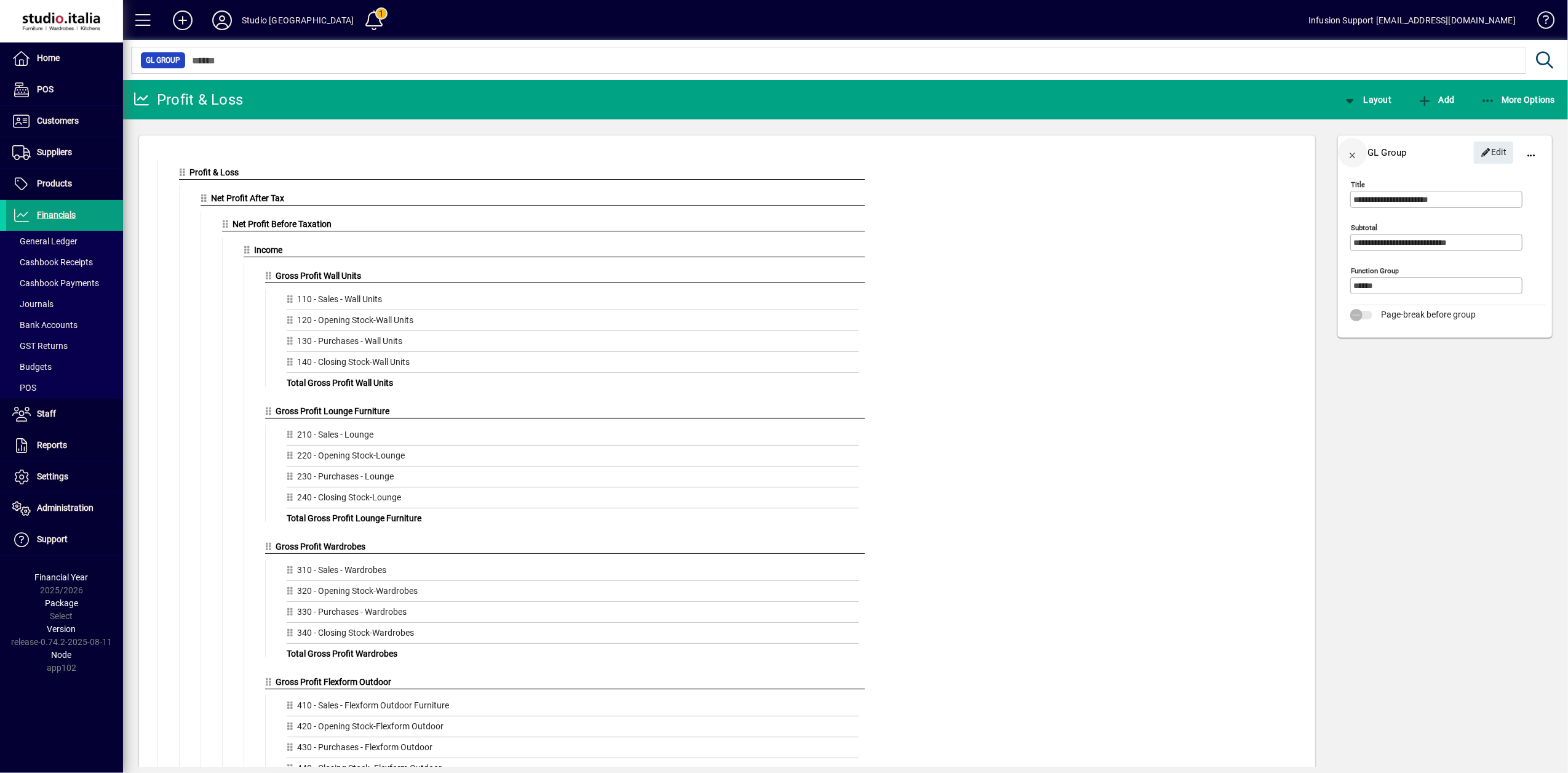
click at [1355, 153] on span "button" at bounding box center [1353, 152] width 30 height 30
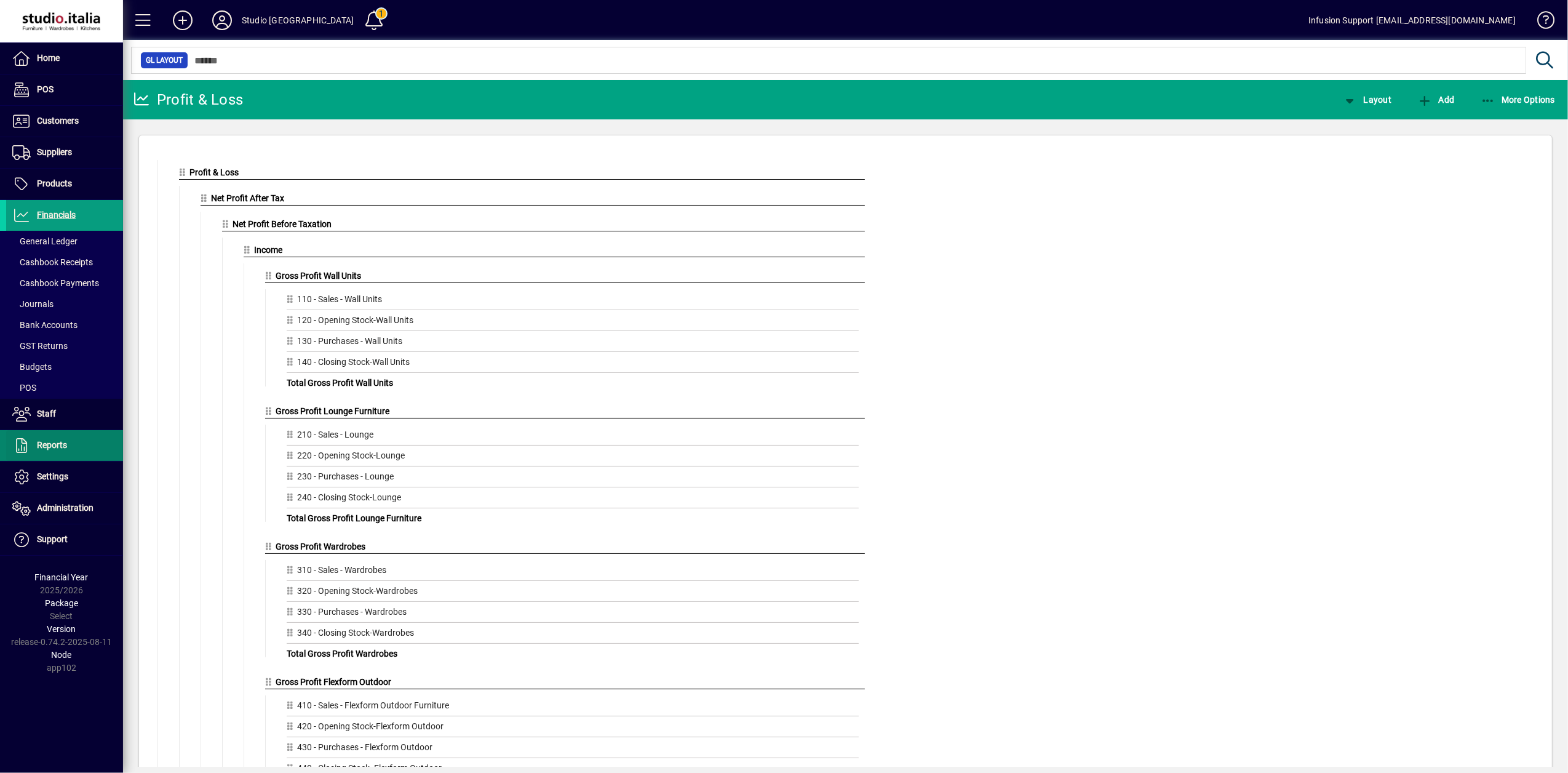
click at [50, 449] on span "Reports" at bounding box center [51, 445] width 30 height 10
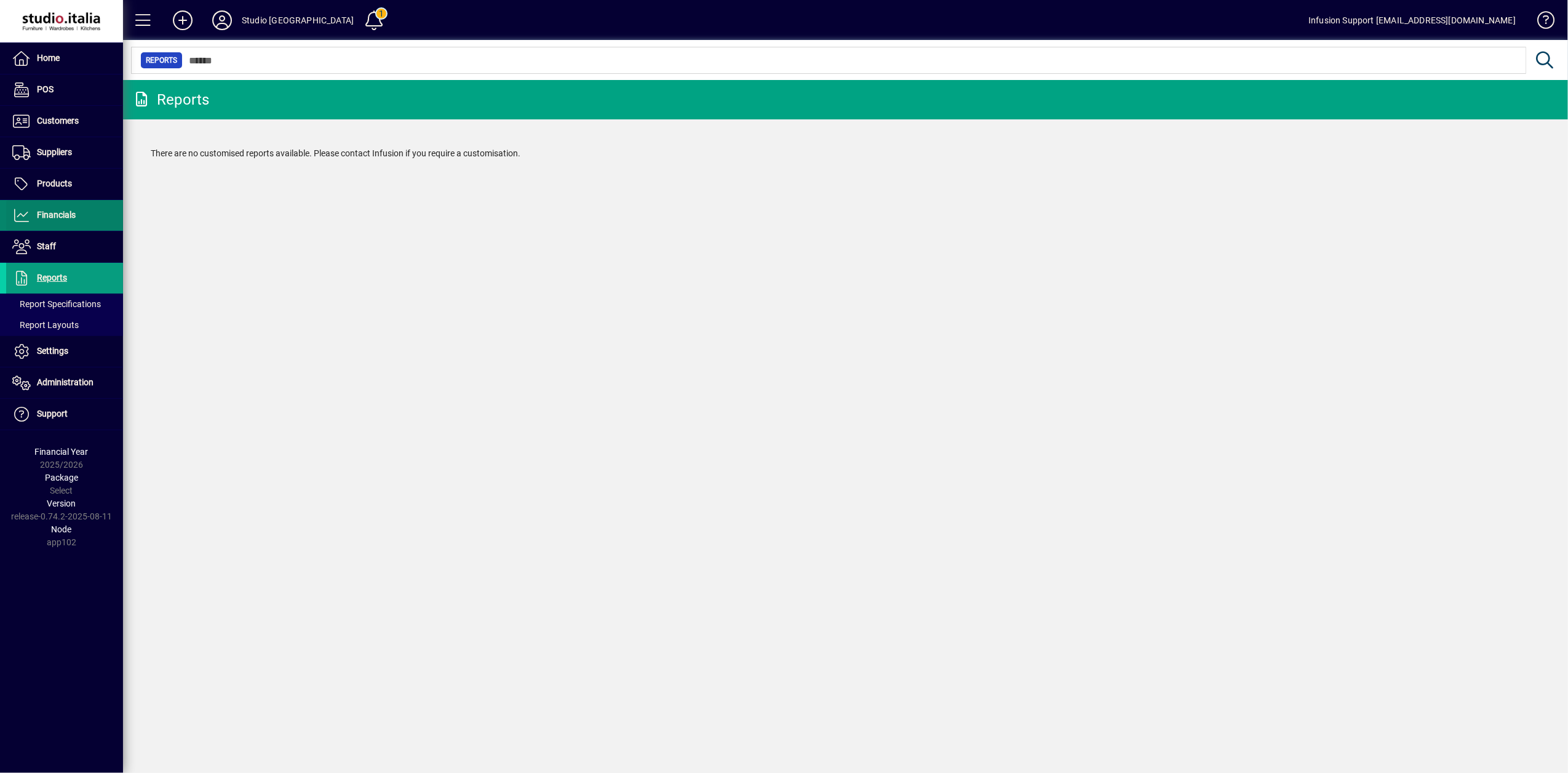
click at [25, 215] on icon at bounding box center [21, 214] width 18 height 14
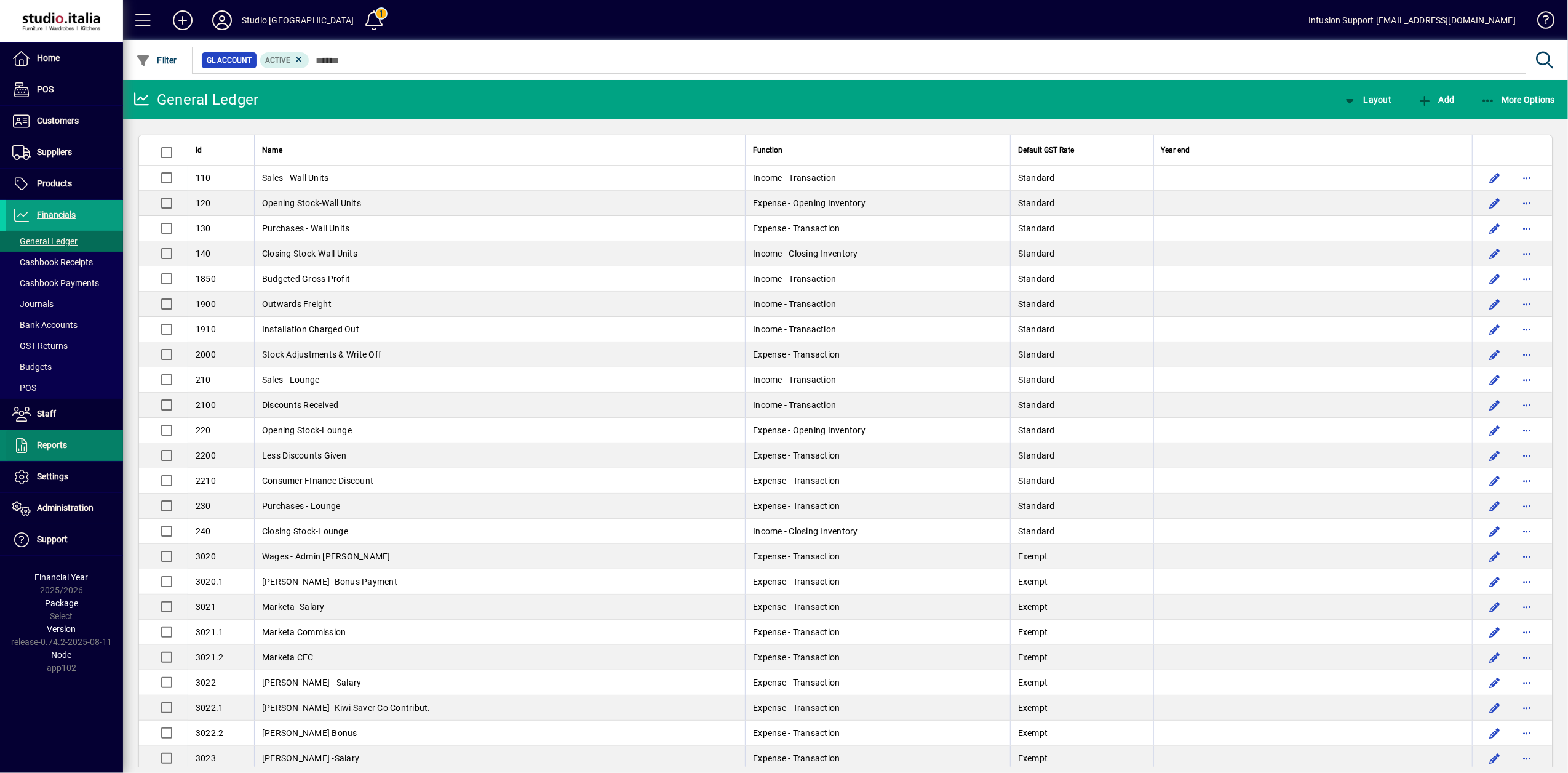
click at [58, 448] on span "Reports" at bounding box center [51, 445] width 30 height 10
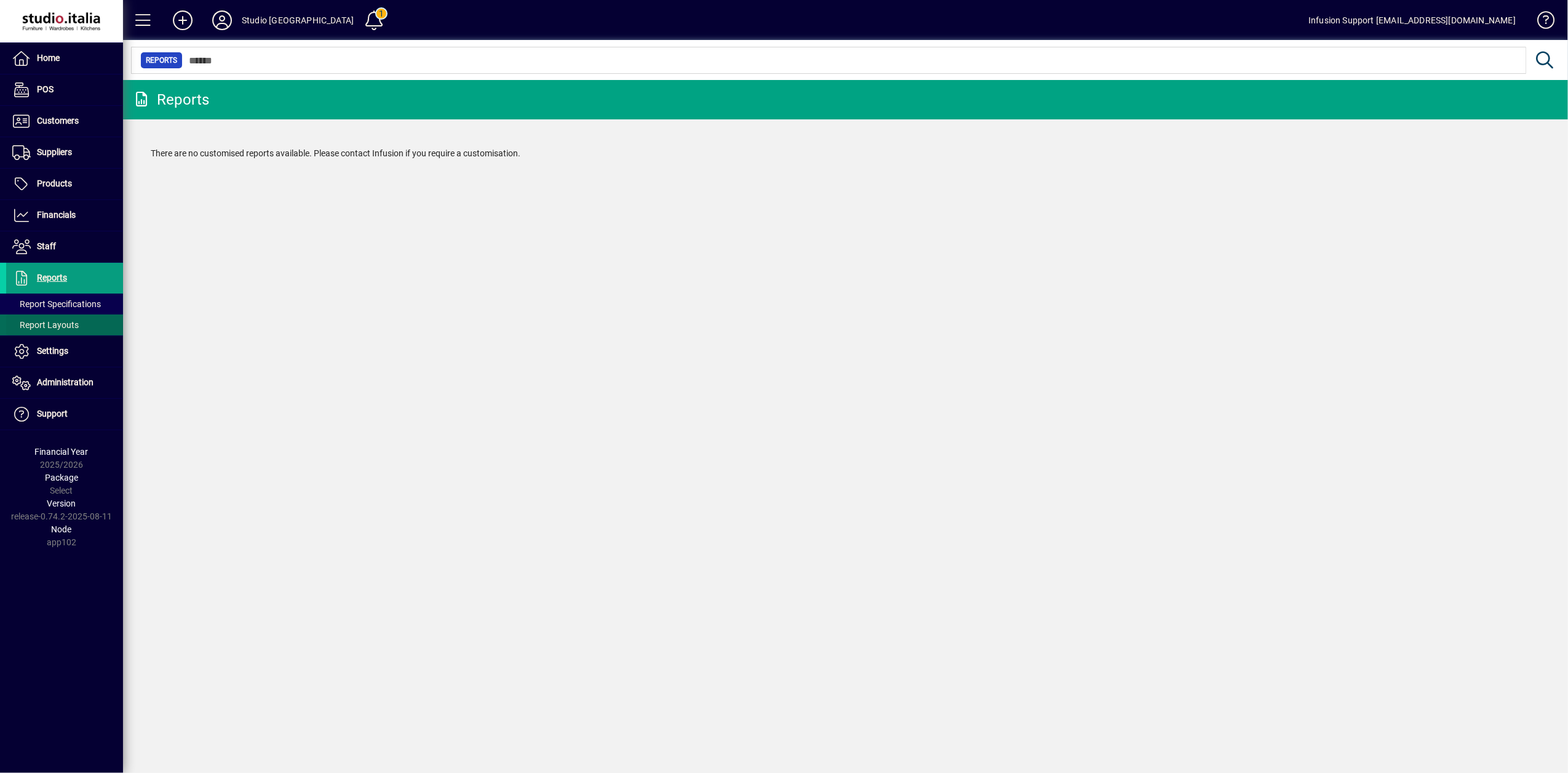
click at [50, 330] on span "Report Layouts" at bounding box center [45, 325] width 66 height 10
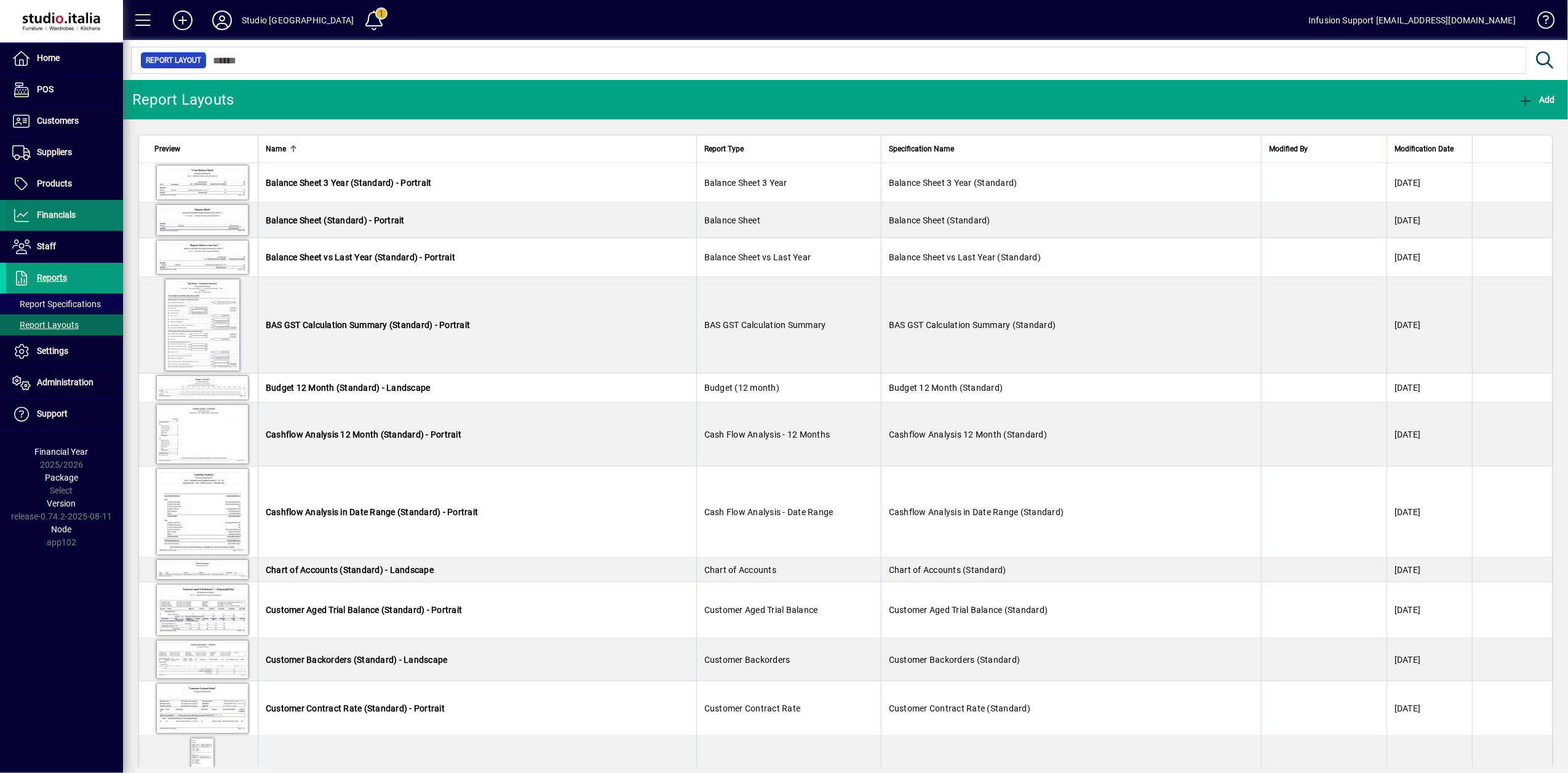
click at [71, 221] on span "Financials" at bounding box center [40, 214] width 69 height 14
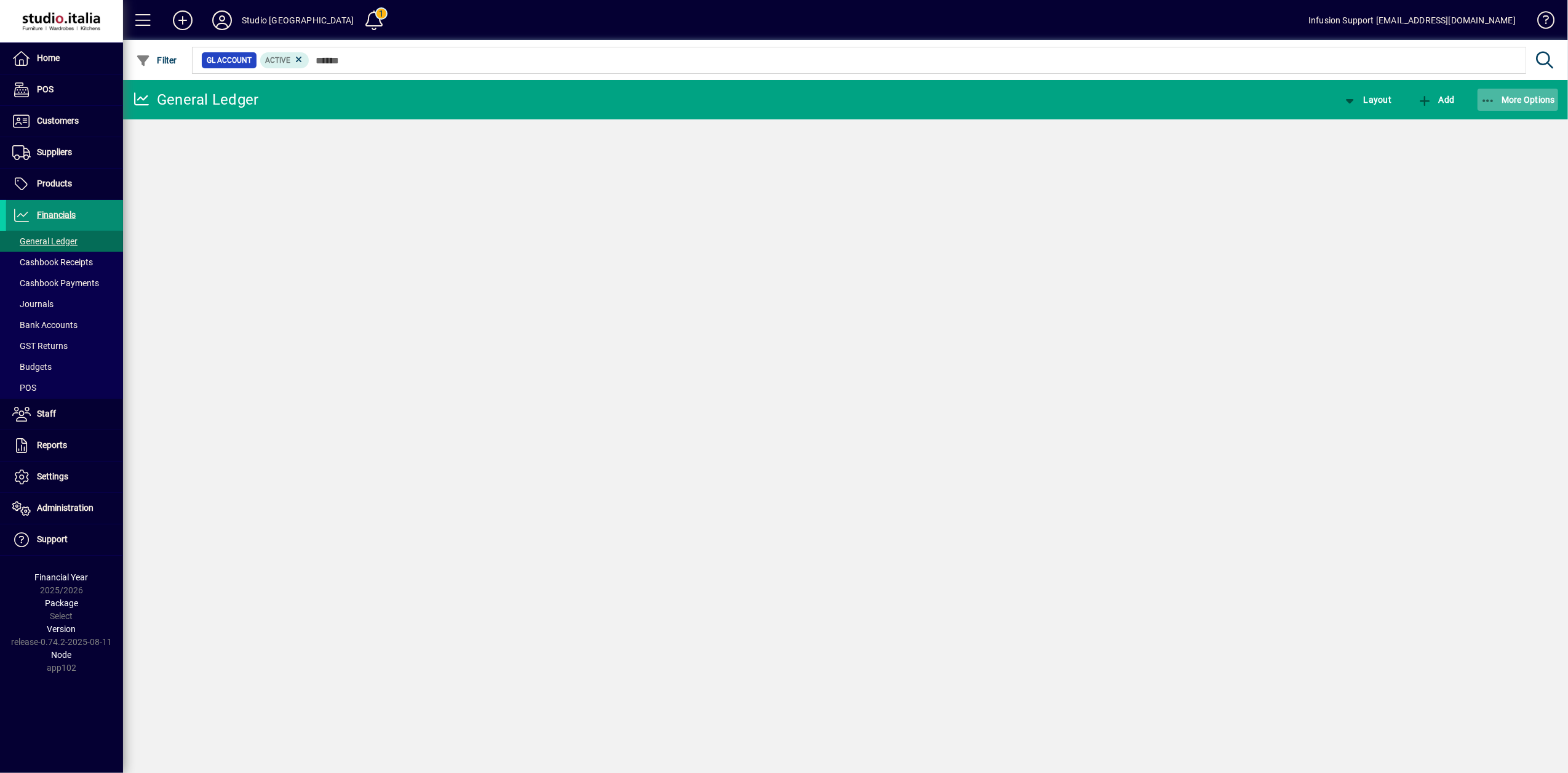
click at [1489, 101] on icon "button" at bounding box center [1488, 101] width 15 height 12
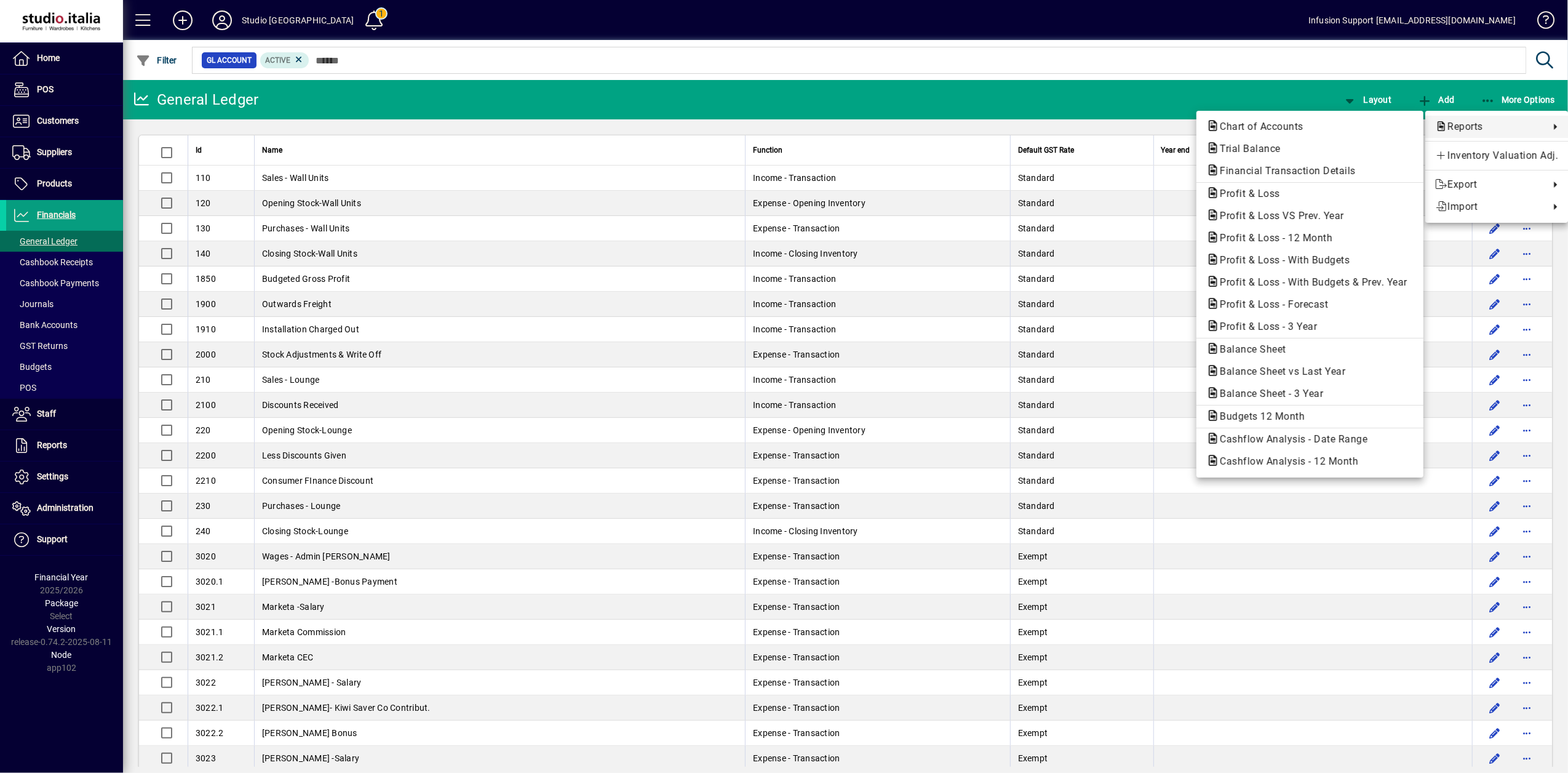
click at [53, 449] on div at bounding box center [784, 386] width 1568 height 773
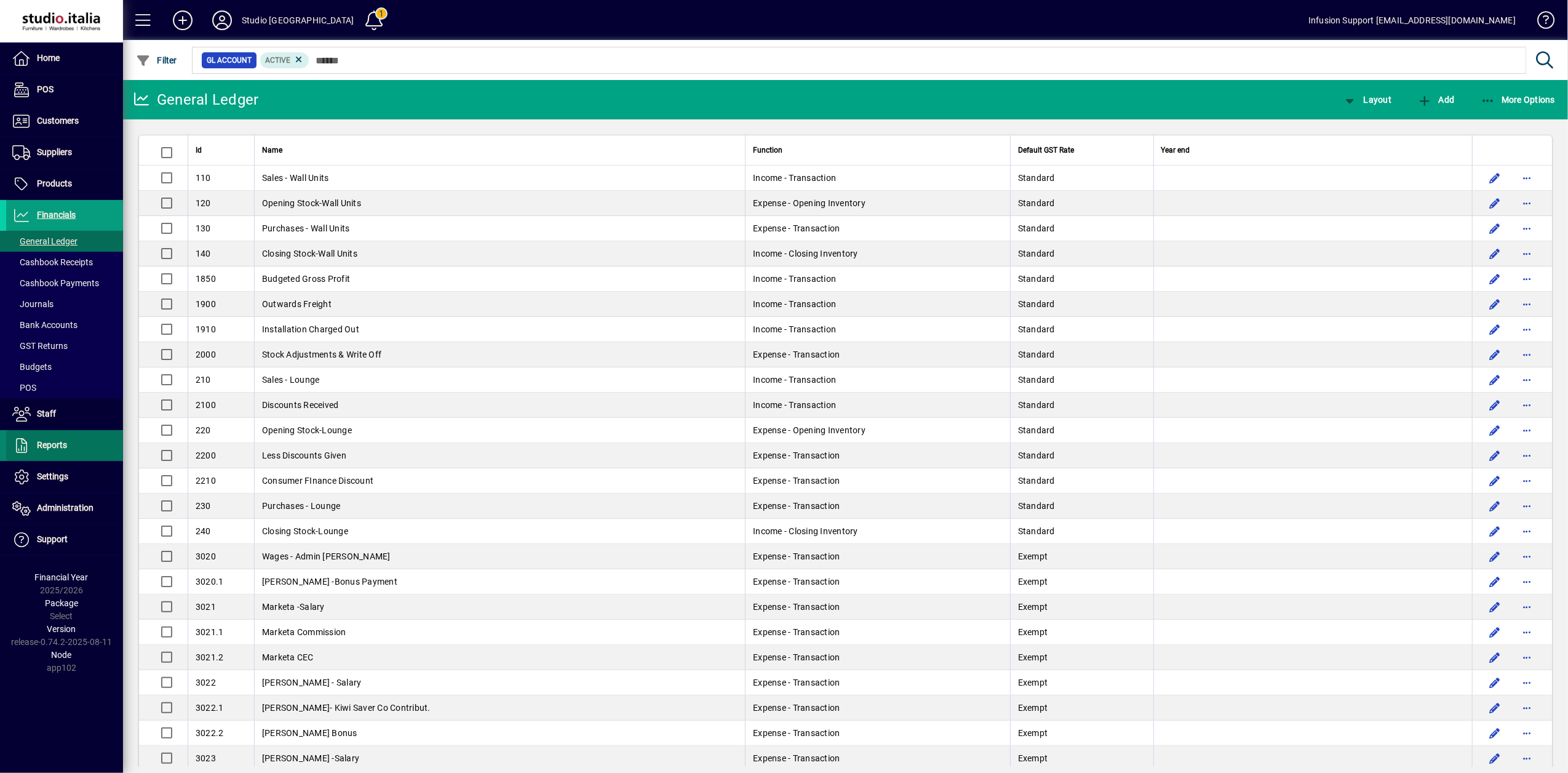
click at [18, 448] on icon at bounding box center [21, 445] width 18 height 14
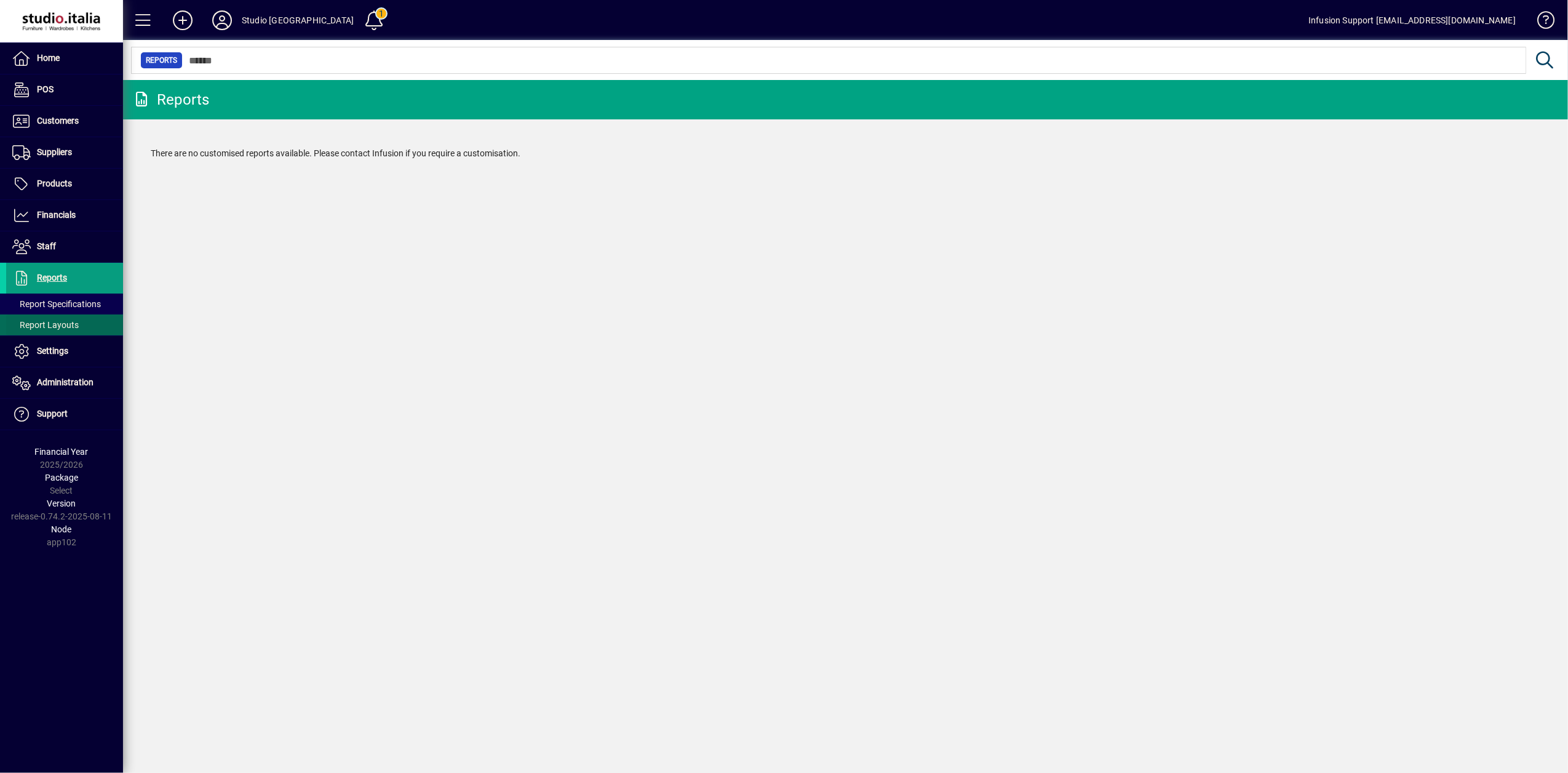
click at [57, 326] on span "Report Layouts" at bounding box center [45, 325] width 66 height 10
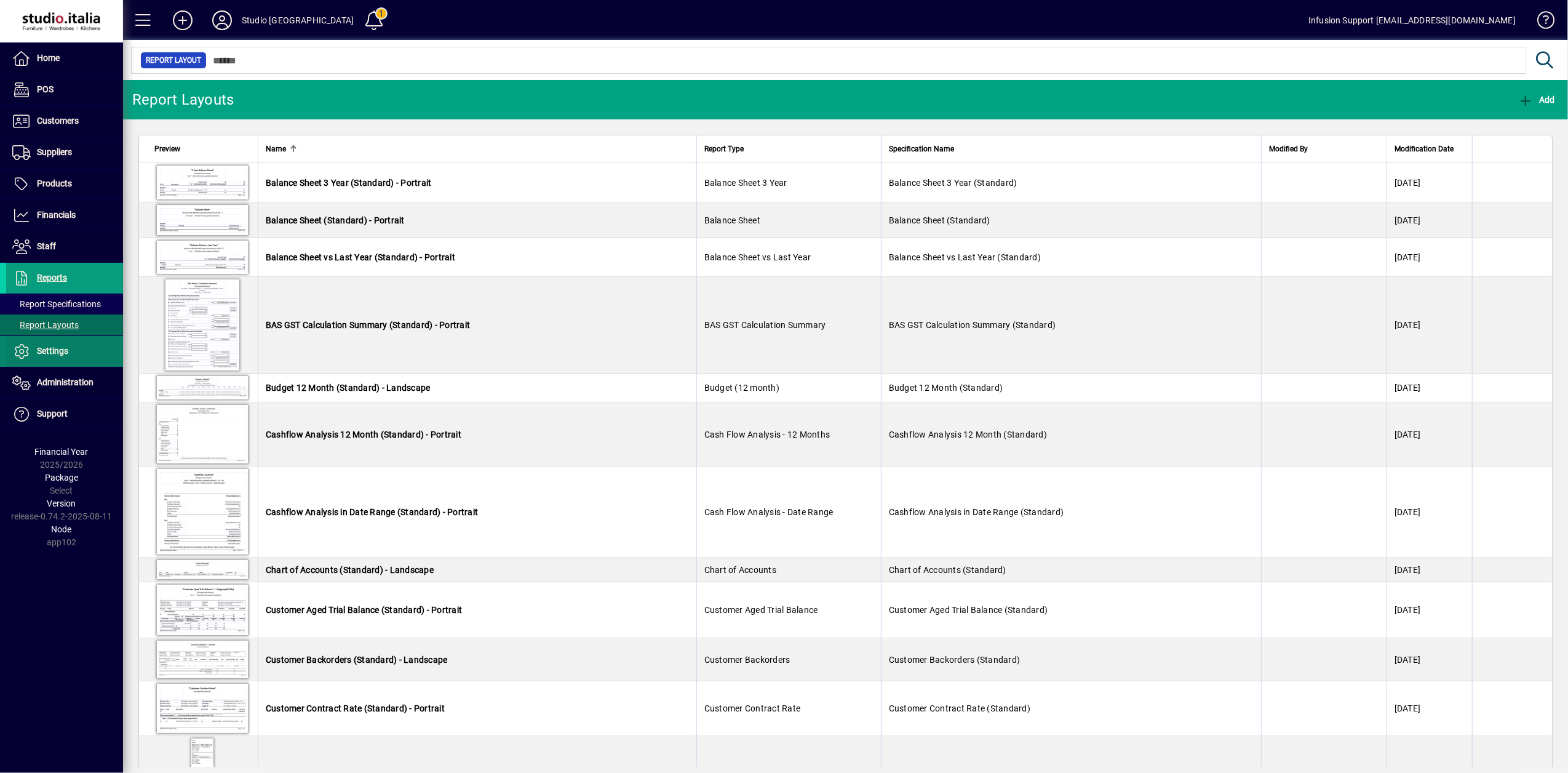
click at [11, 347] on span "Settings" at bounding box center [37, 351] width 62 height 14
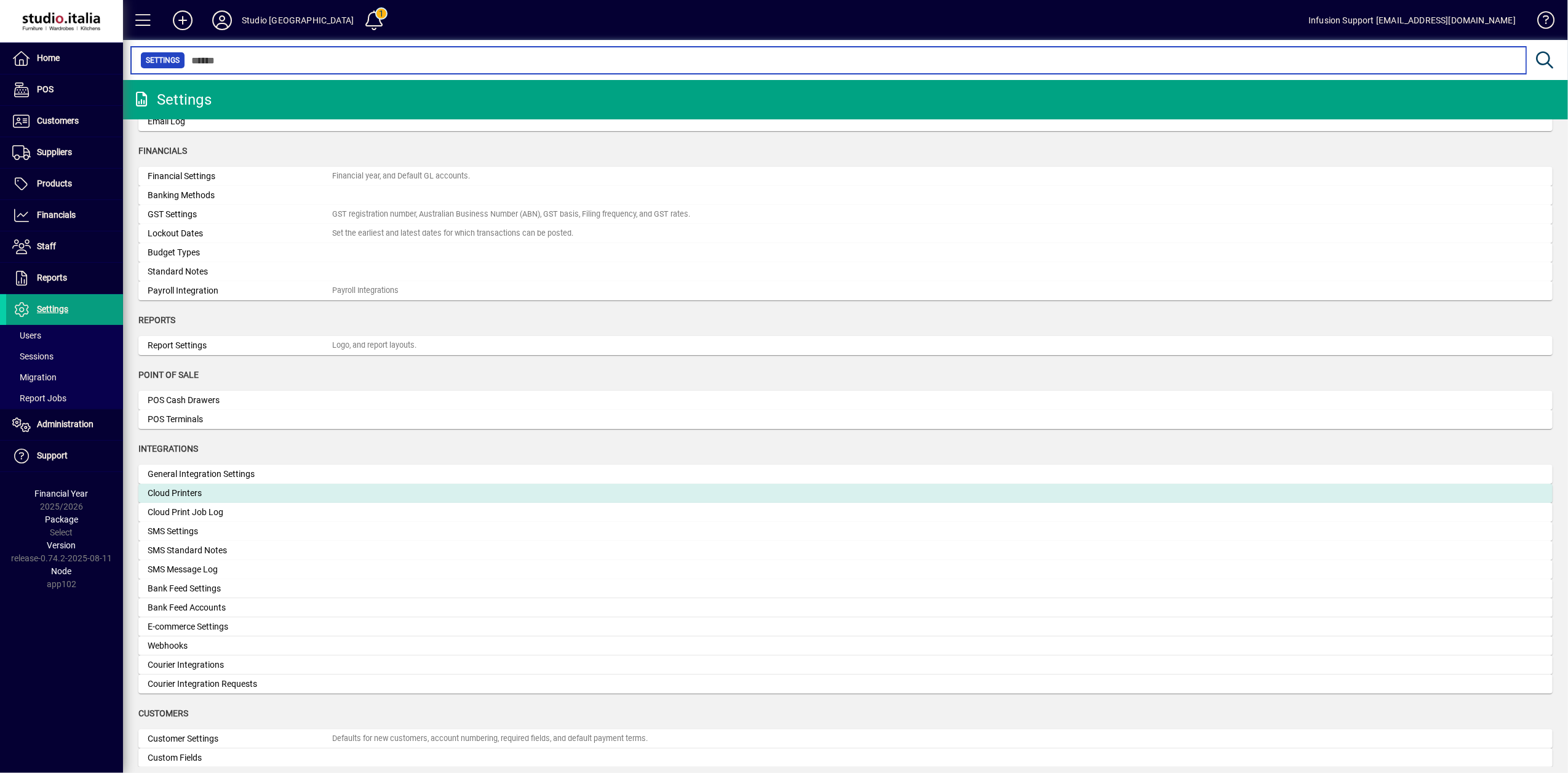
scroll to position [12, 0]
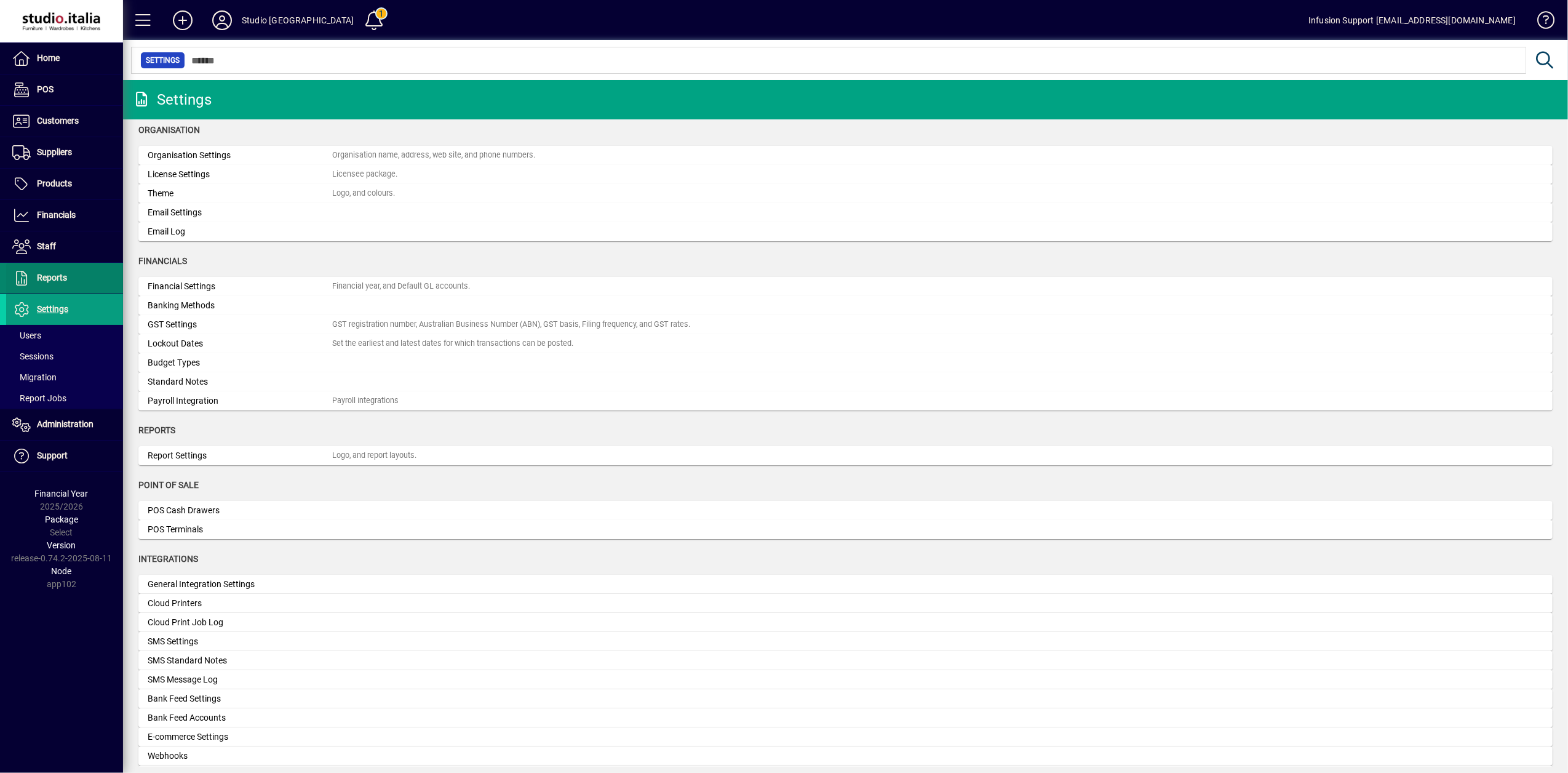
click at [20, 281] on icon at bounding box center [21, 278] width 18 height 14
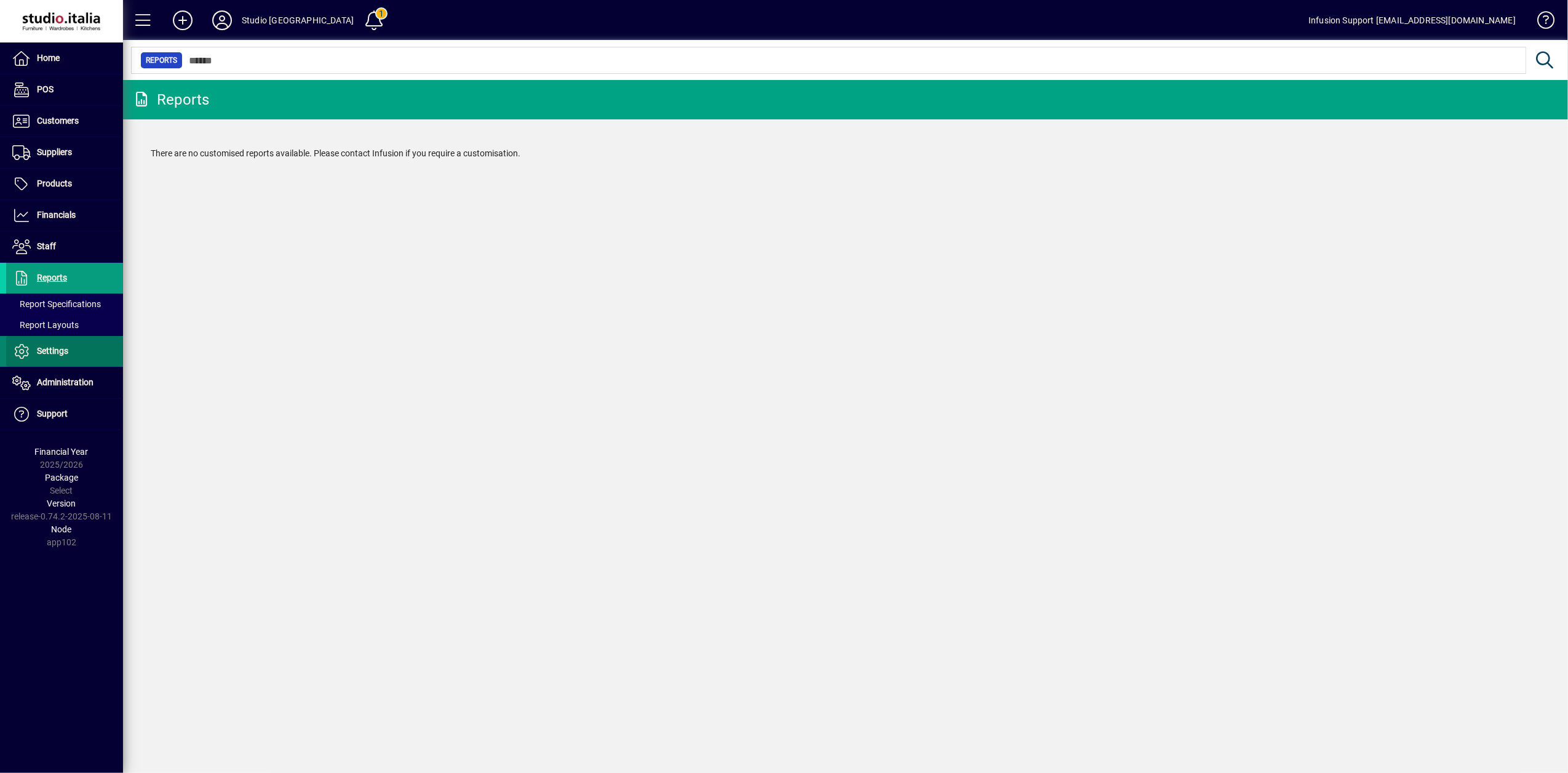
click at [18, 353] on icon at bounding box center [21, 351] width 18 height 14
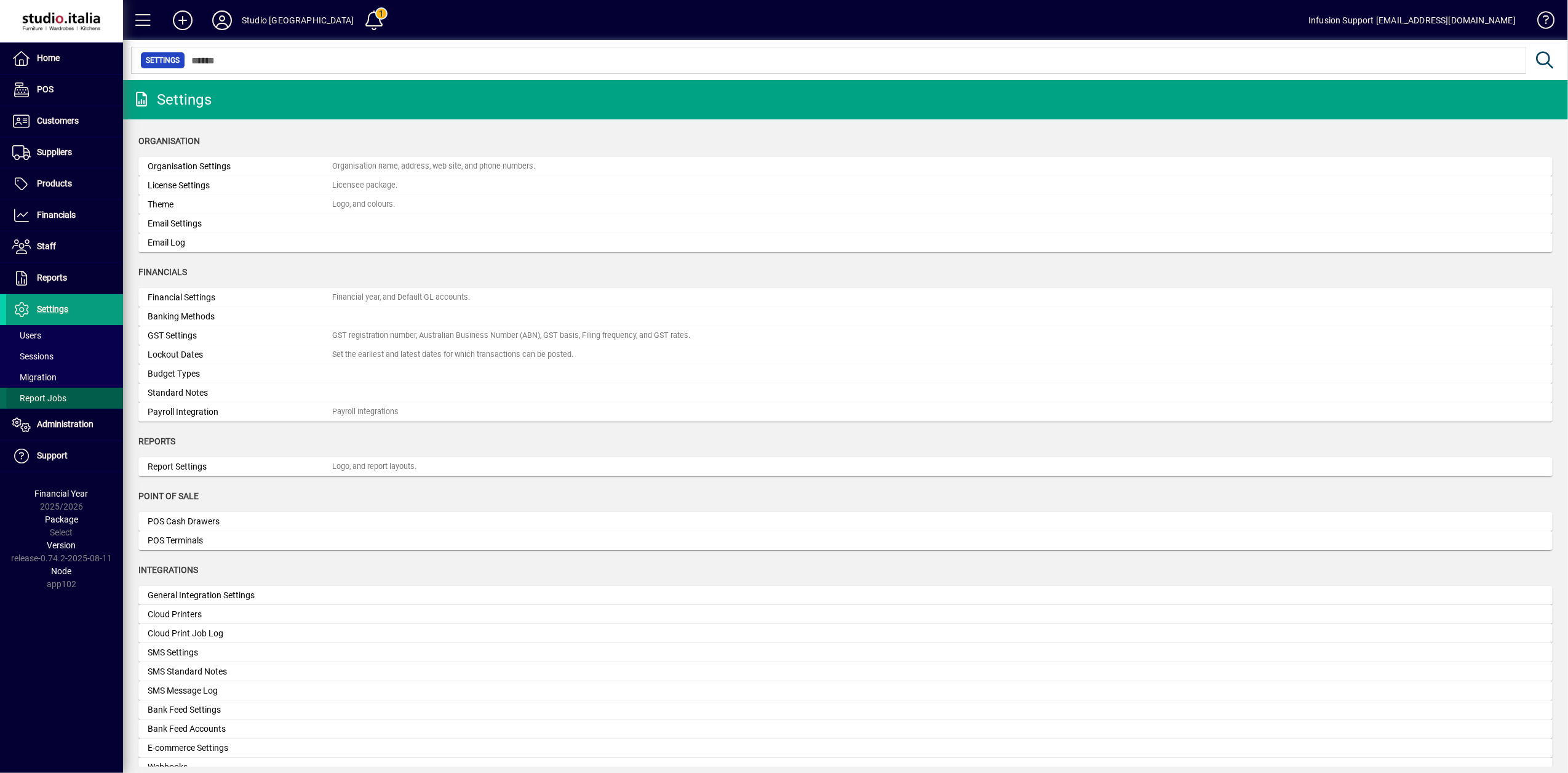
click at [57, 399] on span "Report Jobs" at bounding box center [39, 398] width 54 height 10
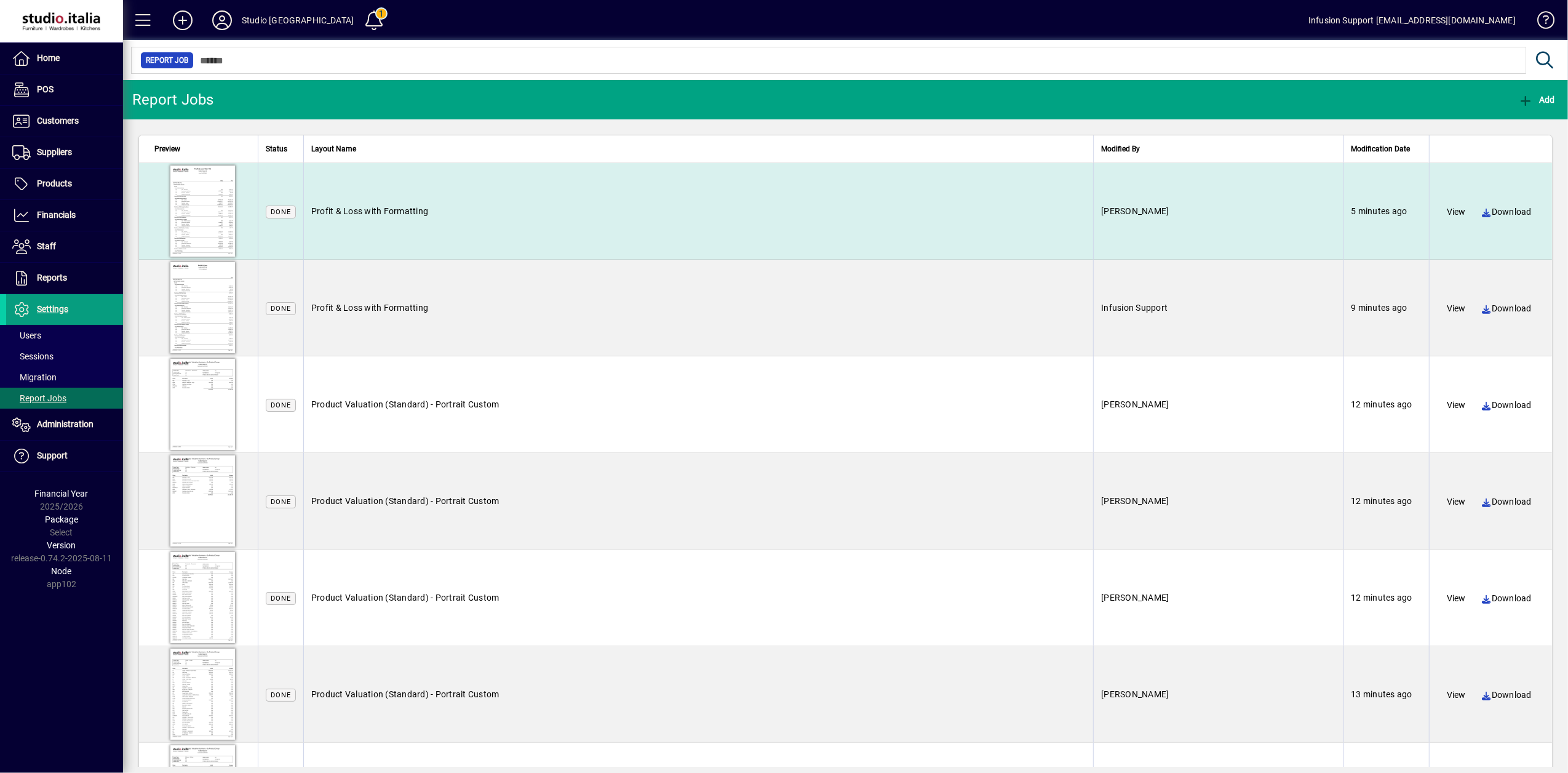
click at [210, 212] on div at bounding box center [203, 212] width 96 height 96
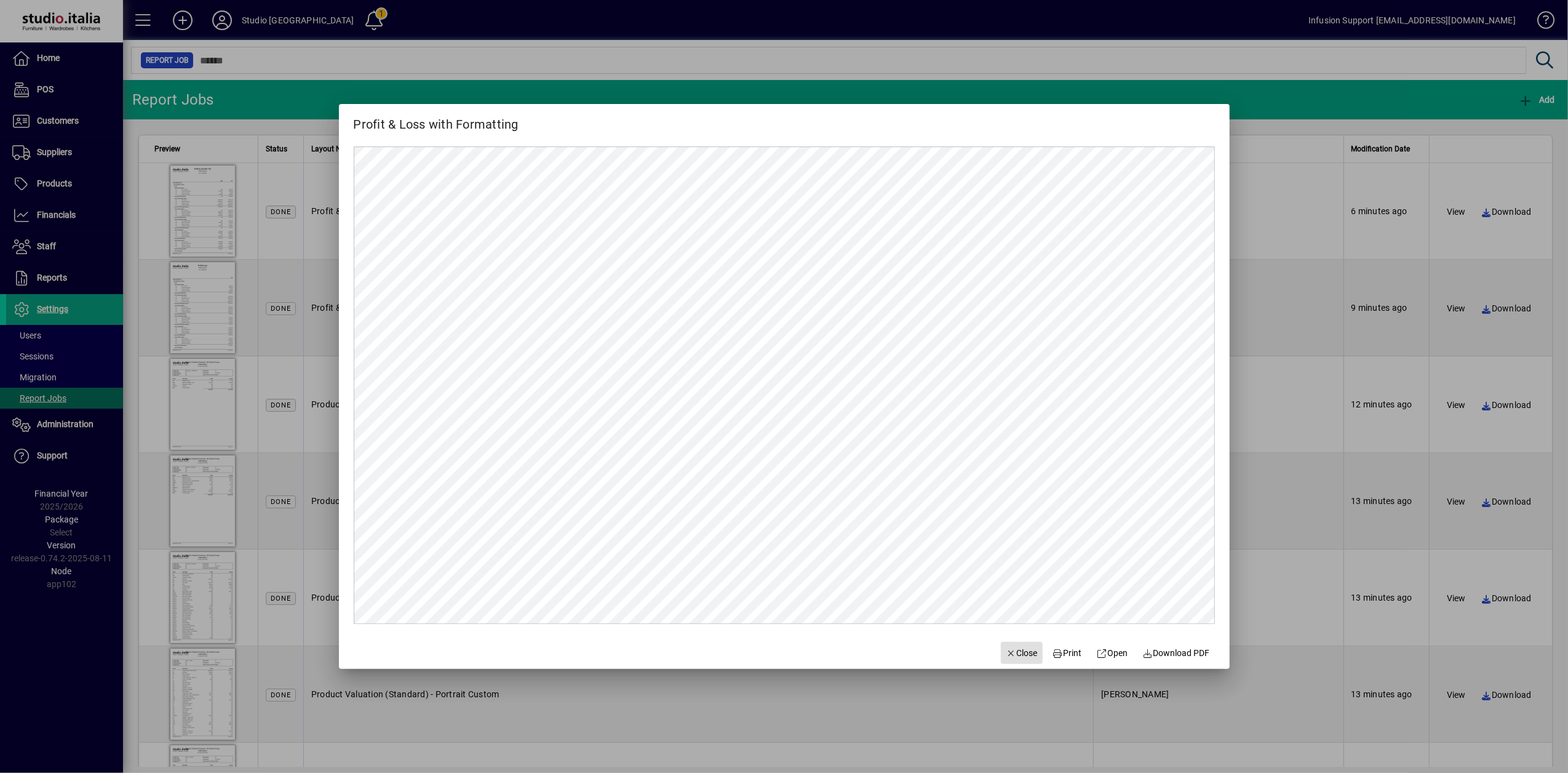
click at [1009, 648] on span "Close" at bounding box center [1021, 653] width 32 height 12
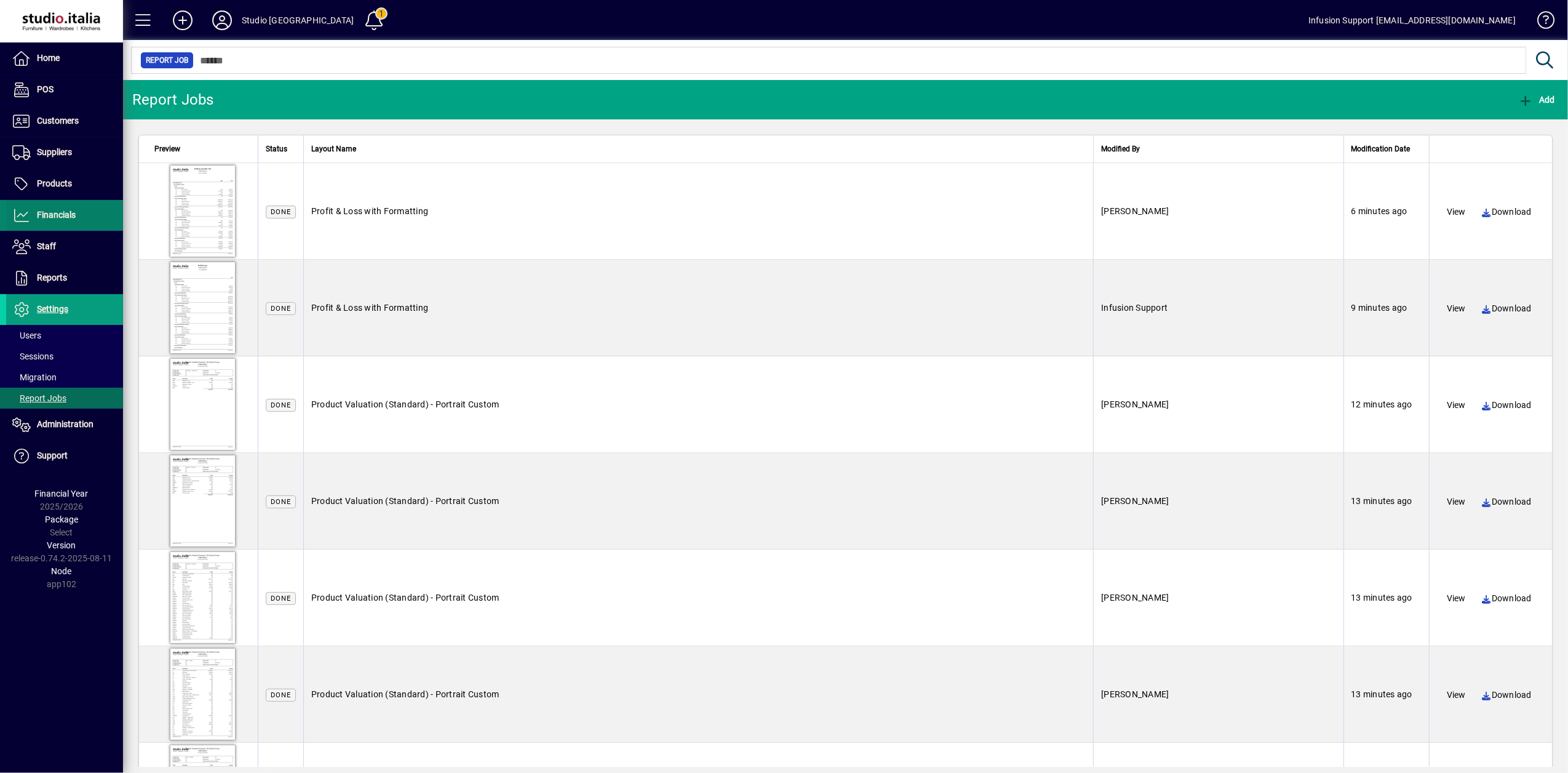
click at [44, 214] on span "Financials" at bounding box center [56, 214] width 38 height 10
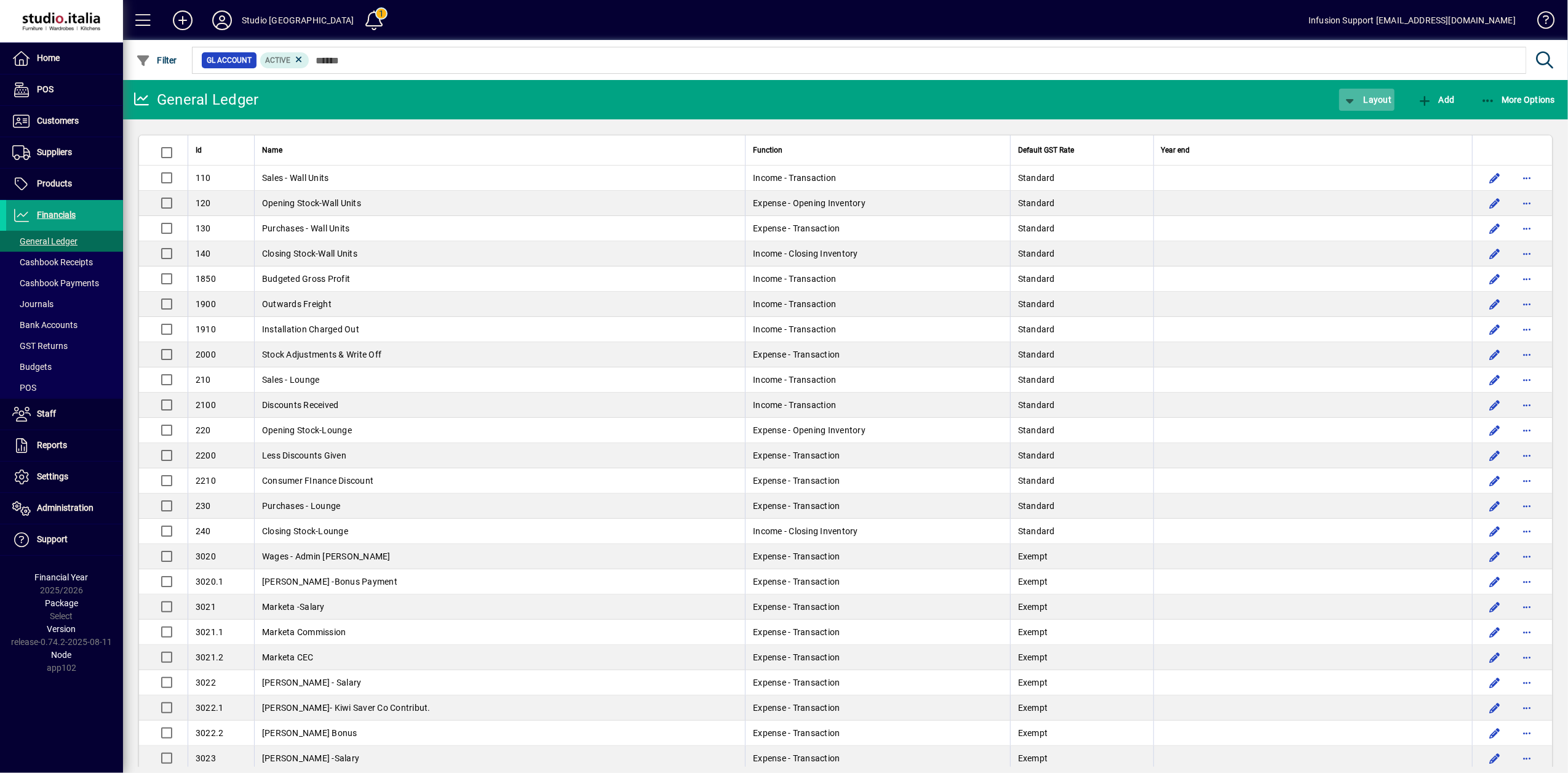
click at [1353, 100] on icon "button" at bounding box center [1350, 101] width 15 height 12
click at [1379, 146] on span "Profit & Loss" at bounding box center [1381, 148] width 79 height 14
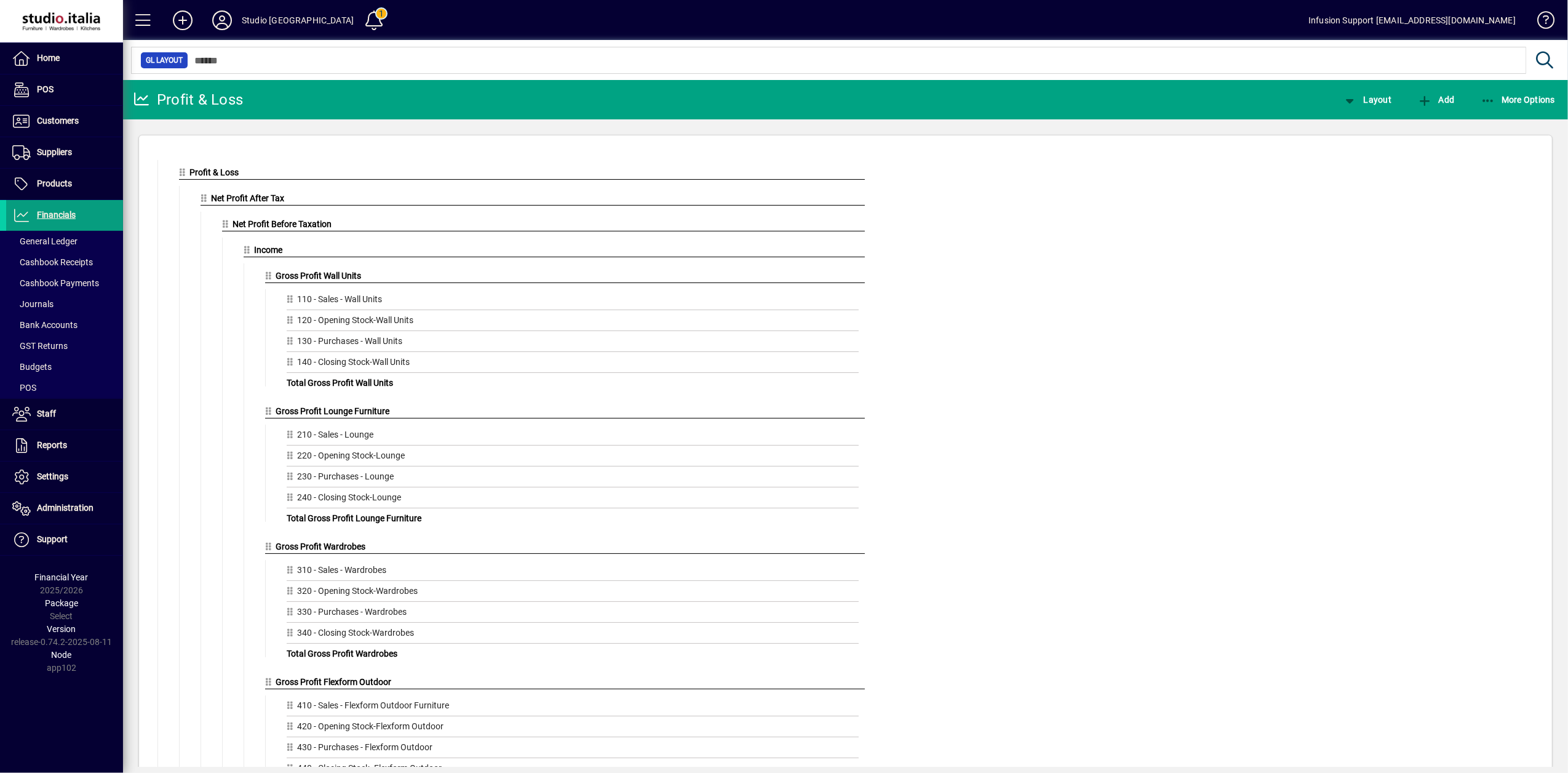
click at [245, 250] on icon at bounding box center [249, 249] width 12 height 9
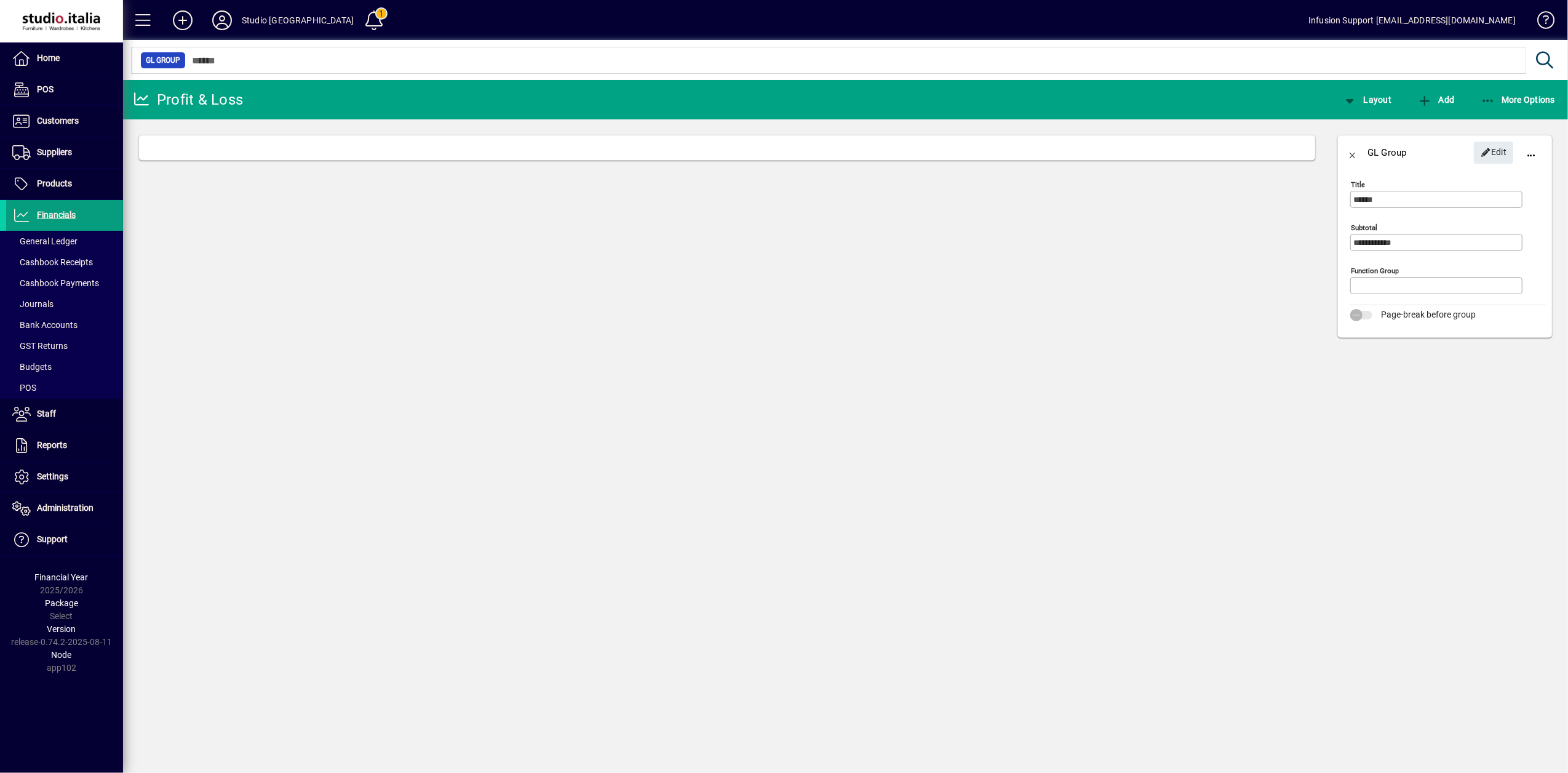
type input "*******"
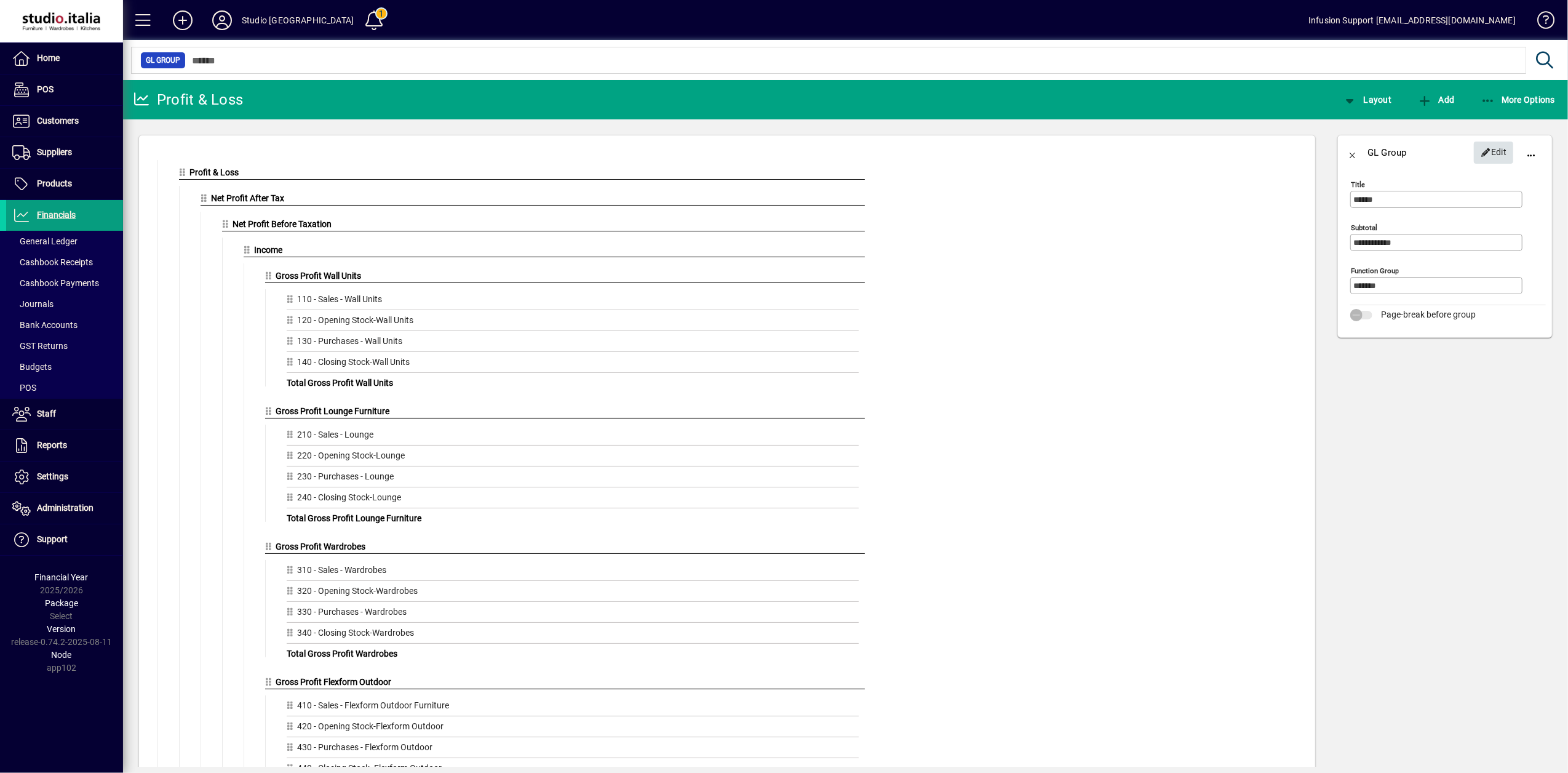
click at [1498, 151] on span "Edit" at bounding box center [1494, 152] width 27 height 20
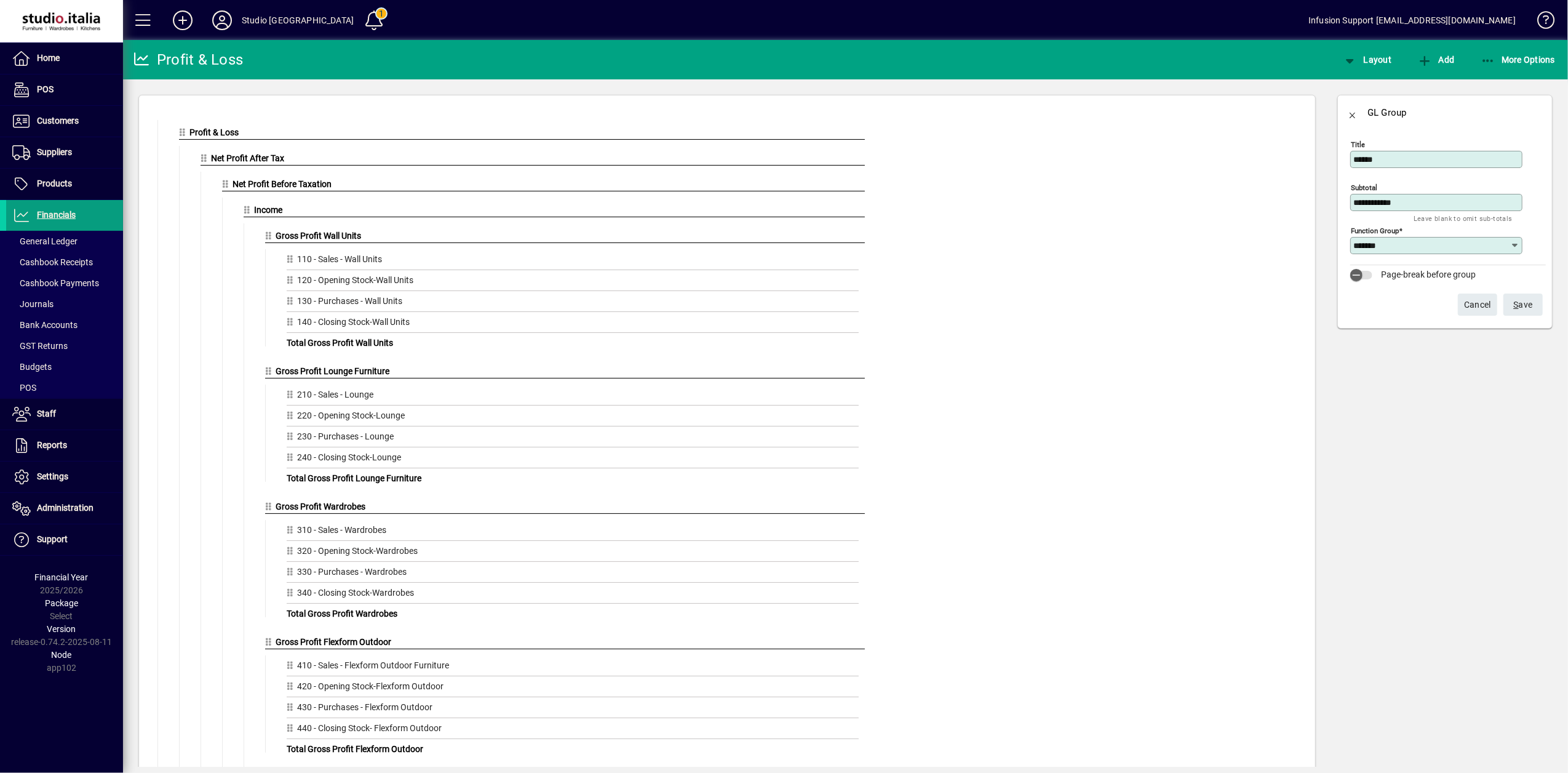
click at [1515, 245] on icon at bounding box center [1515, 245] width 10 height 10
click at [1380, 281] on div "Income" at bounding box center [1376, 275] width 30 height 12
type input "******"
click at [1536, 306] on span "submit" at bounding box center [1523, 304] width 39 height 30
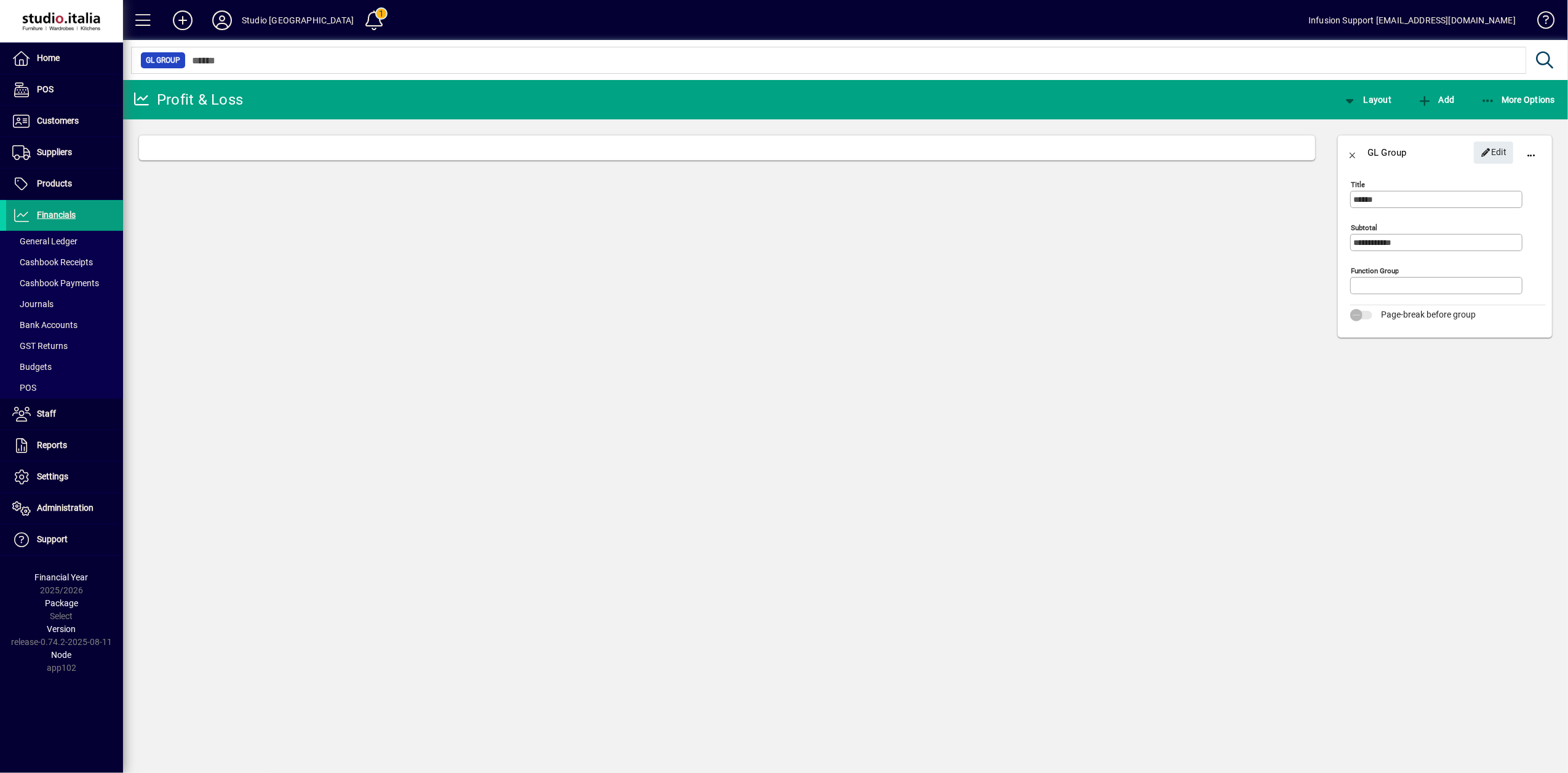
type input "******"
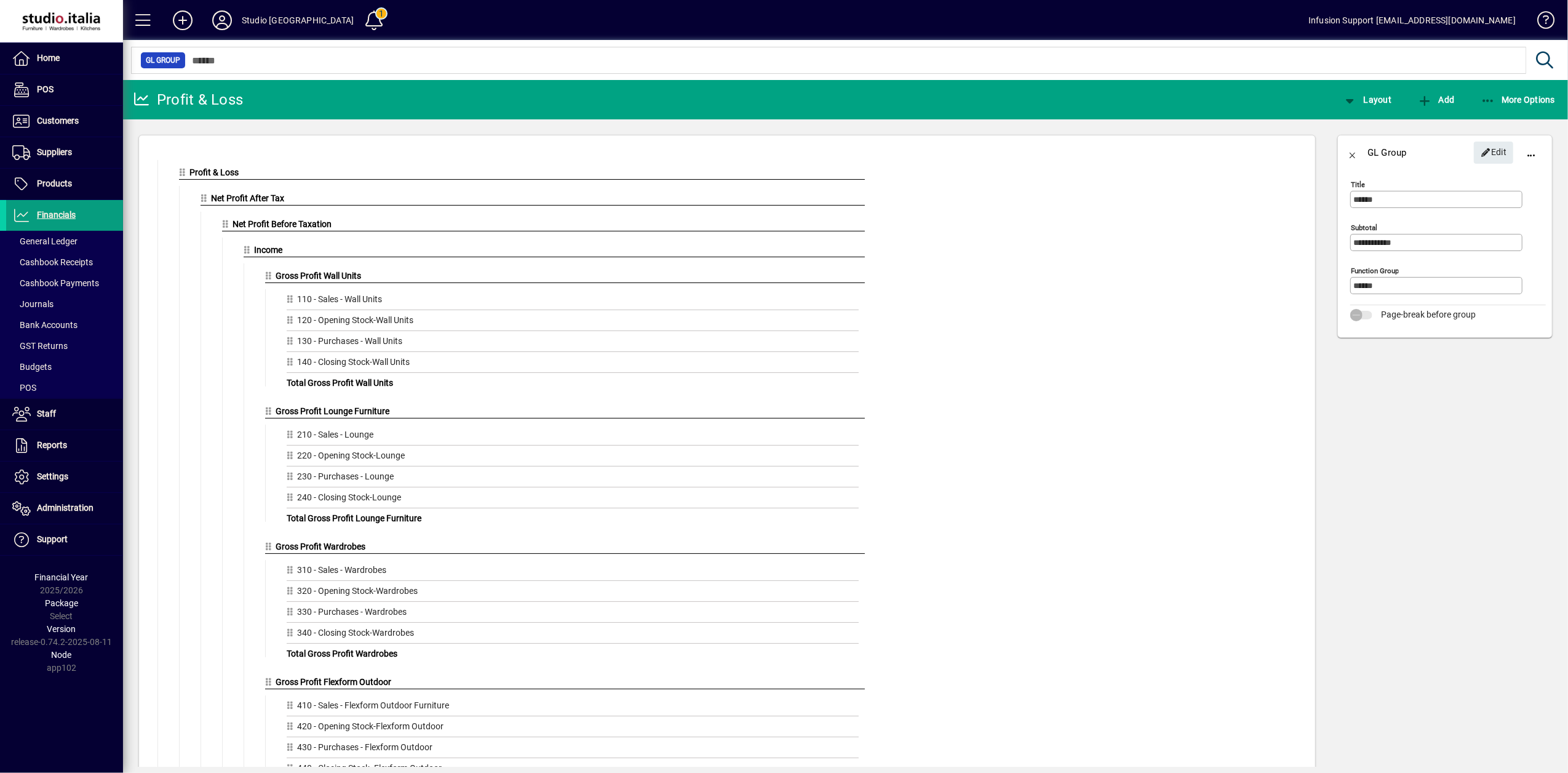
drag, startPoint x: 1356, startPoint y: 153, endPoint x: 1328, endPoint y: 159, distance: 28.6
click at [1351, 154] on span "button" at bounding box center [1353, 152] width 30 height 30
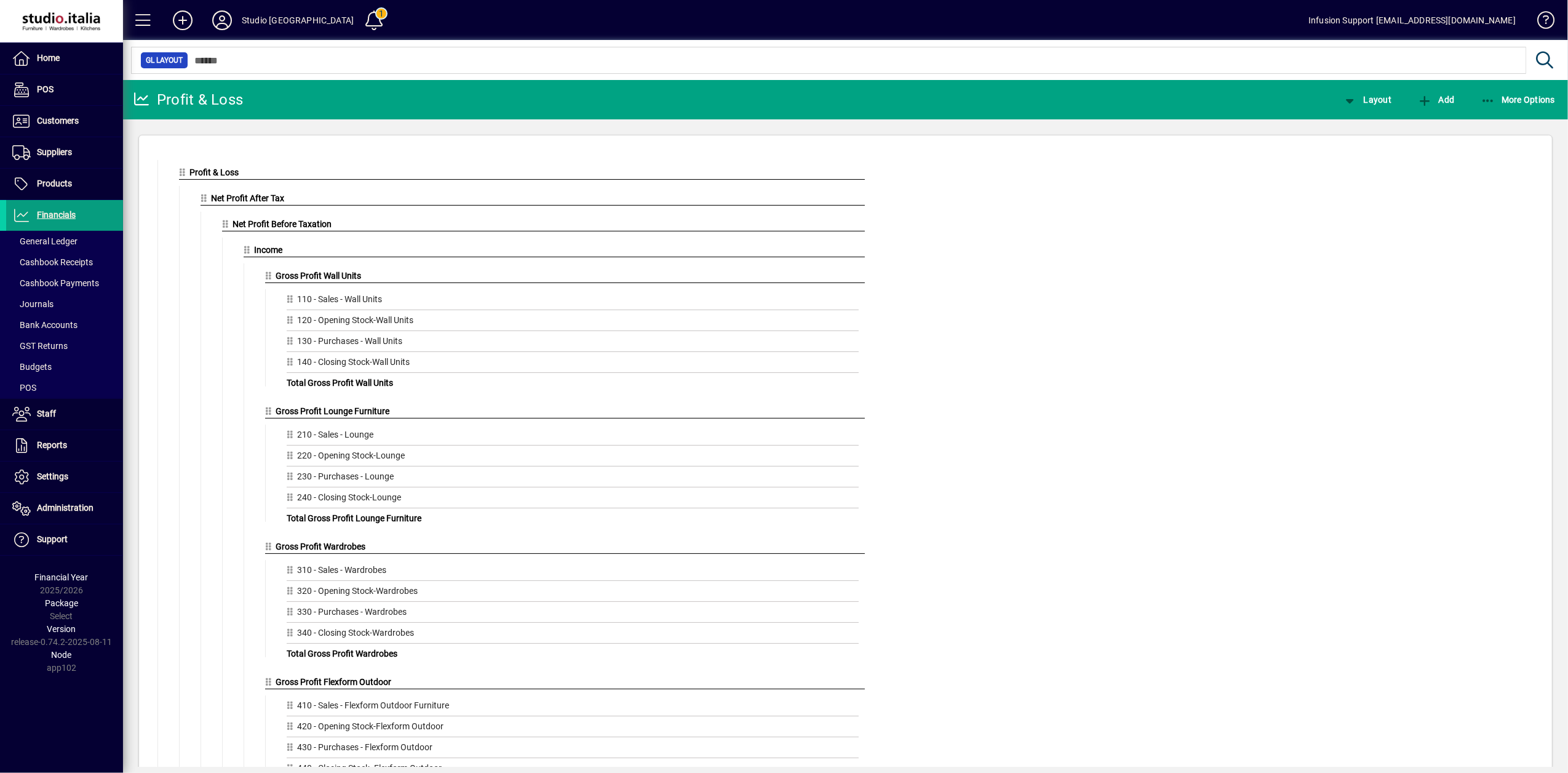
click at [228, 228] on icon at bounding box center [228, 223] width 12 height 9
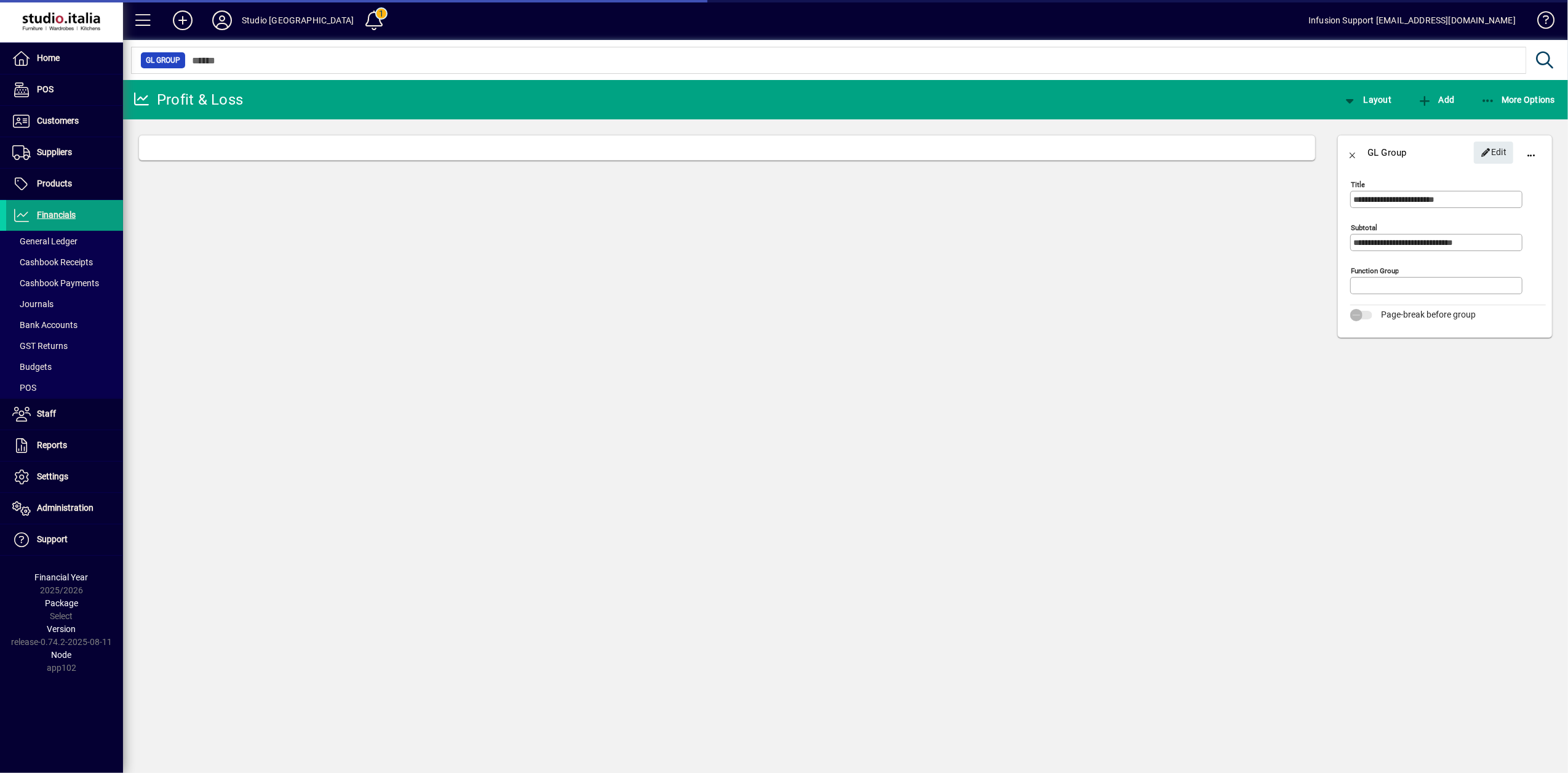
type input "******"
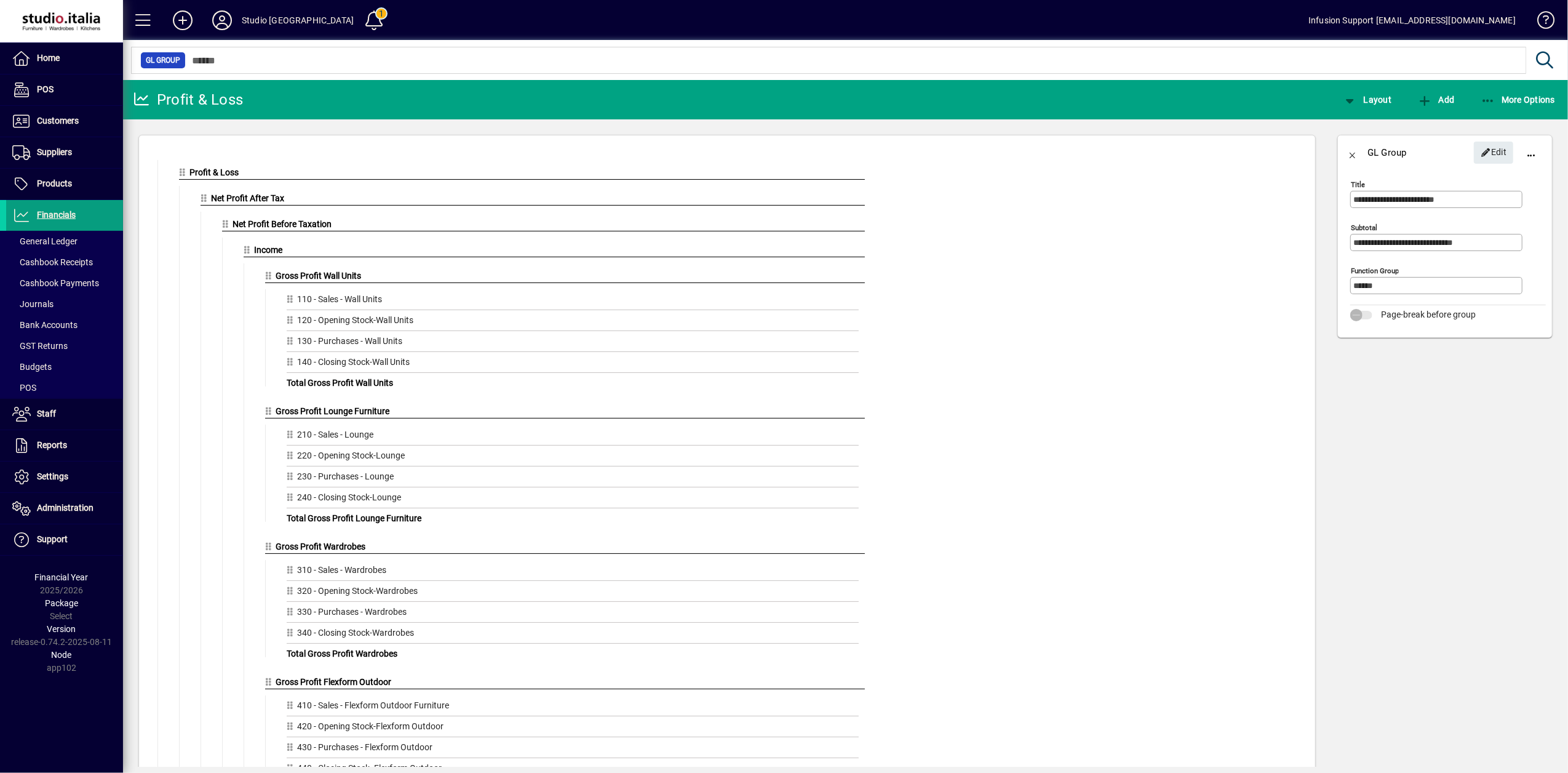
drag, startPoint x: 1355, startPoint y: 153, endPoint x: 1241, endPoint y: 154, distance: 114.0
click at [1353, 153] on span "button" at bounding box center [1353, 152] width 30 height 30
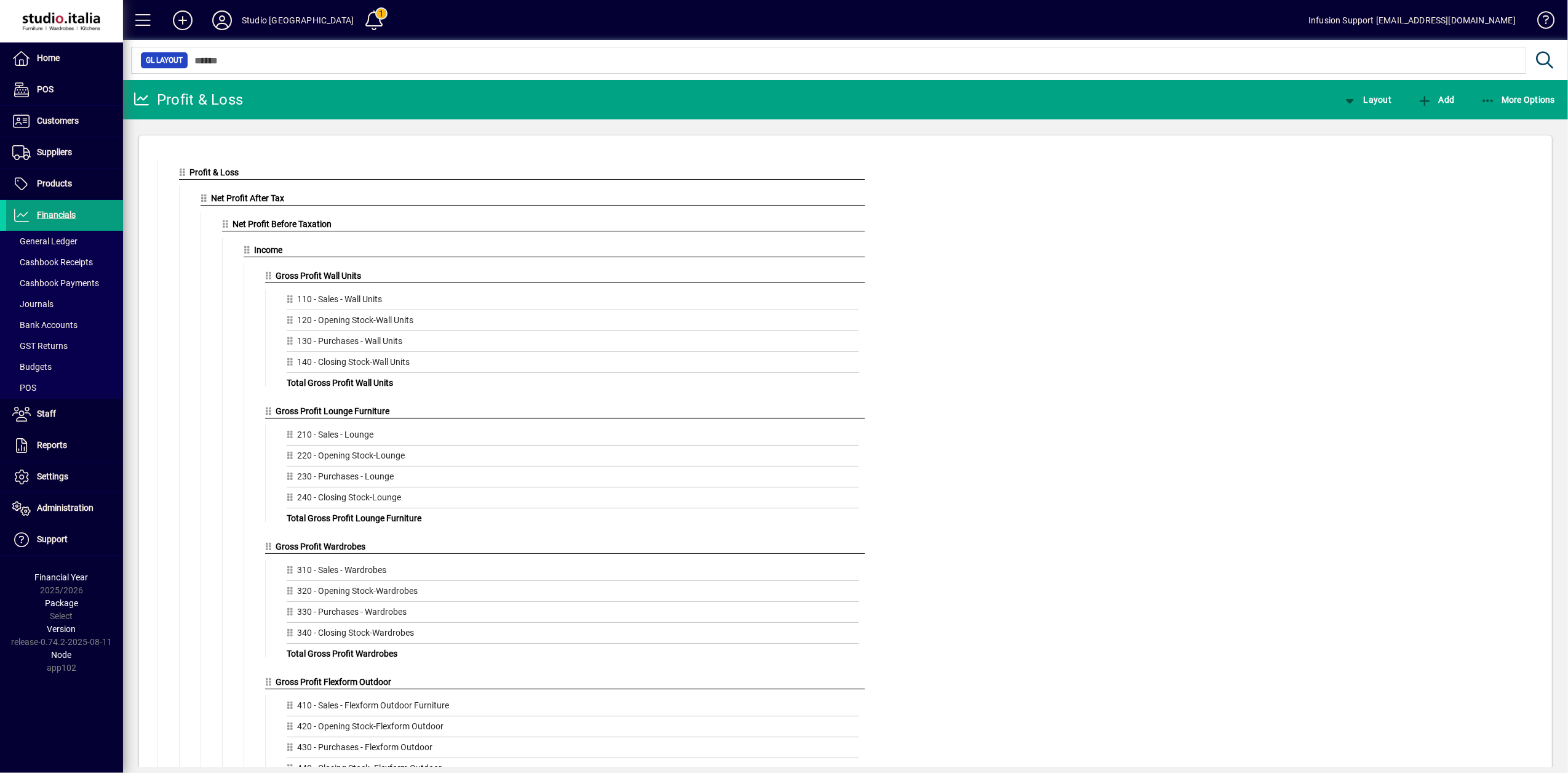
click at [249, 198] on span "Net Profit After Tax" at bounding box center [248, 198] width 73 height 10
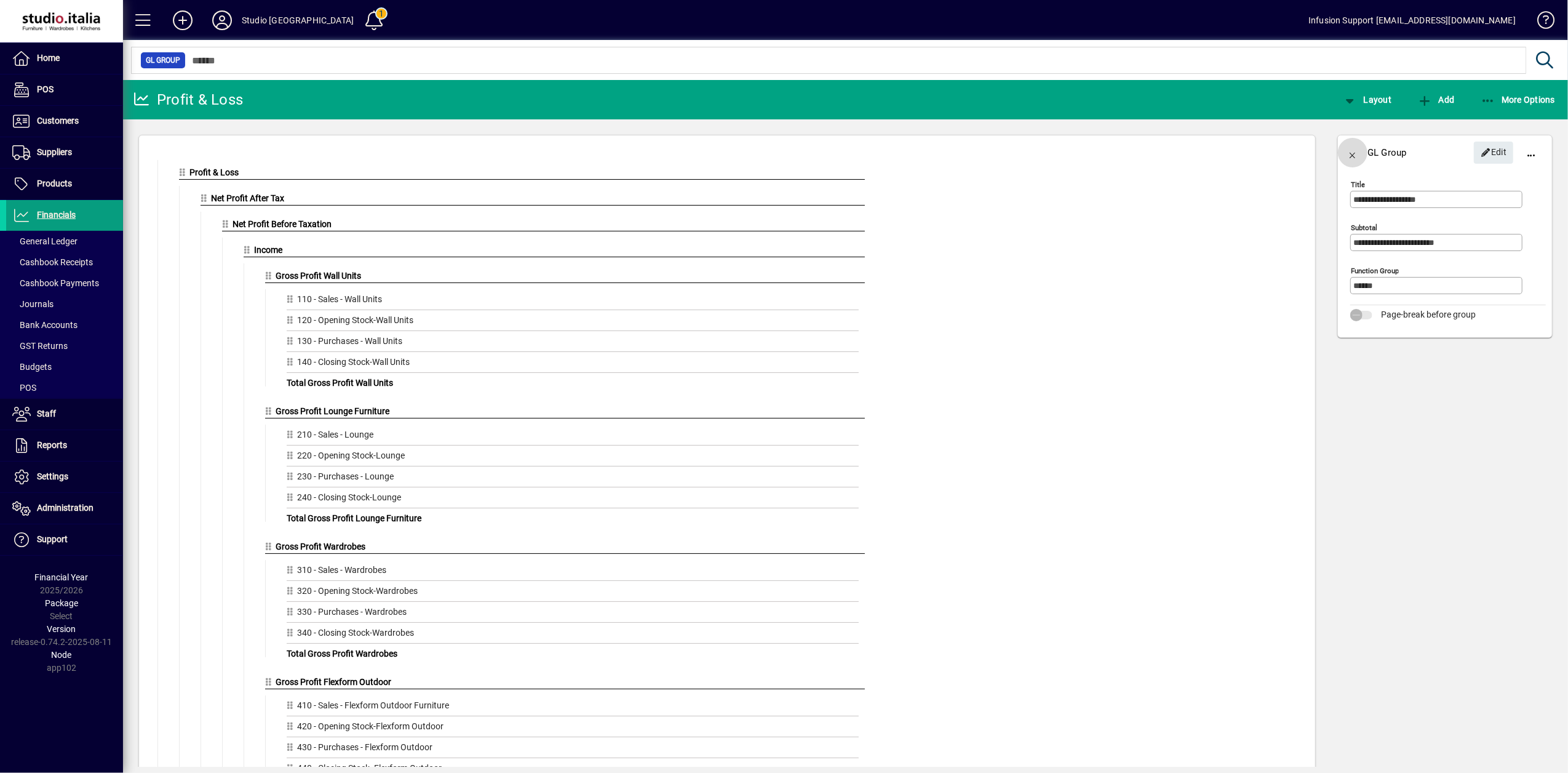
click at [1356, 151] on span "button" at bounding box center [1353, 152] width 30 height 30
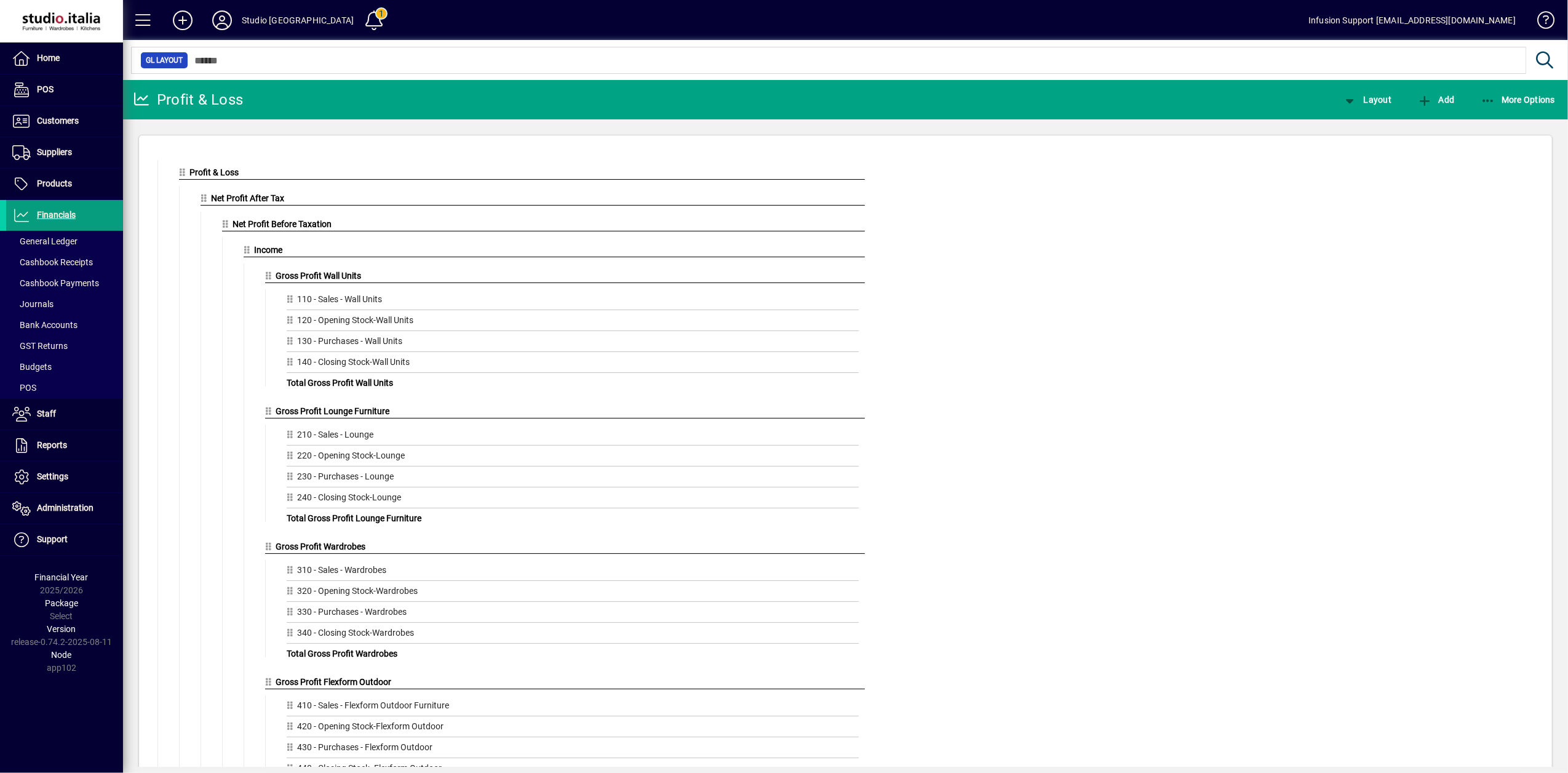
click at [182, 175] on icon at bounding box center [185, 172] width 12 height 9
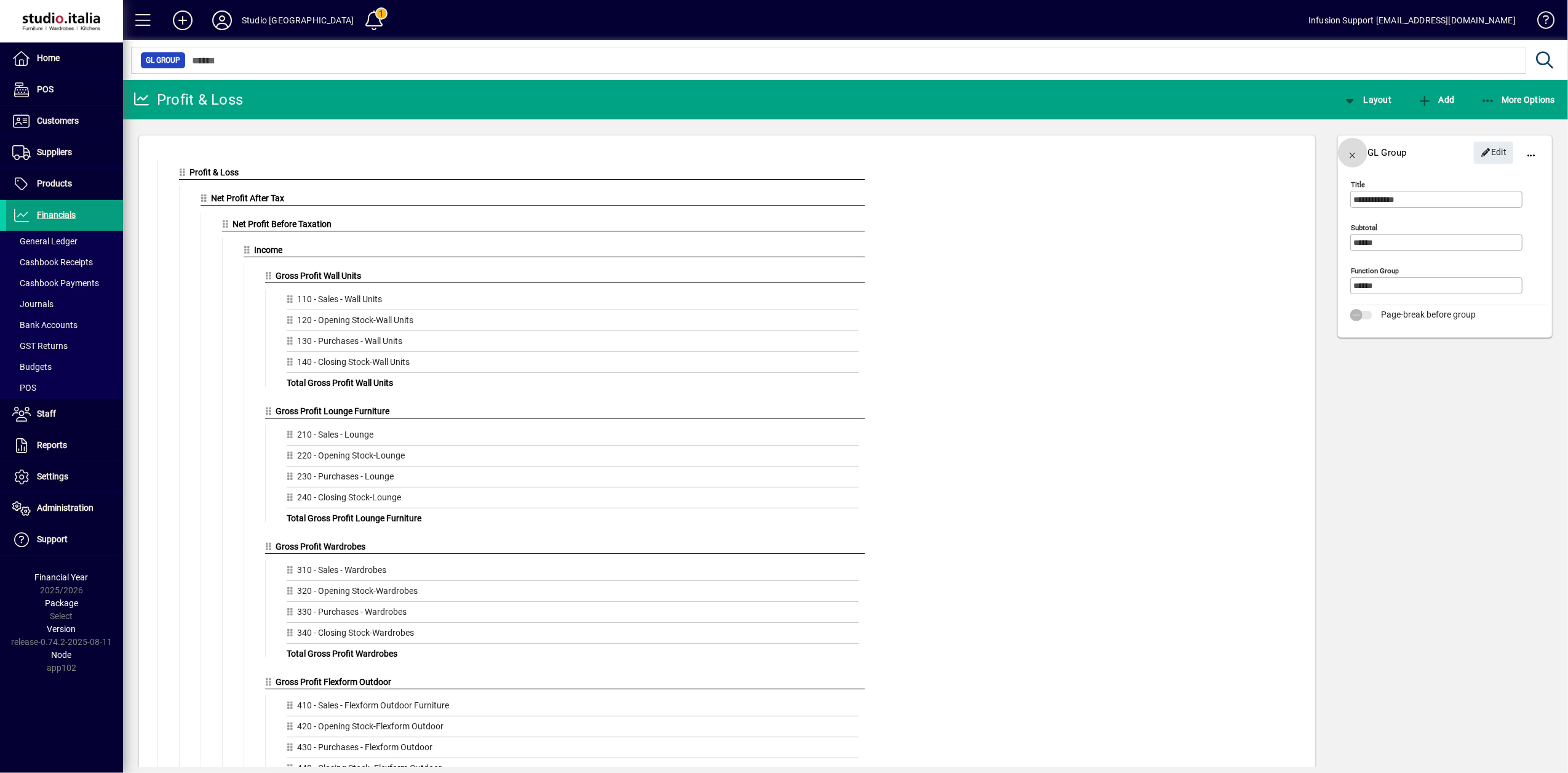
click at [1356, 154] on span "button" at bounding box center [1353, 152] width 30 height 30
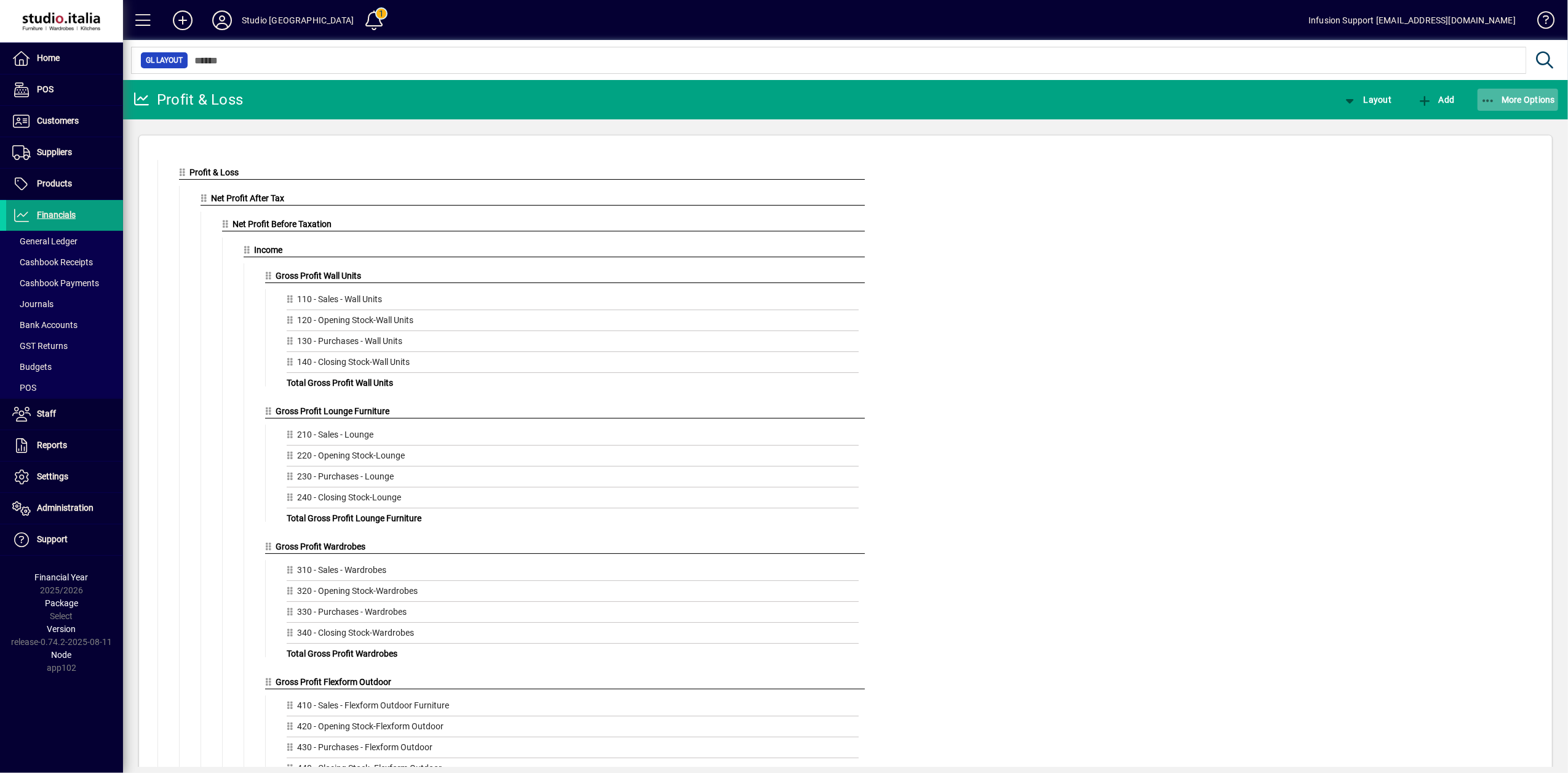
click at [1495, 96] on icon "button" at bounding box center [1488, 101] width 15 height 12
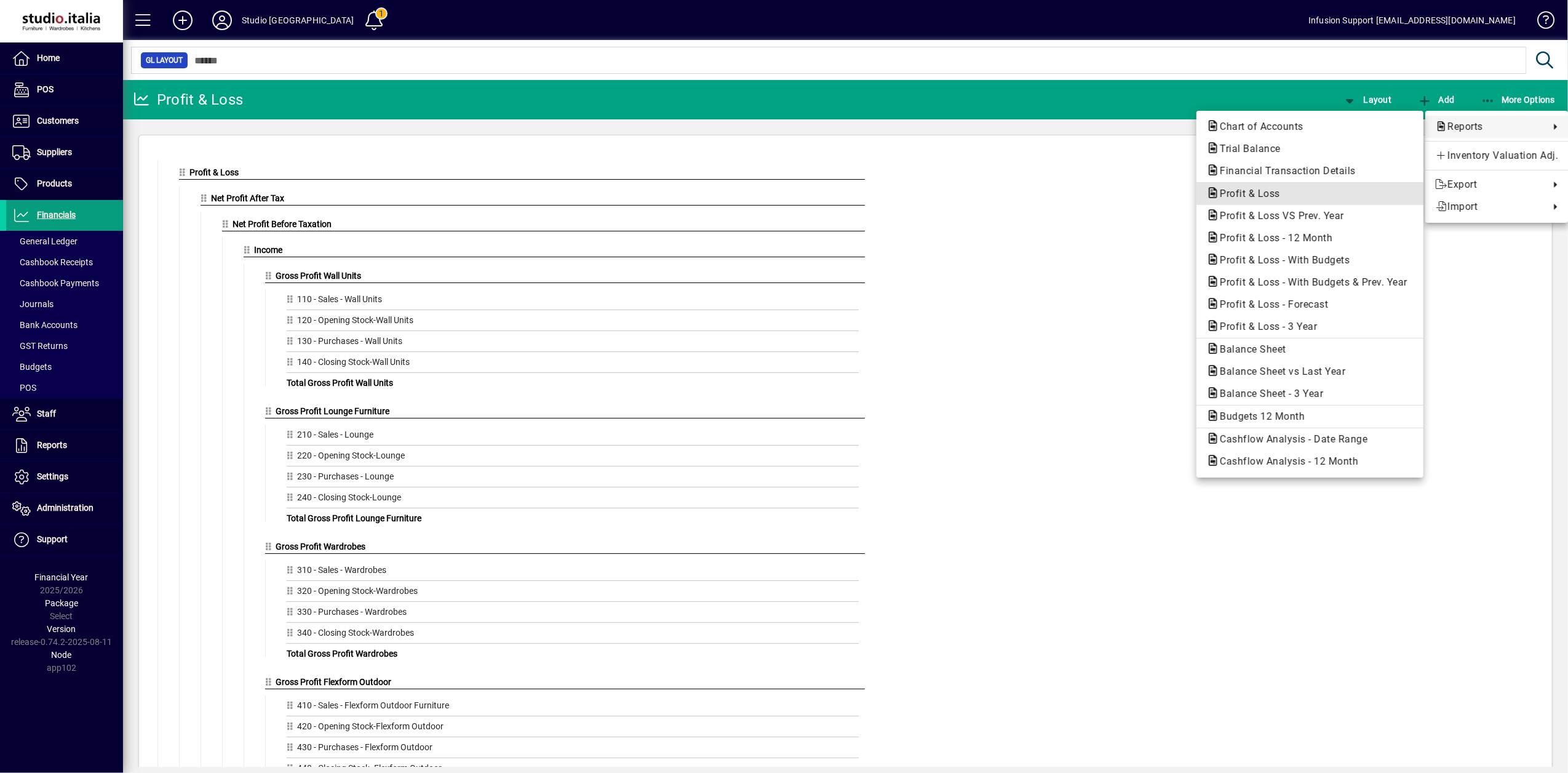
click at [1275, 193] on span "Profit & Loss" at bounding box center [1246, 193] width 80 height 12
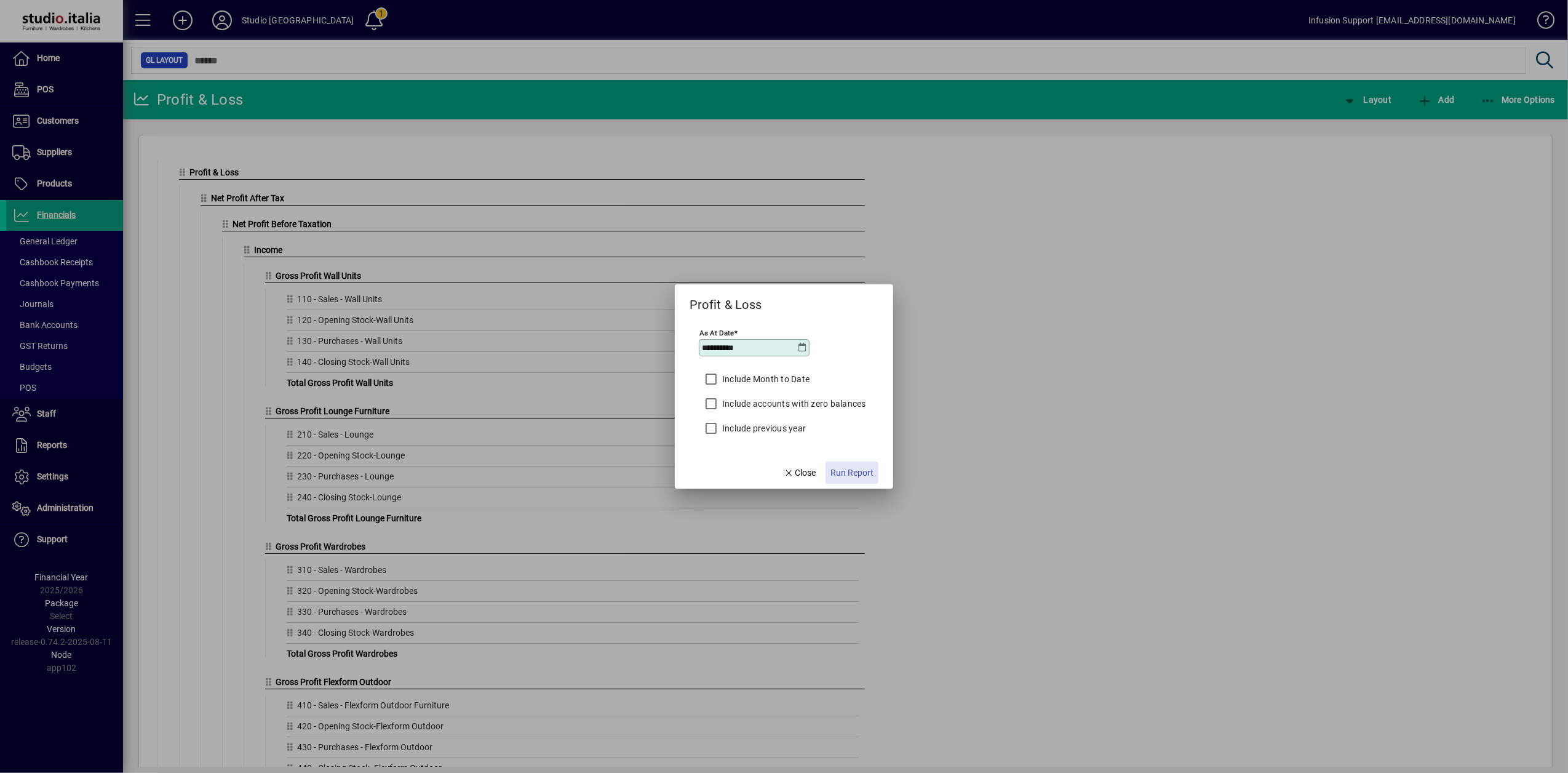
click at [847, 471] on span "Run Report" at bounding box center [852, 472] width 43 height 12
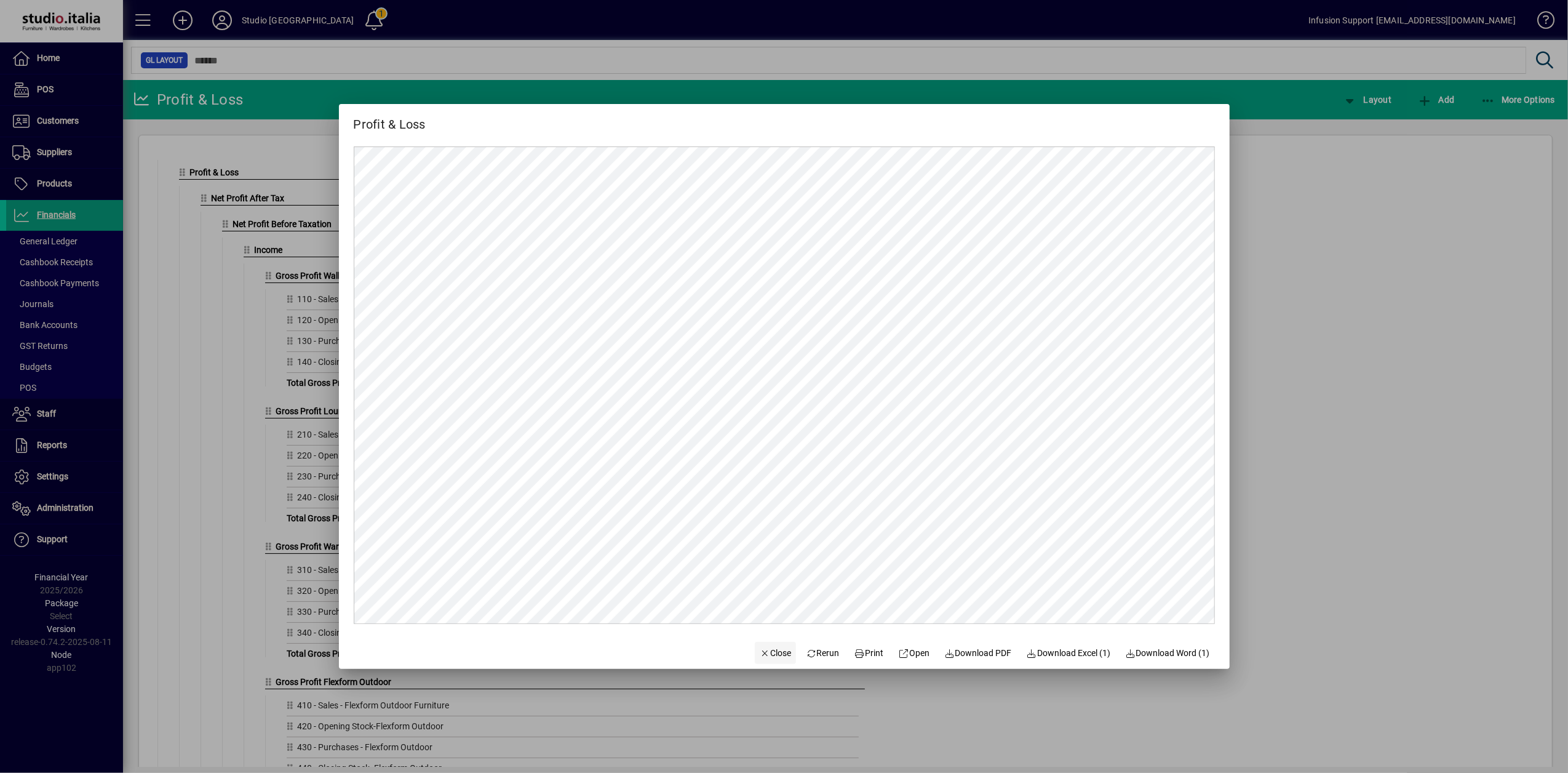
click at [770, 653] on span "Close" at bounding box center [775, 653] width 32 height 12
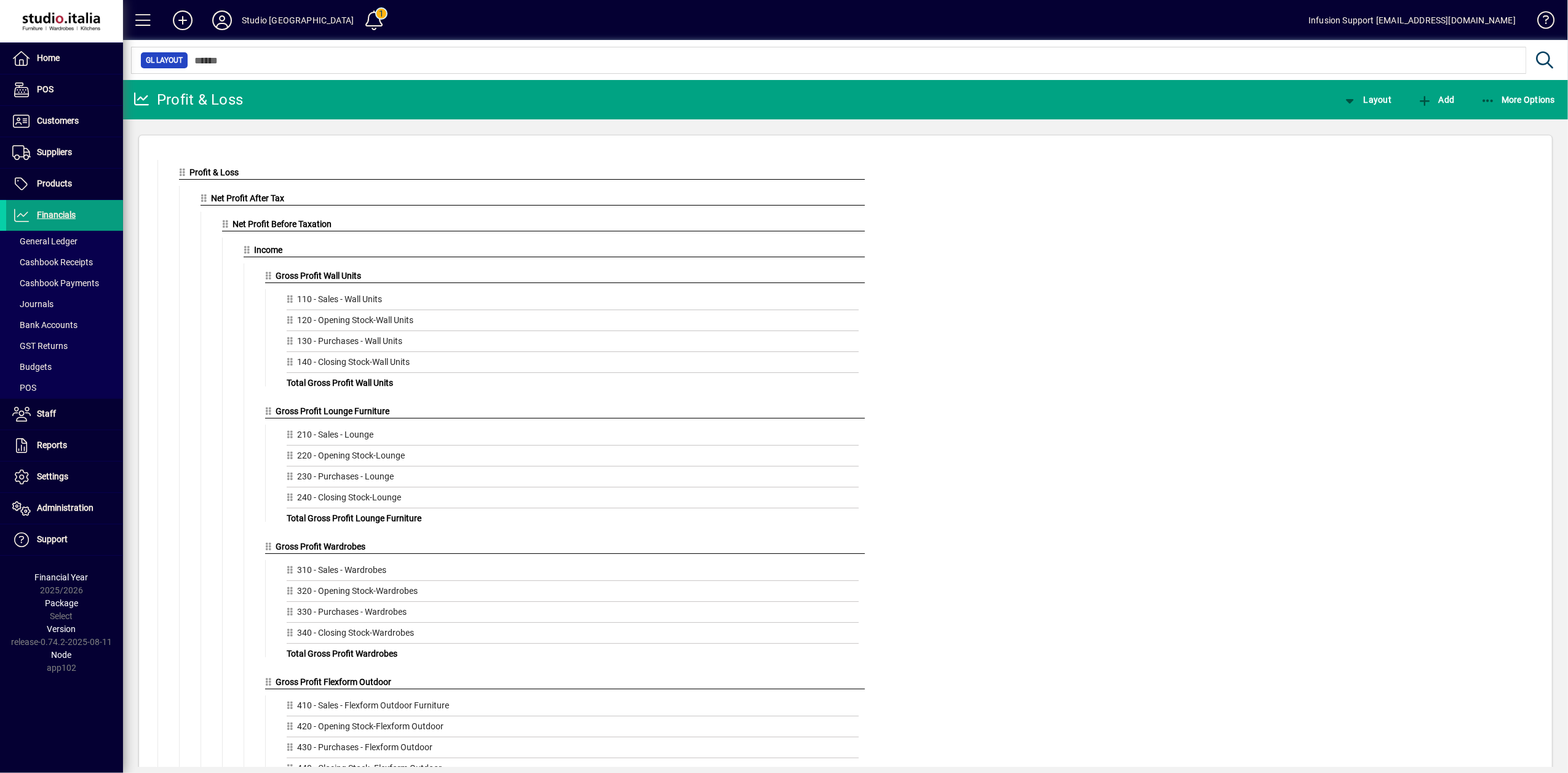
click at [246, 254] on icon at bounding box center [249, 249] width 12 height 9
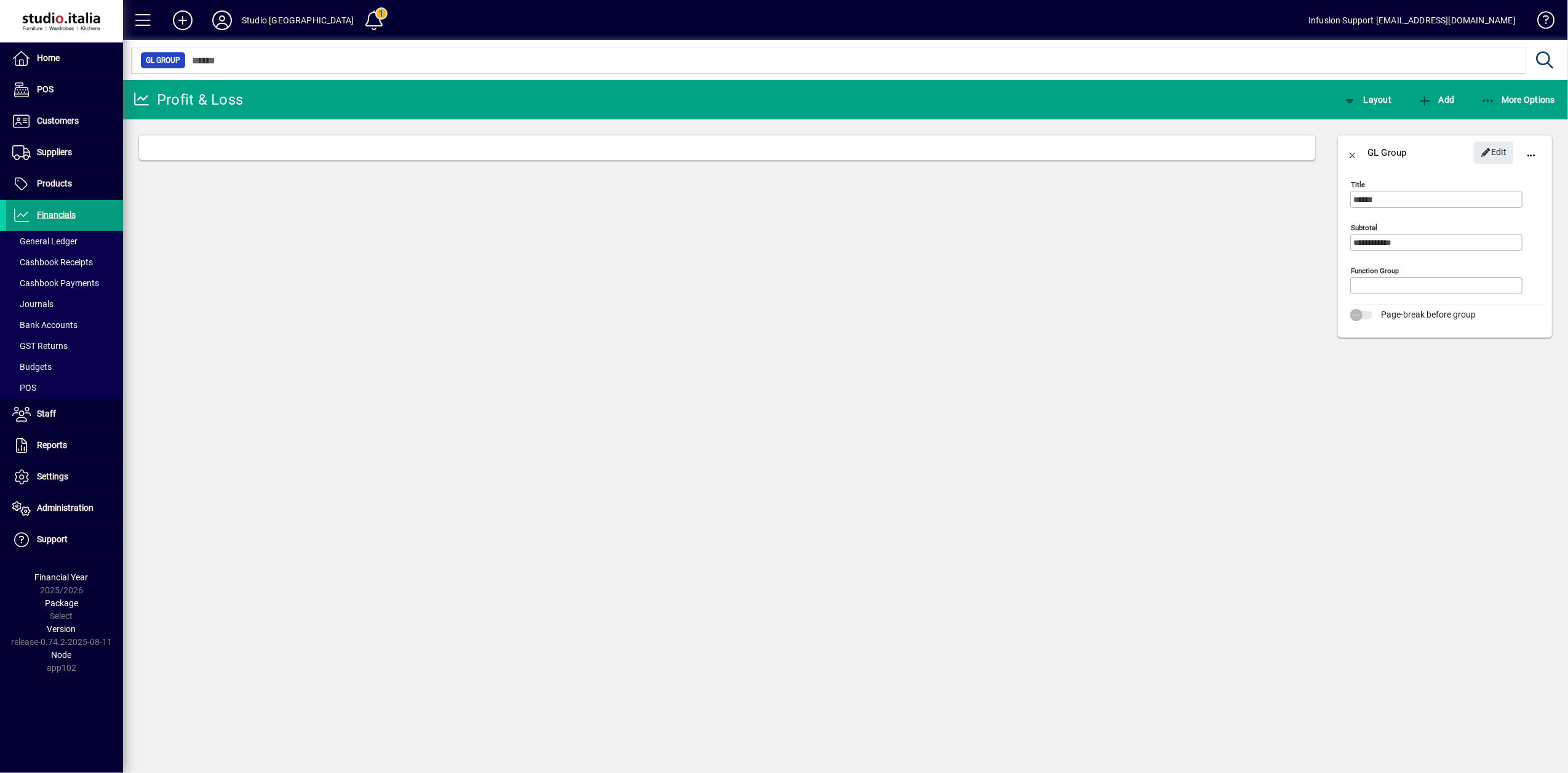
type input "******"
